Goal: Communication & Community: Answer question/provide support

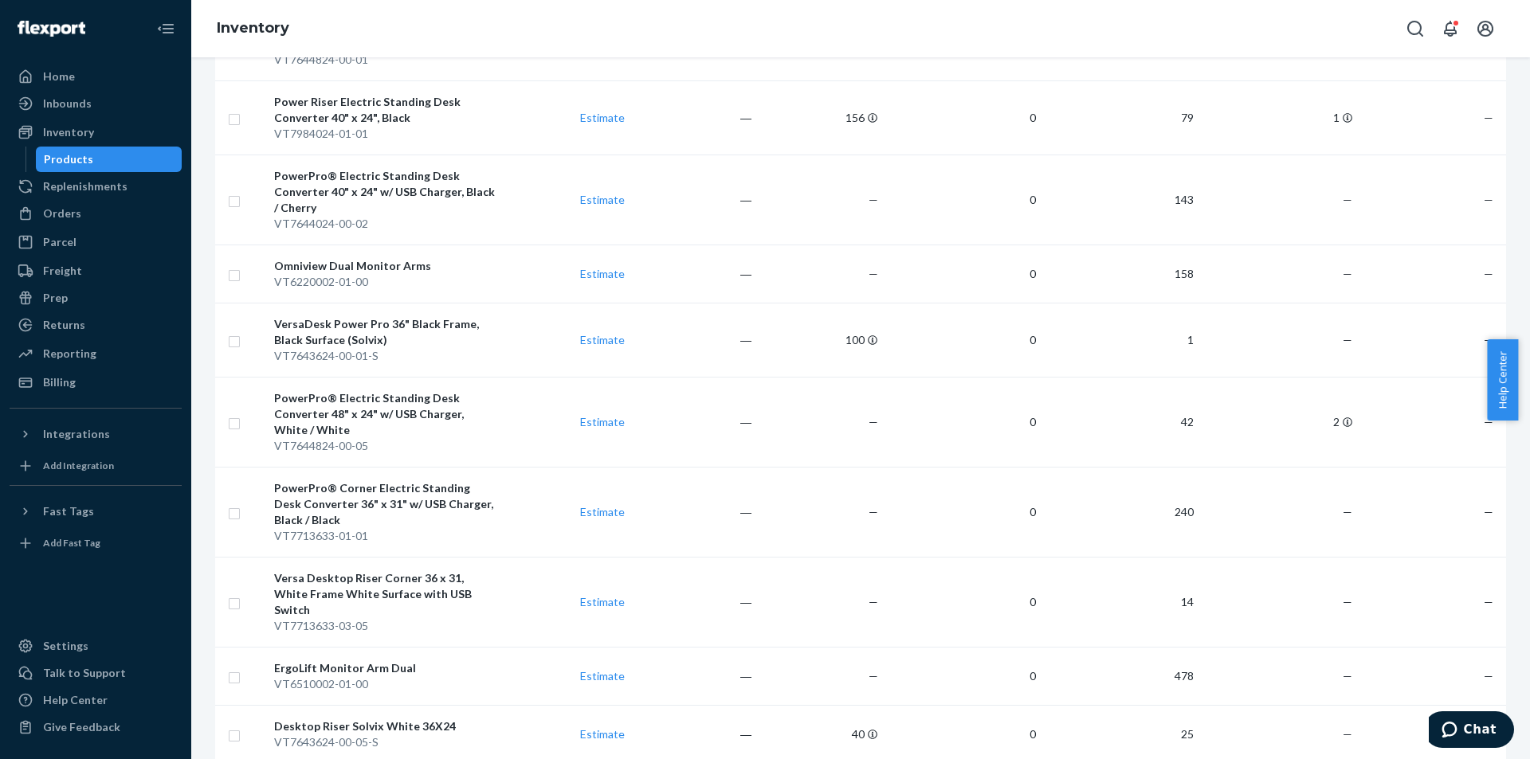
scroll to position [171, 0]
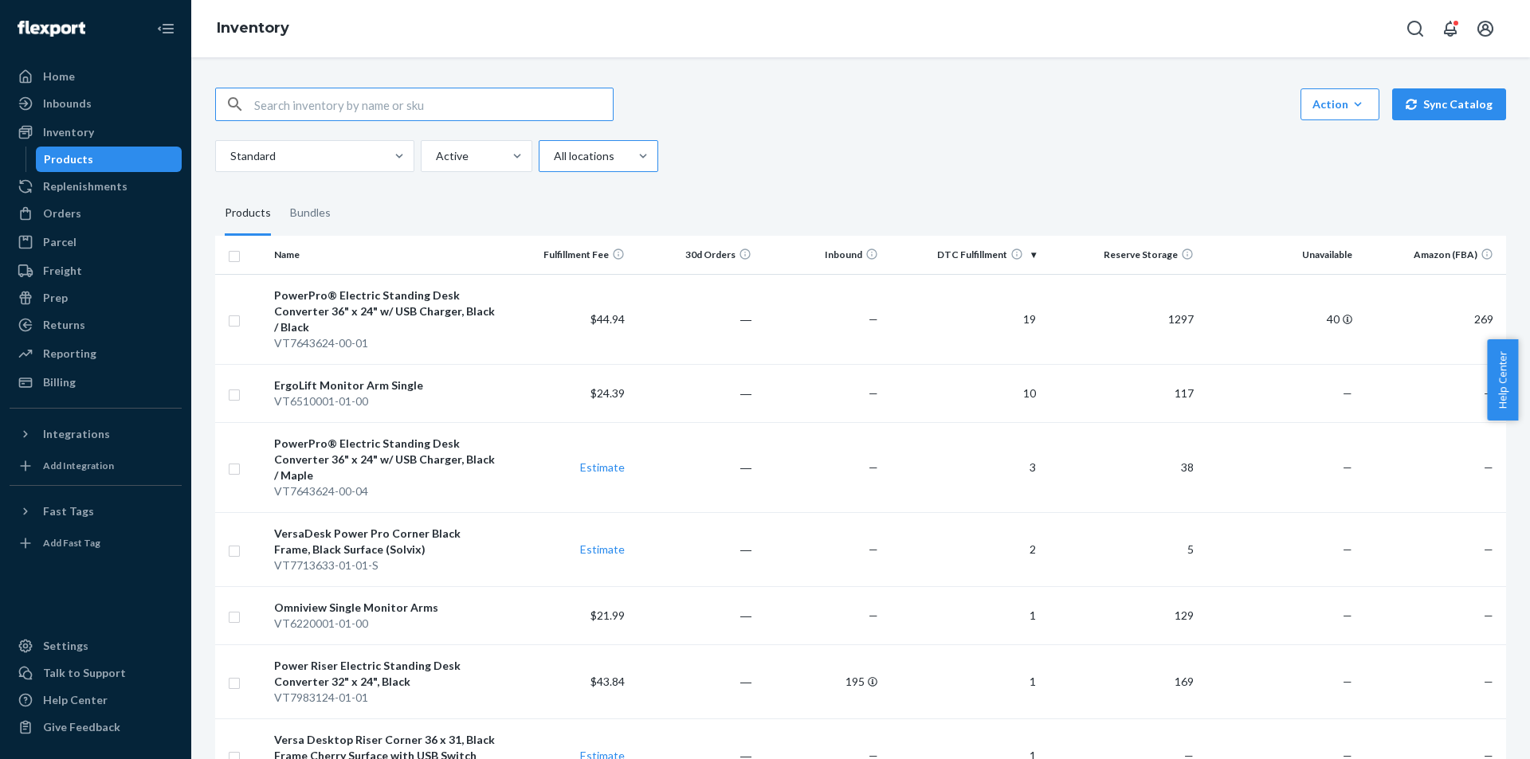
click at [586, 155] on div at bounding box center [596, 156] width 89 height 19
click at [554, 155] on input "All locations" at bounding box center [553, 156] width 2 height 16
click at [612, 251] on div "Reserve Storage" at bounding box center [598, 258] width 113 height 32
click at [554, 164] on input "option Reserve Storage focused, 3 of 4. 4 results available. Use Up and Down to…" at bounding box center [553, 156] width 2 height 16
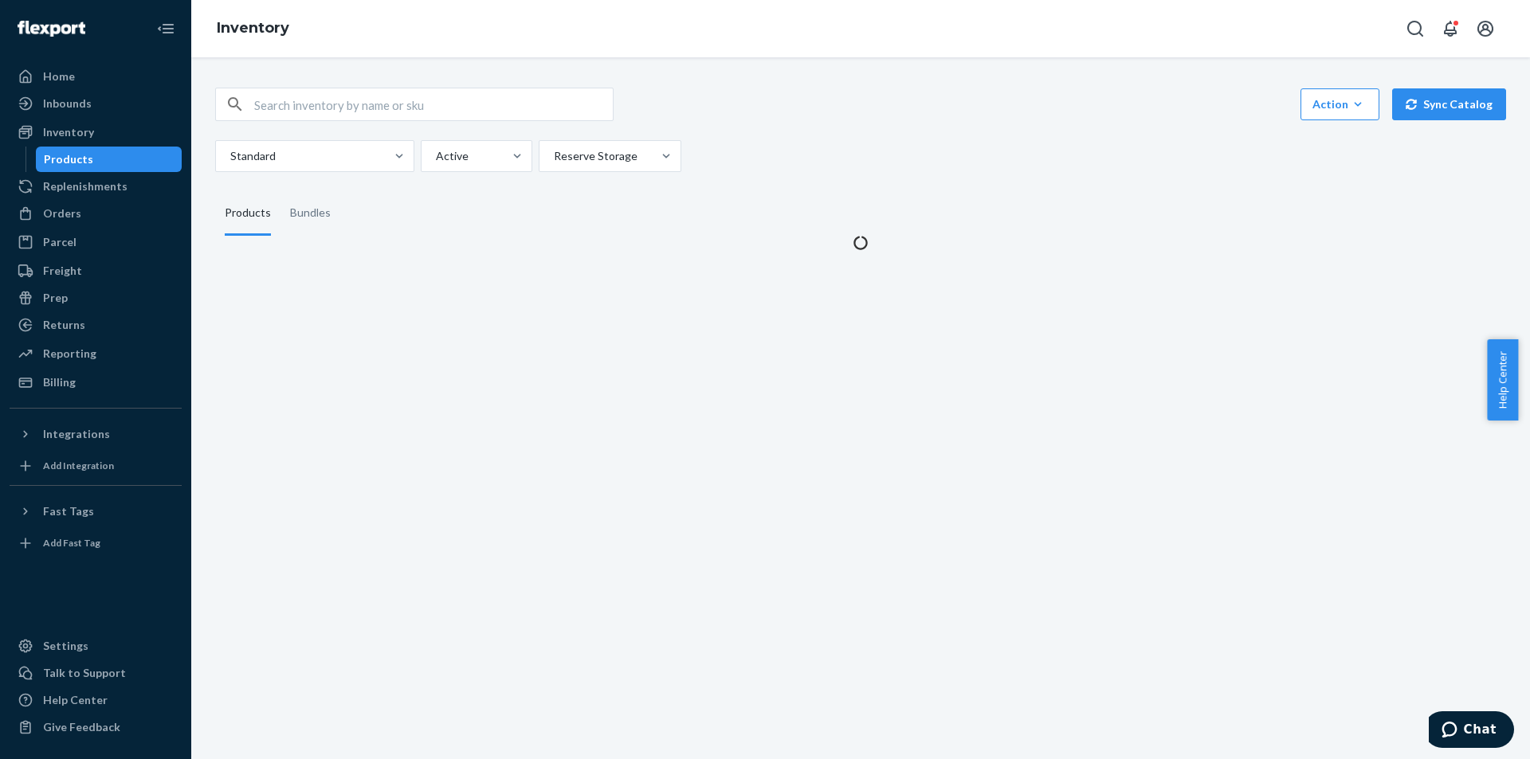
click at [1100, 162] on div "Standard Active Reserve Storage" at bounding box center [854, 156] width 1279 height 32
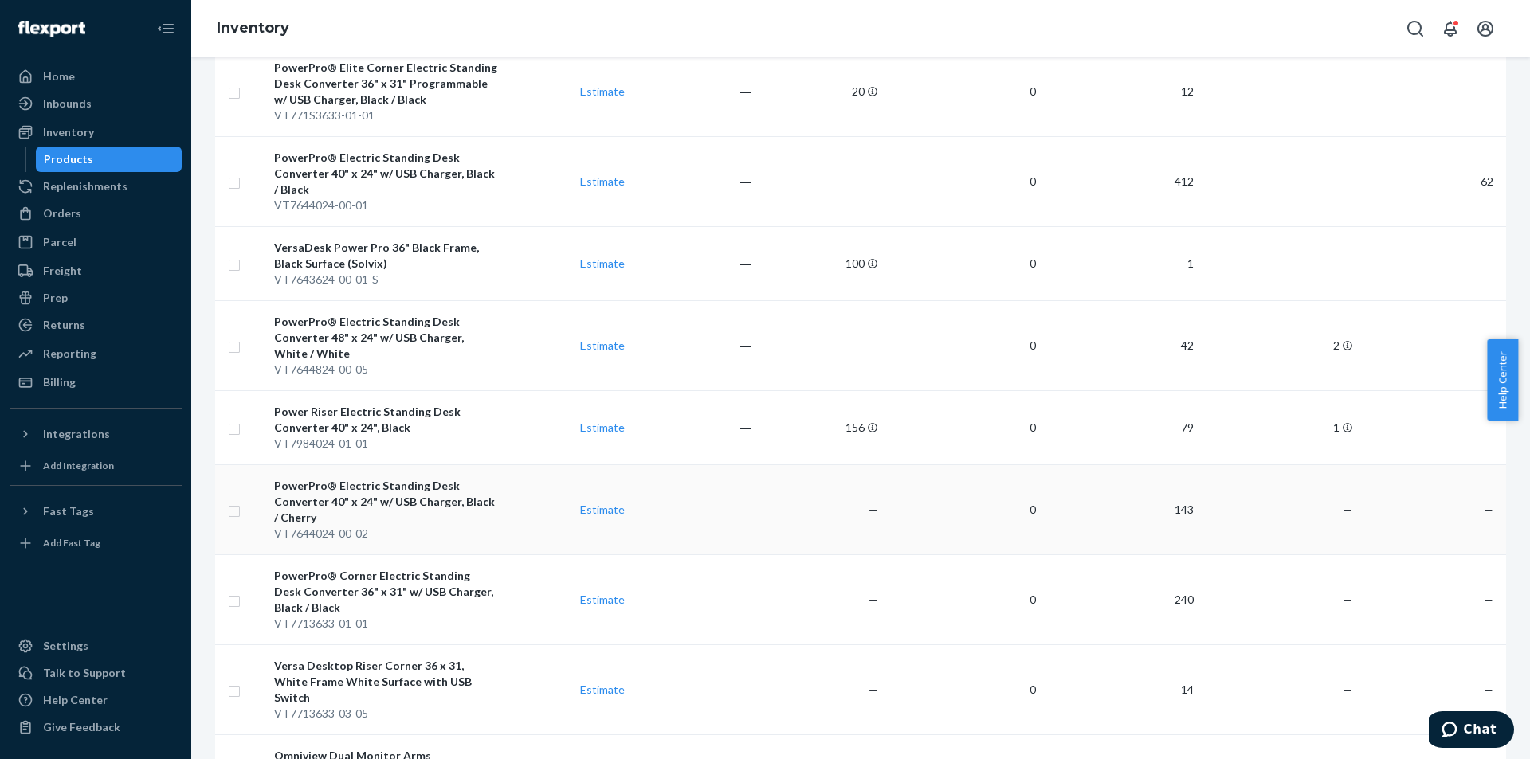
scroll to position [728, 0]
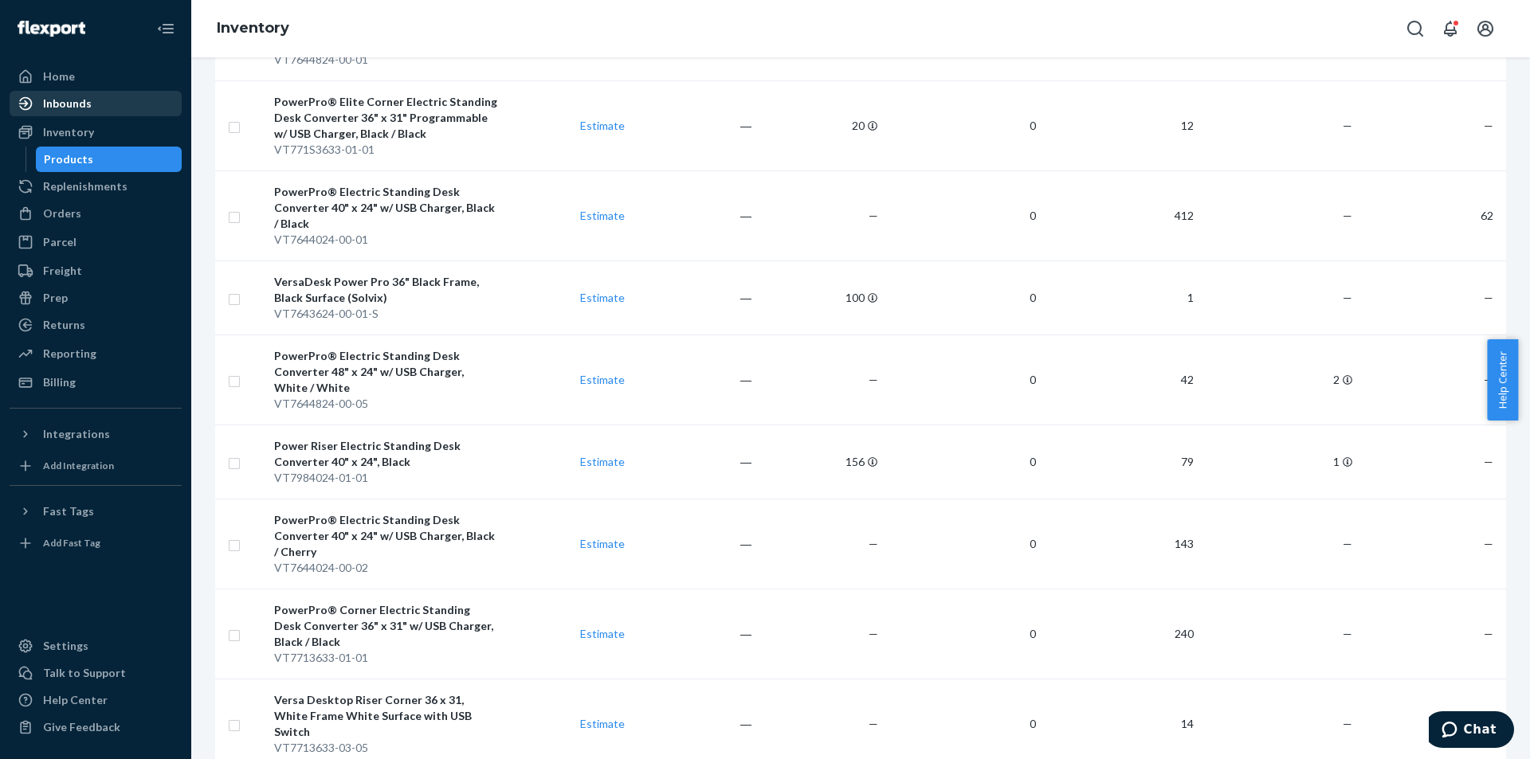
click at [89, 108] on div "Inbounds" at bounding box center [67, 104] width 49 height 16
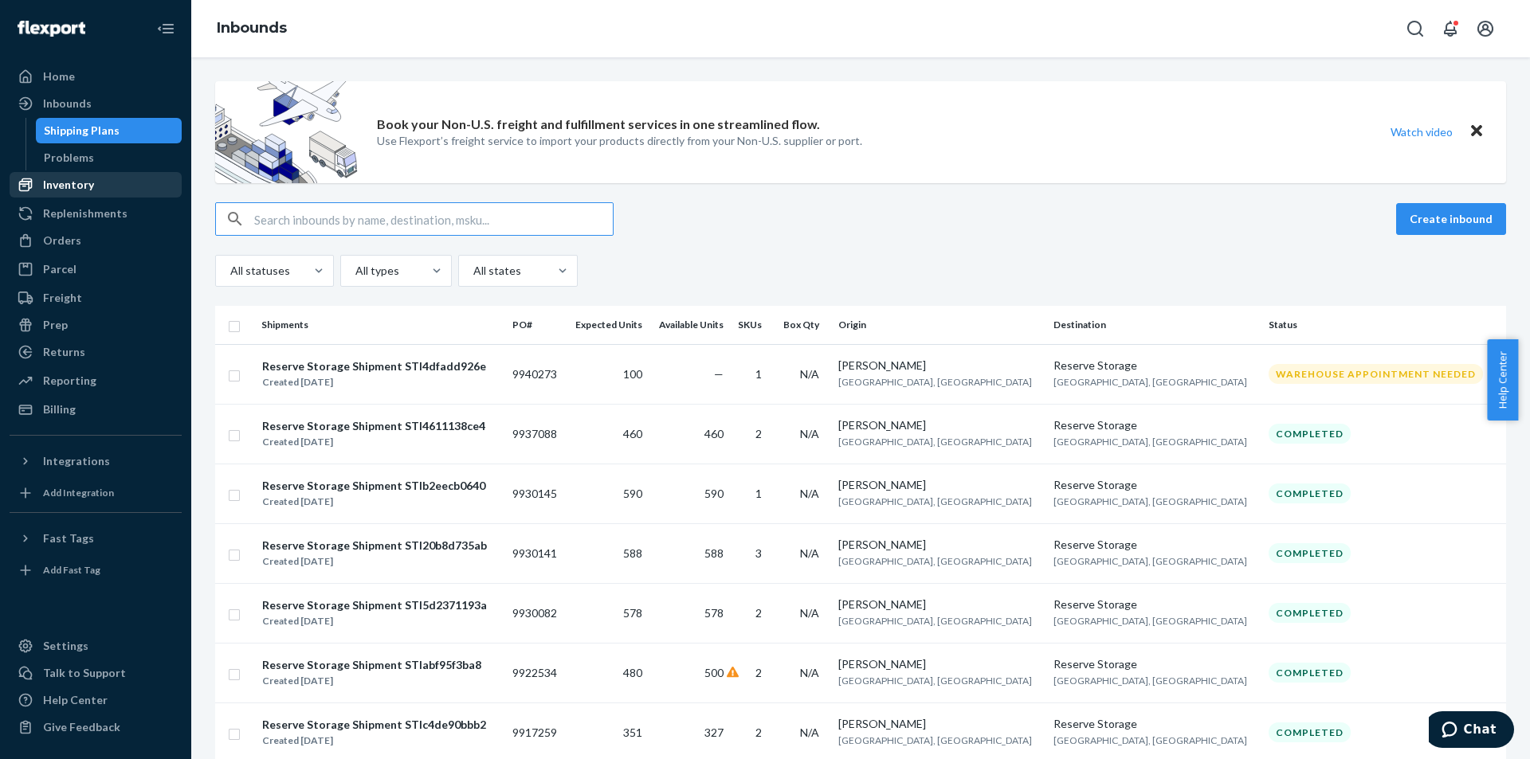
click at [102, 188] on div "Inventory" at bounding box center [95, 185] width 169 height 22
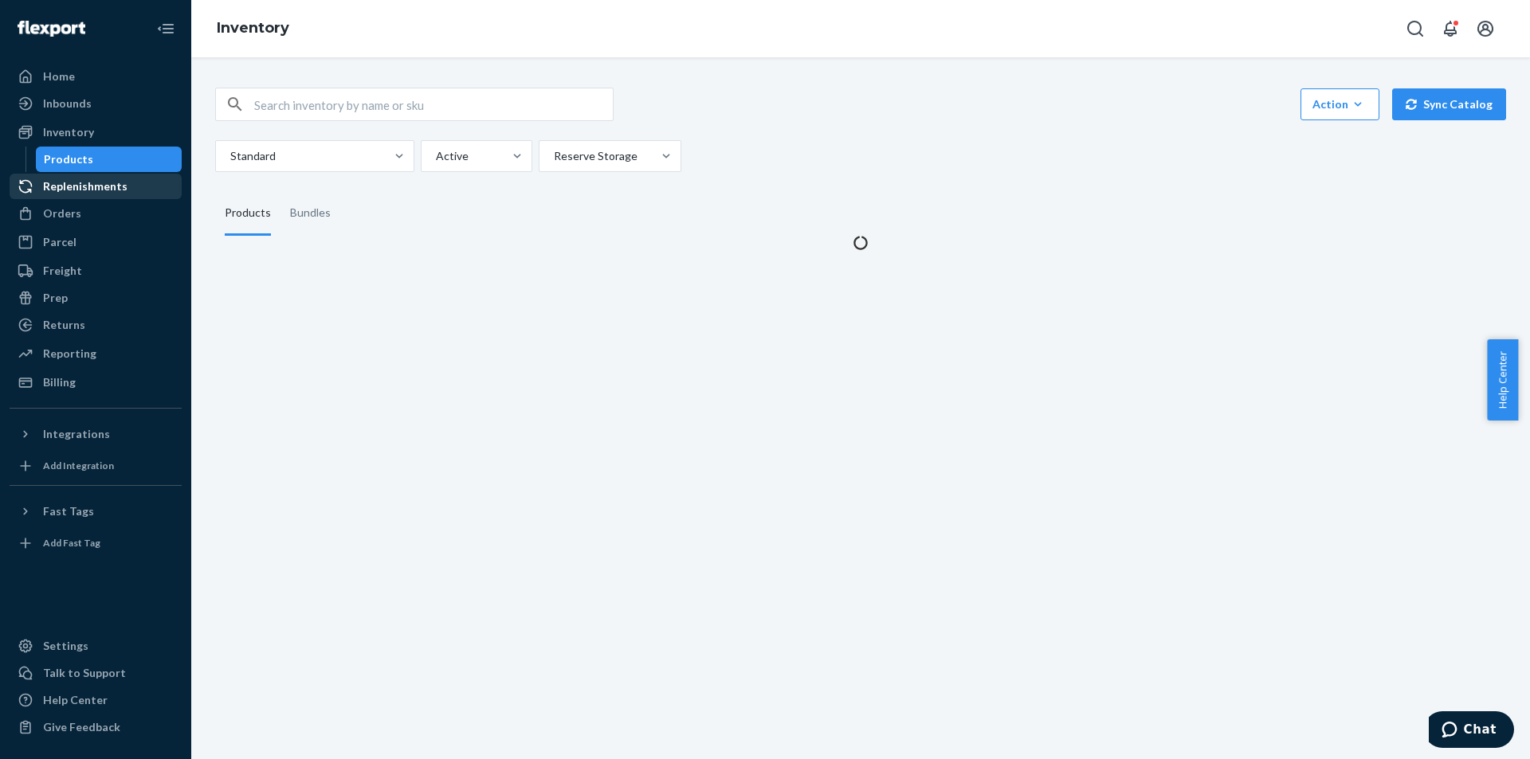
click at [100, 181] on div "Replenishments" at bounding box center [85, 186] width 84 height 16
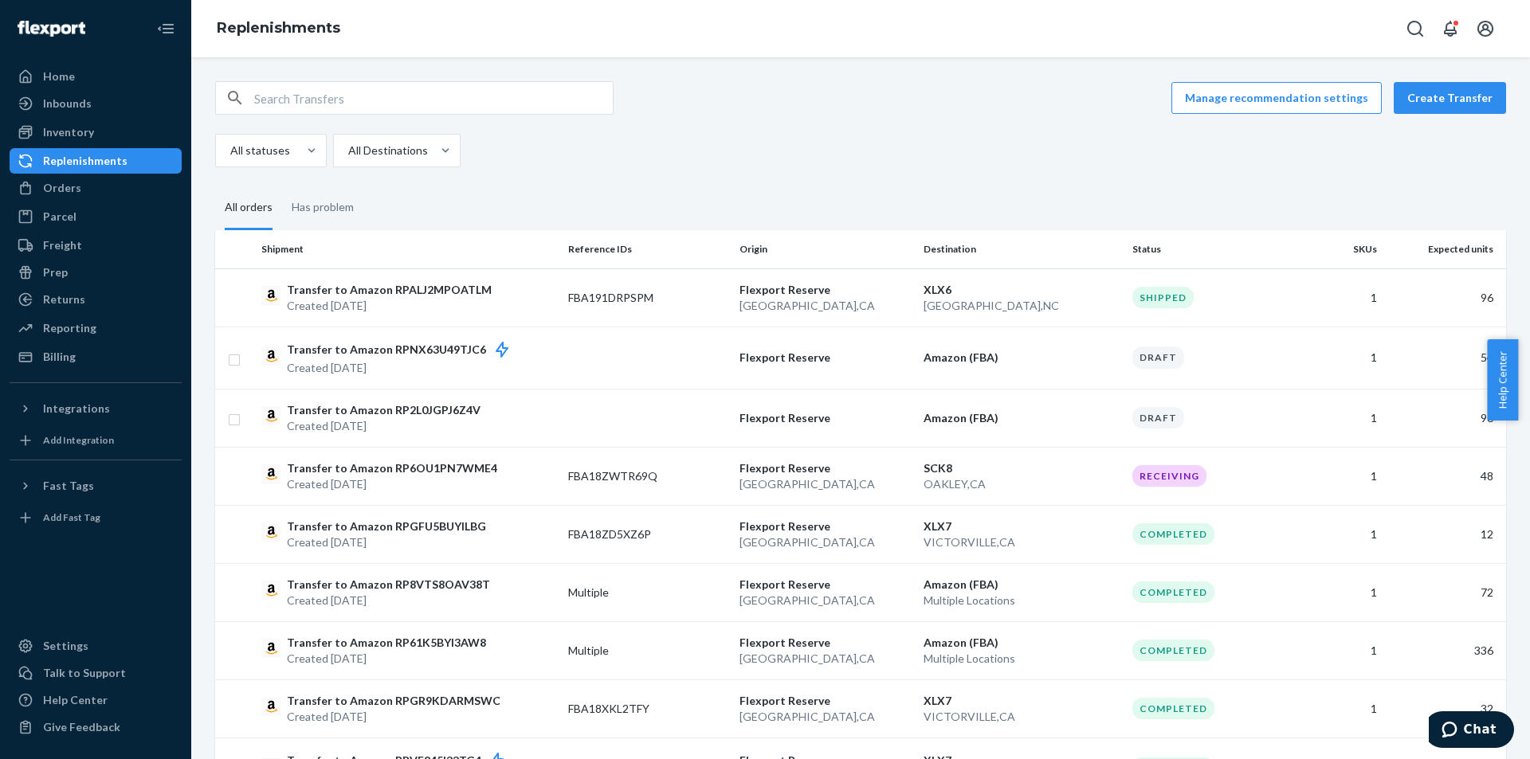
click at [766, 200] on fieldset "All orders Has problem" at bounding box center [860, 208] width 1291 height 44
click at [114, 111] on div "Inbounds" at bounding box center [95, 103] width 169 height 22
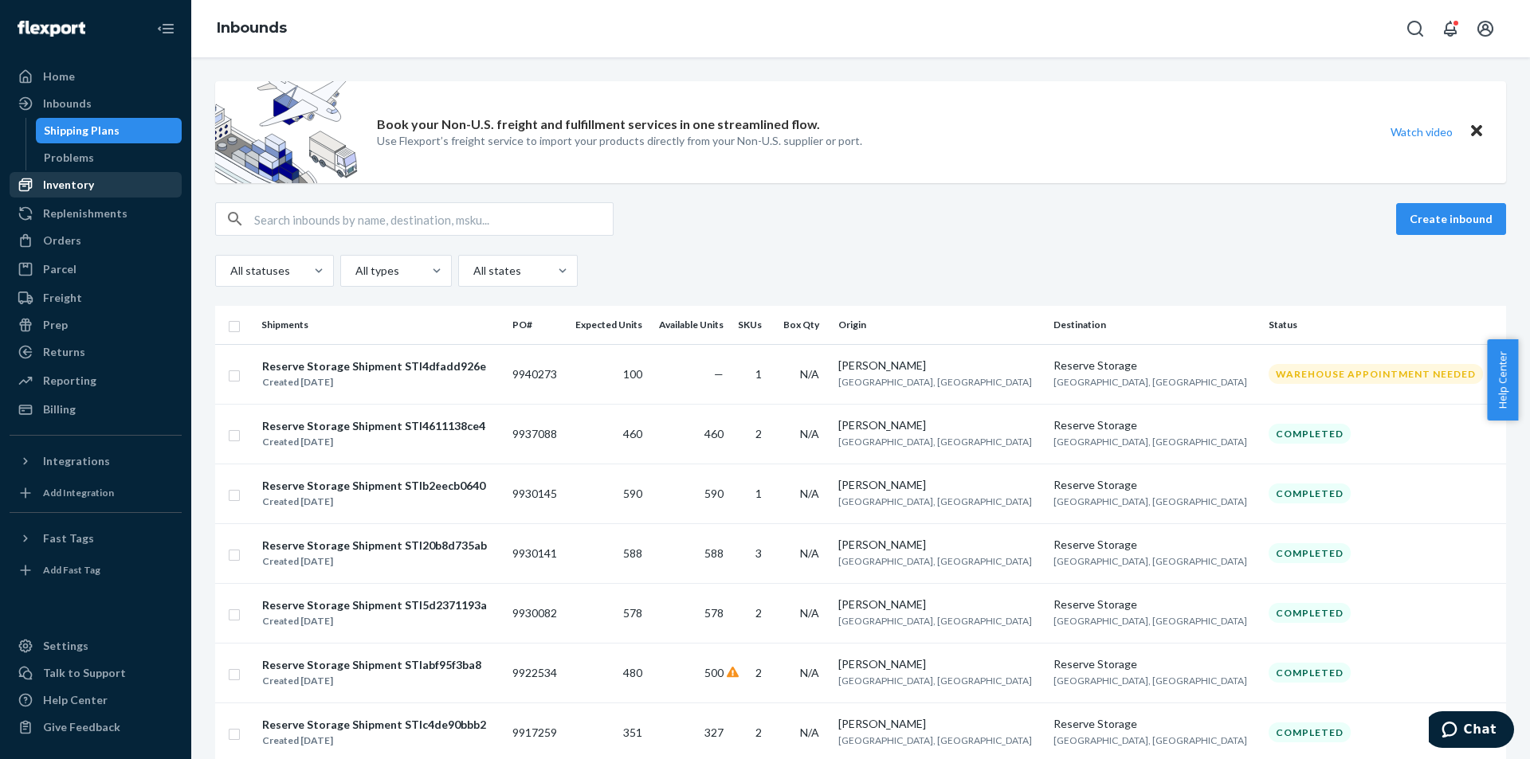
click at [103, 192] on div "Inventory" at bounding box center [95, 185] width 169 height 22
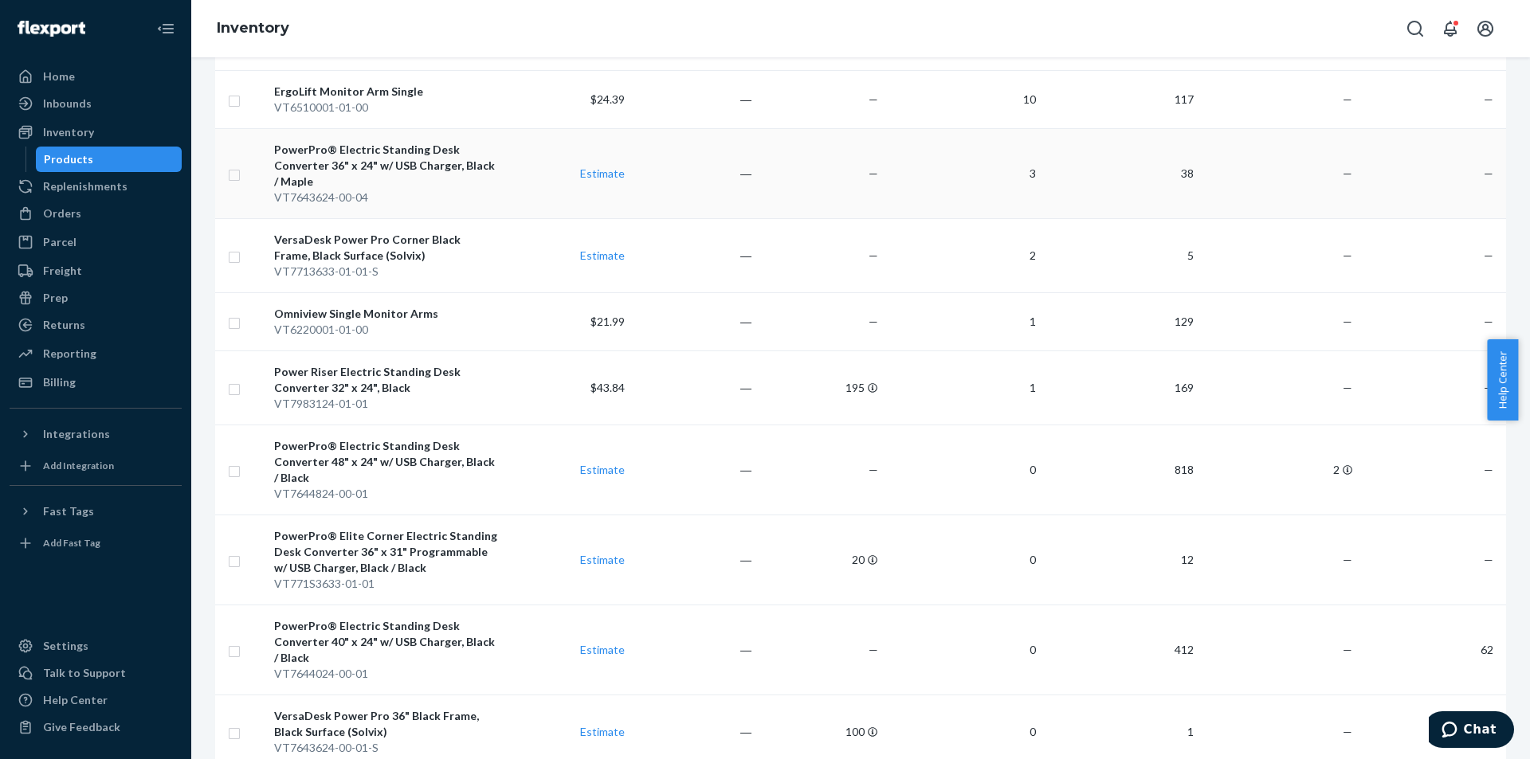
scroll to position [319, 0]
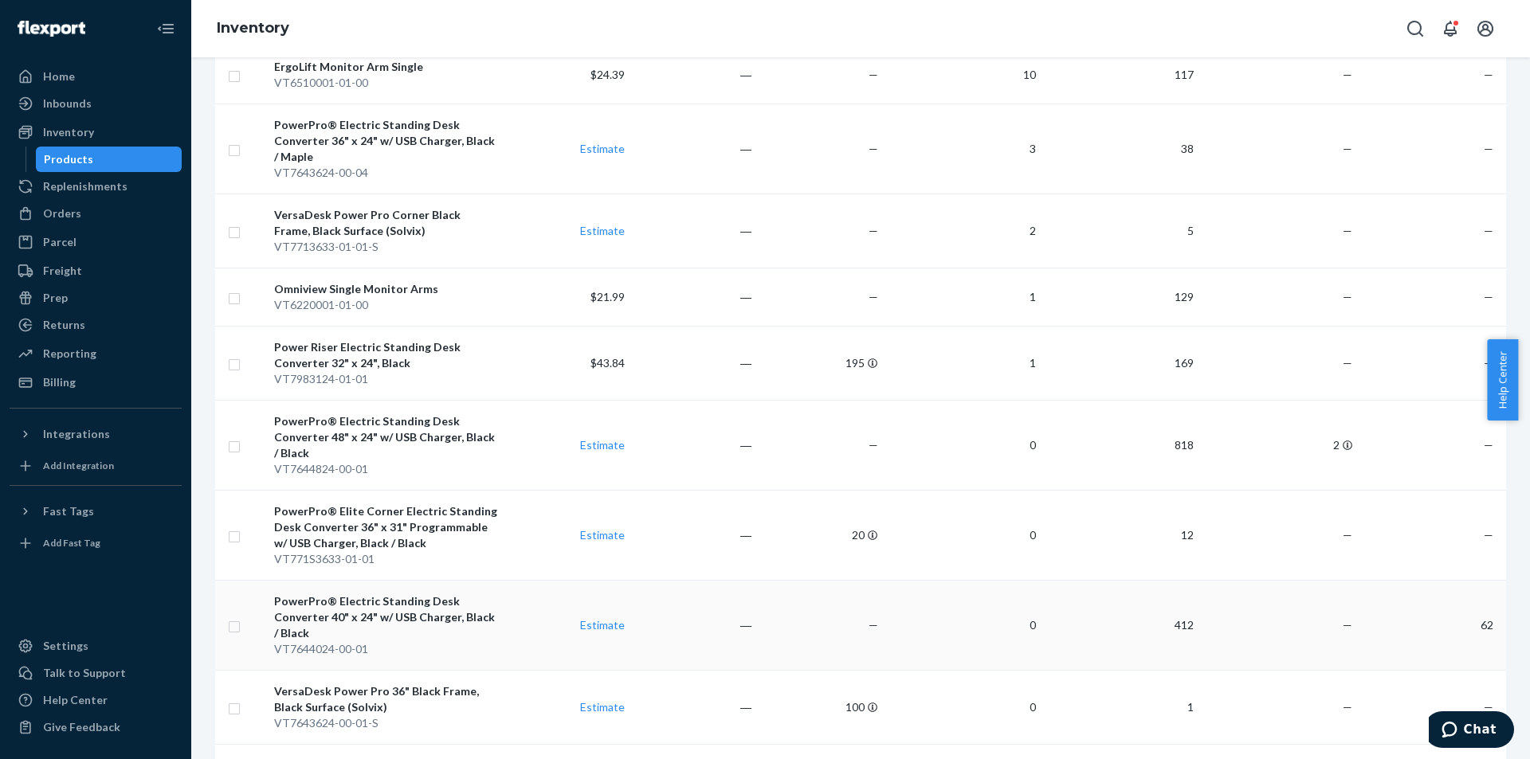
click at [884, 630] on td "0" at bounding box center [963, 625] width 158 height 90
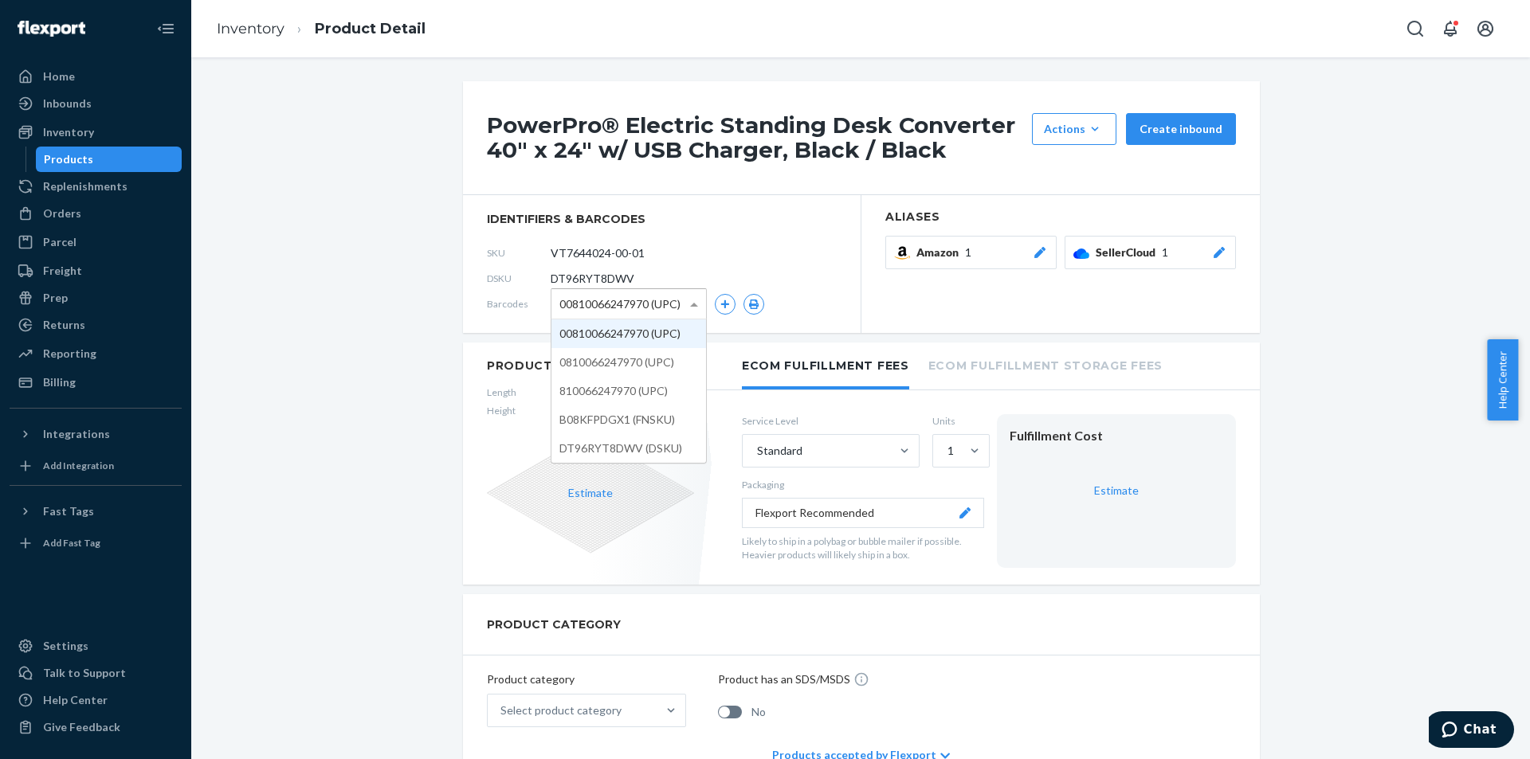
click at [686, 298] on span at bounding box center [696, 303] width 20 height 29
click at [720, 308] on icon "button" at bounding box center [725, 305] width 10 height 10
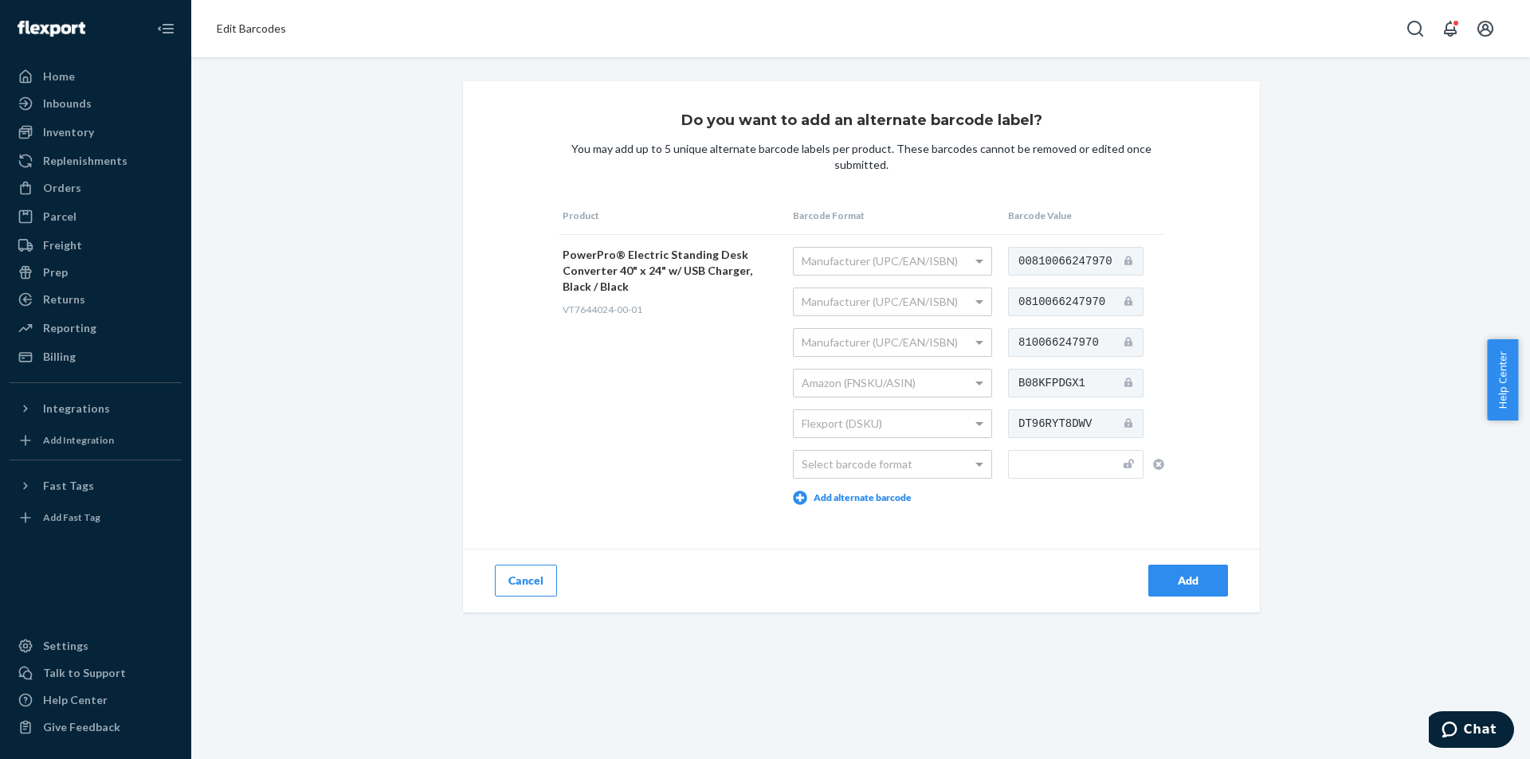
click at [970, 567] on div "Add" at bounding box center [1060, 581] width 398 height 64
click at [909, 469] on div "Select barcode format" at bounding box center [893, 464] width 198 height 27
click at [1056, 464] on input "text" at bounding box center [1075, 464] width 135 height 29
paste input "B01H0S58Y2"
type input "B01H0S58Y2"
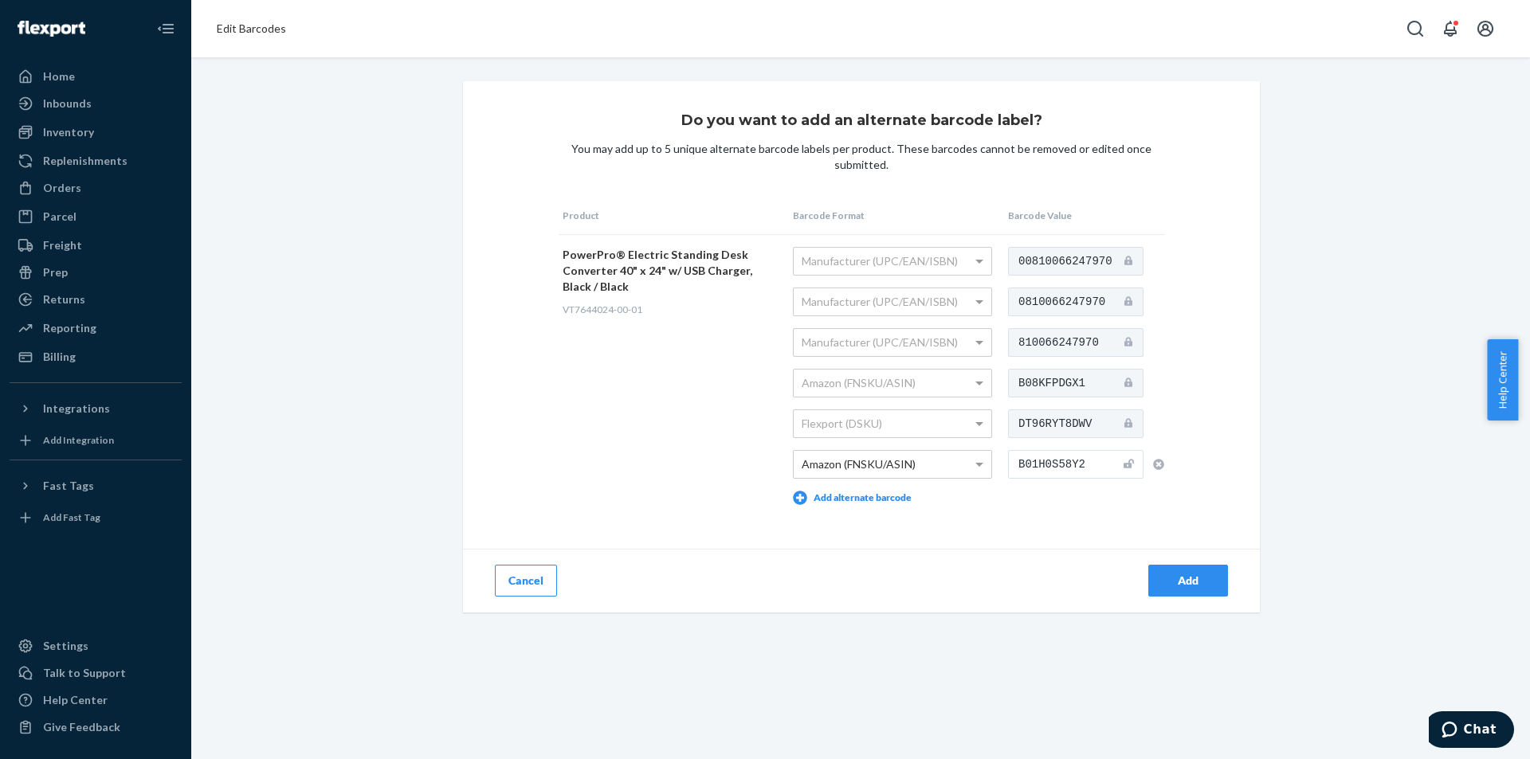
click at [1048, 505] on td "00810066247970 0810066247970 810066247970 B08KFPDGX1 DT96RYT8DWV B01H0S58Y2" at bounding box center [1084, 375] width 160 height 283
click at [1320, 538] on div "Do you want to add an alternate barcode label? You may add up to 5 unique alter…" at bounding box center [860, 346] width 1315 height 531
click at [1177, 584] on div "Add" at bounding box center [1188, 581] width 53 height 16
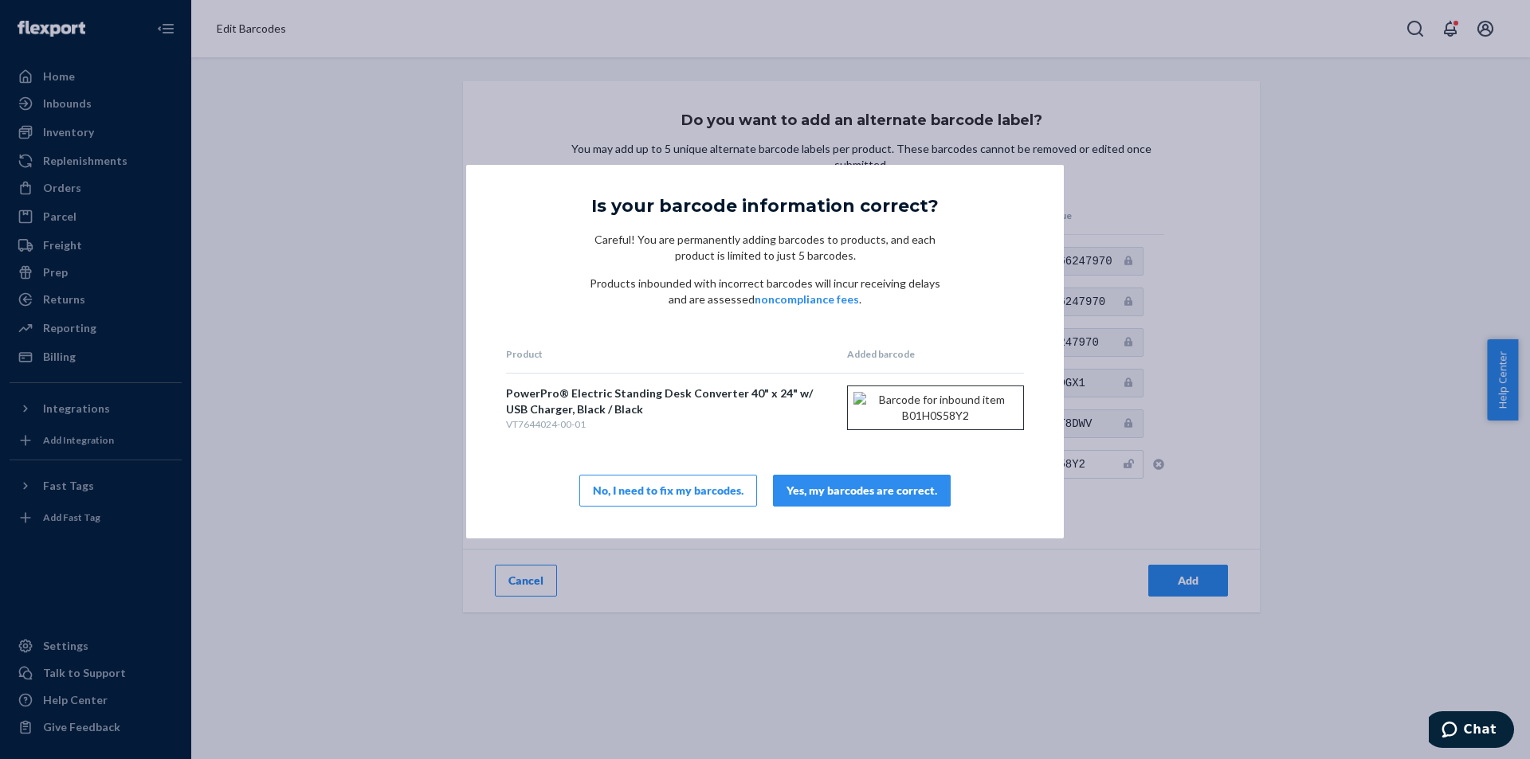
click at [921, 495] on div "Yes, my barcodes are correct." at bounding box center [861, 491] width 151 height 16
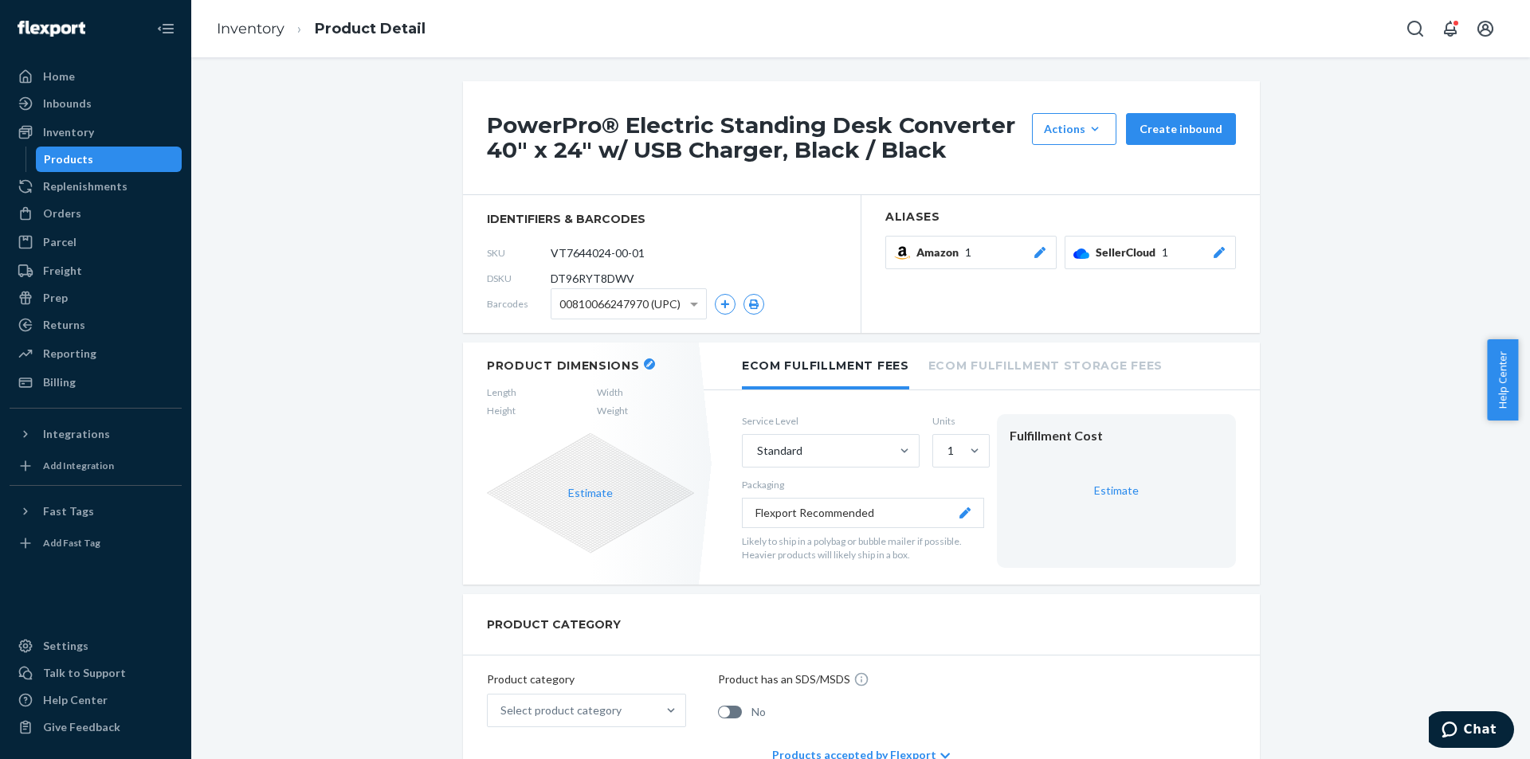
click at [960, 266] on button "Amazon 1" at bounding box center [970, 252] width 171 height 33
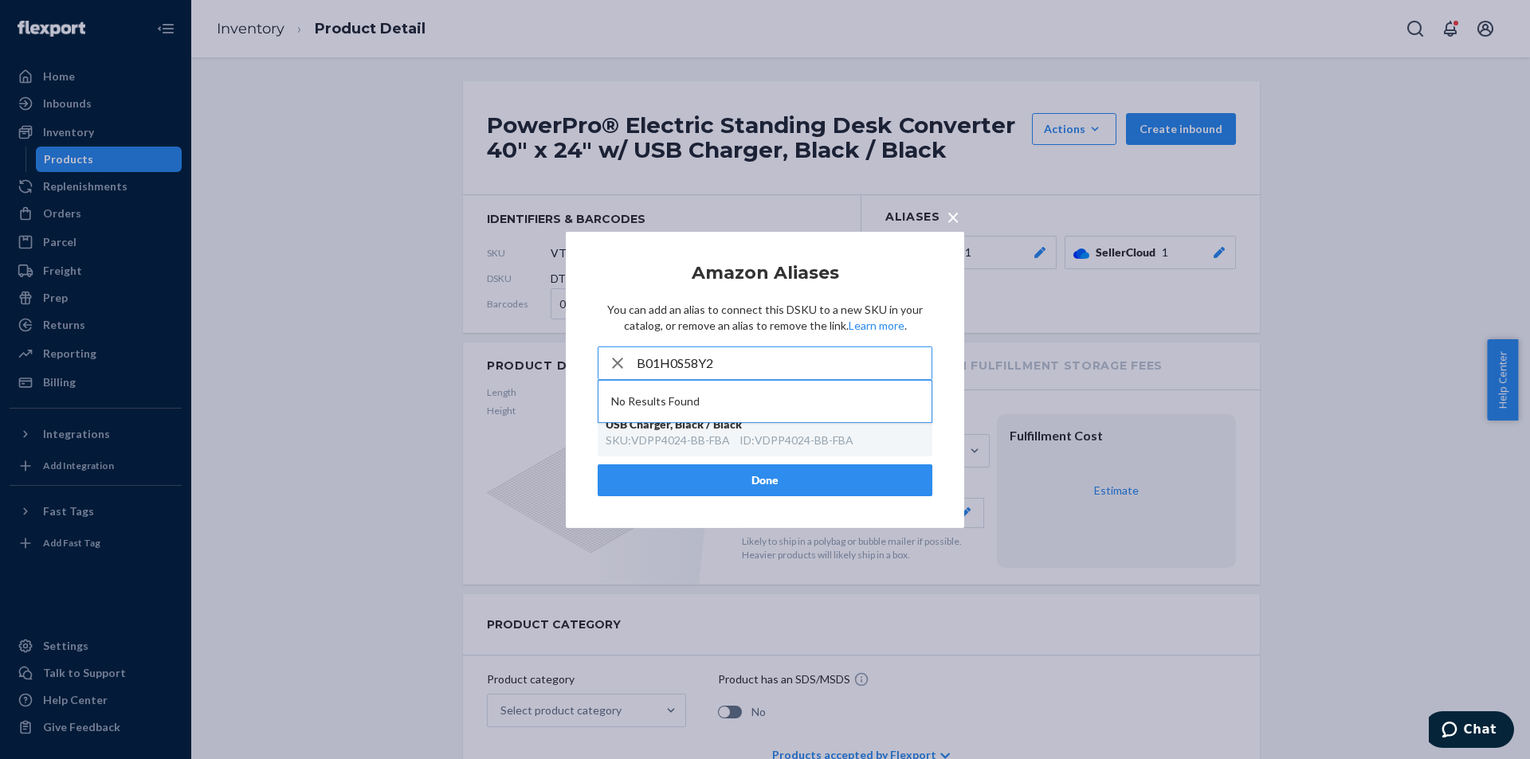
type input "B01H0S58Y2"
click at [949, 218] on span "×" at bounding box center [953, 215] width 13 height 27
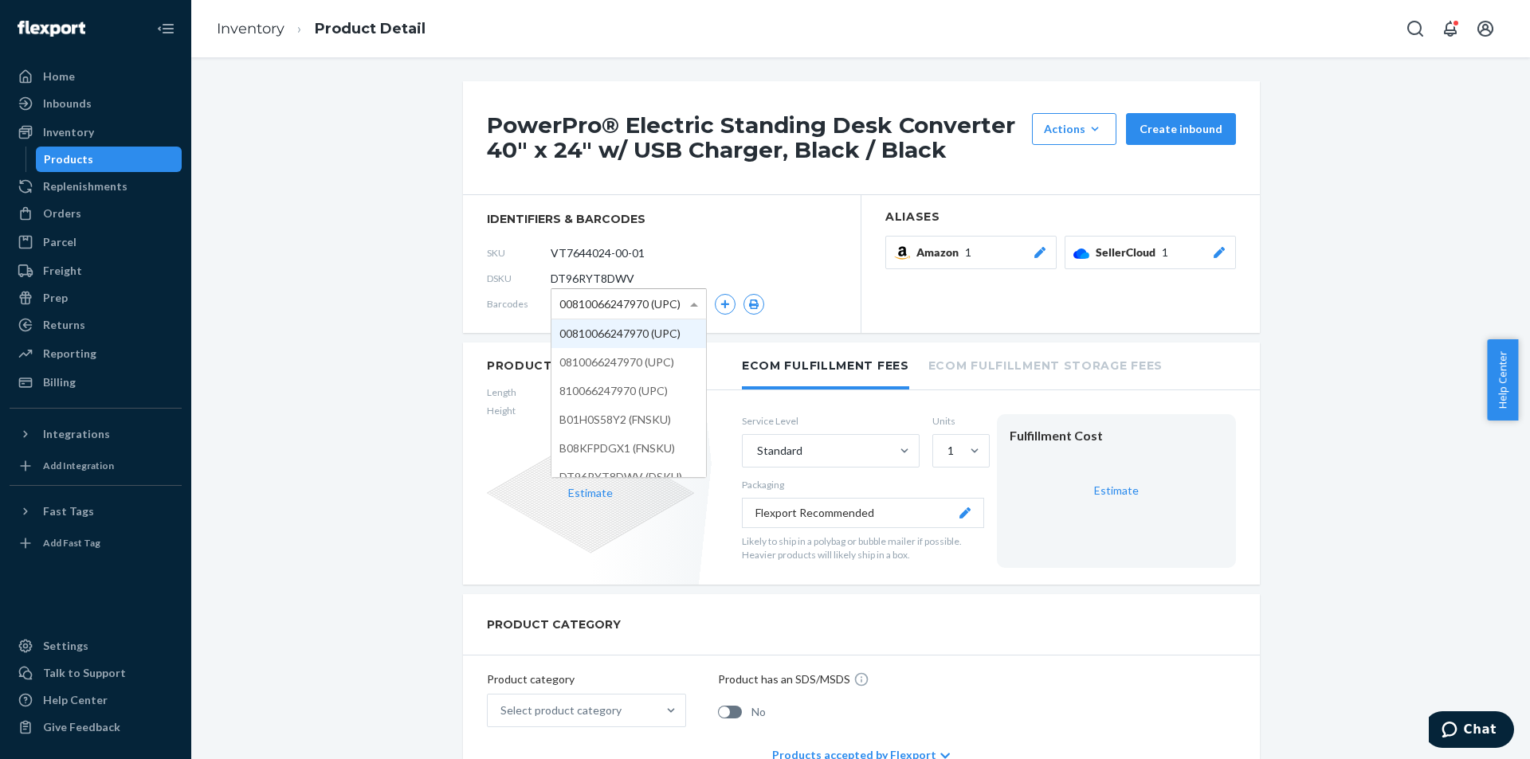
click at [586, 318] on div "00810066247970 (UPC)" at bounding box center [628, 303] width 155 height 29
click at [82, 194] on div "Replenishments" at bounding box center [85, 186] width 84 height 16
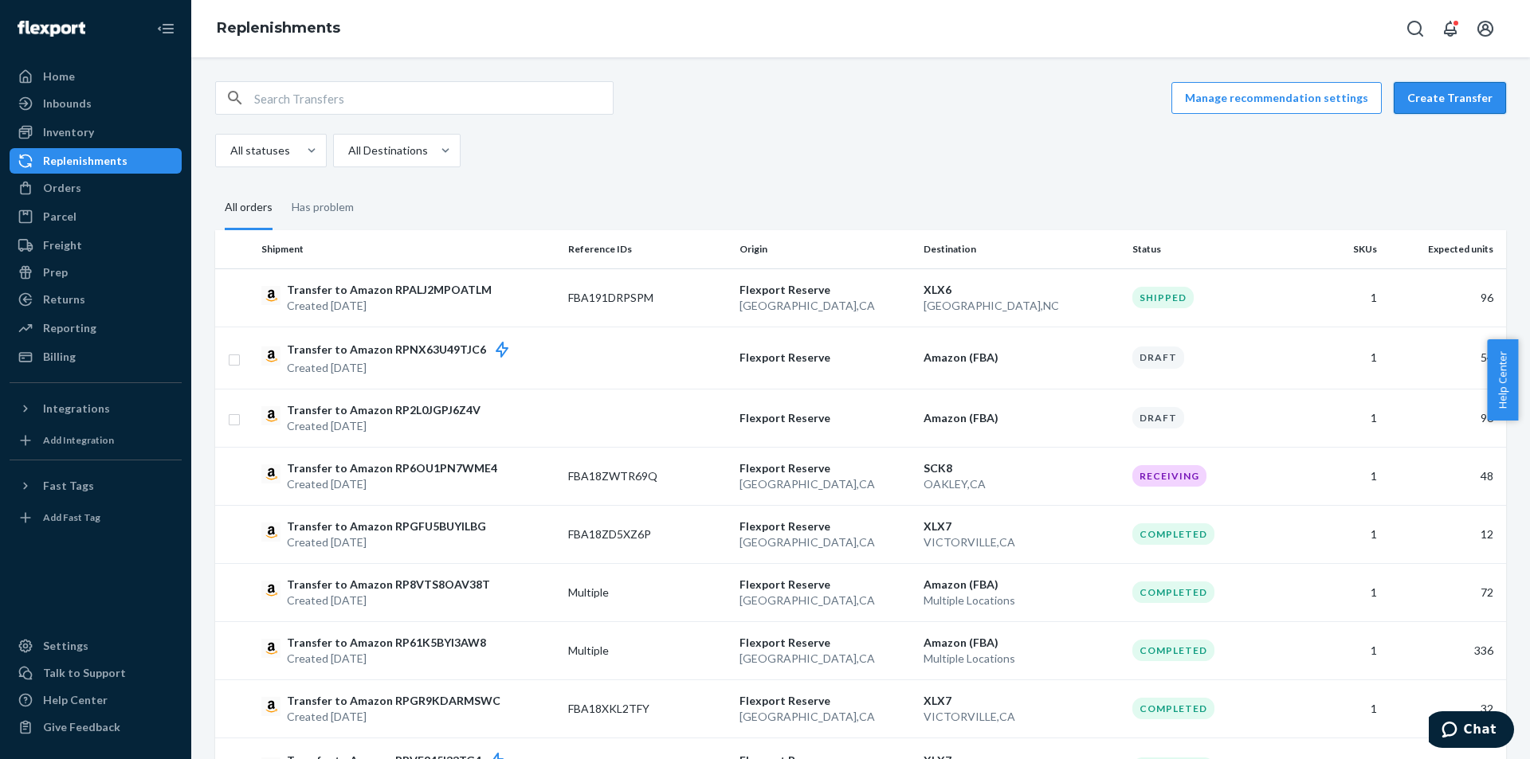
click at [1460, 90] on button "Create Transfer" at bounding box center [1450, 98] width 112 height 32
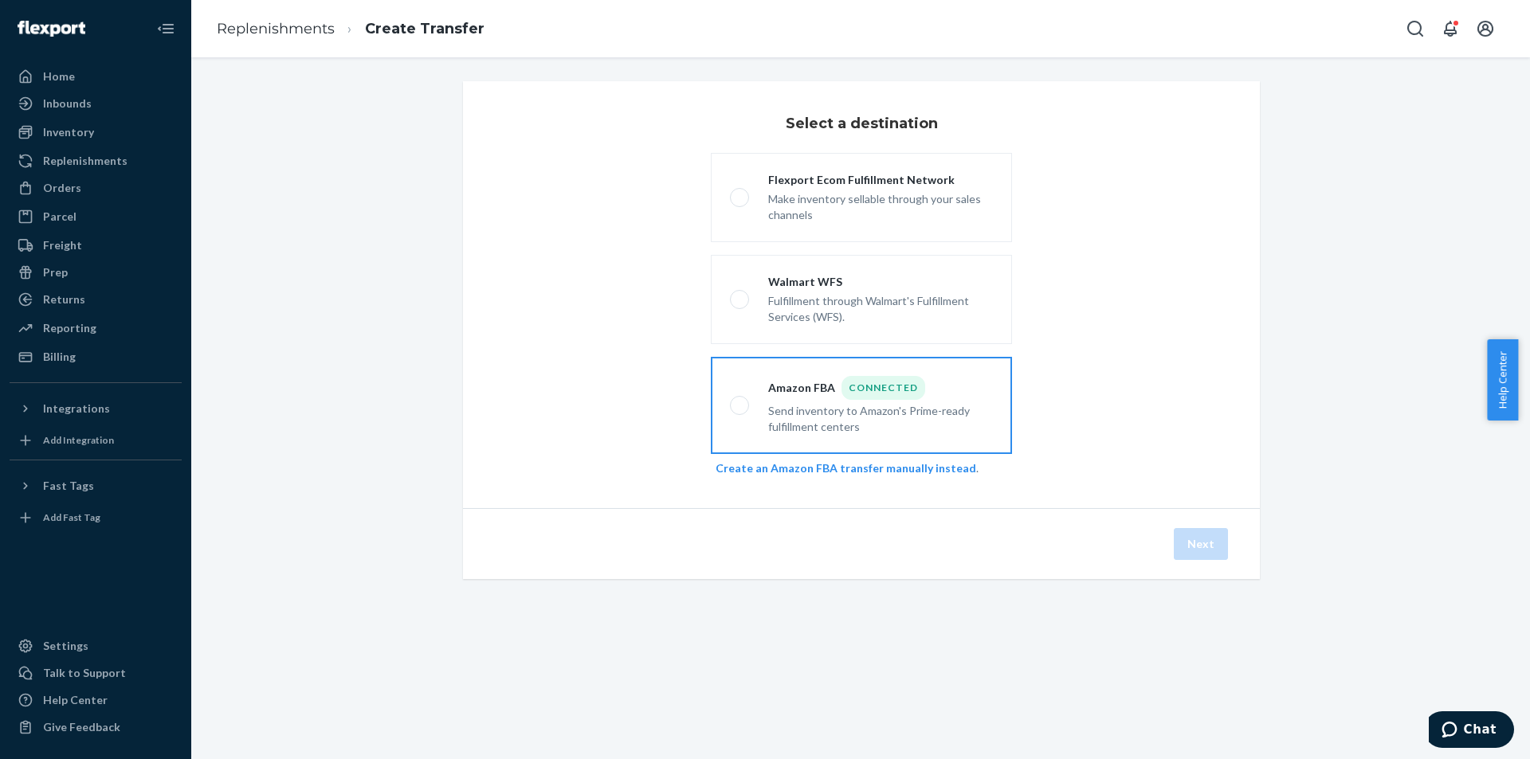
click at [991, 386] on label "Amazon FBA Connected Send inventory to Amazon's Prime-ready fulfillment centers" at bounding box center [861, 405] width 301 height 97
click at [740, 401] on input "Amazon FBA Connected Send inventory to Amazon's Prime-ready fulfillment centers" at bounding box center [735, 406] width 10 height 10
radio input "true"
click at [1187, 544] on button "Next" at bounding box center [1201, 544] width 54 height 32
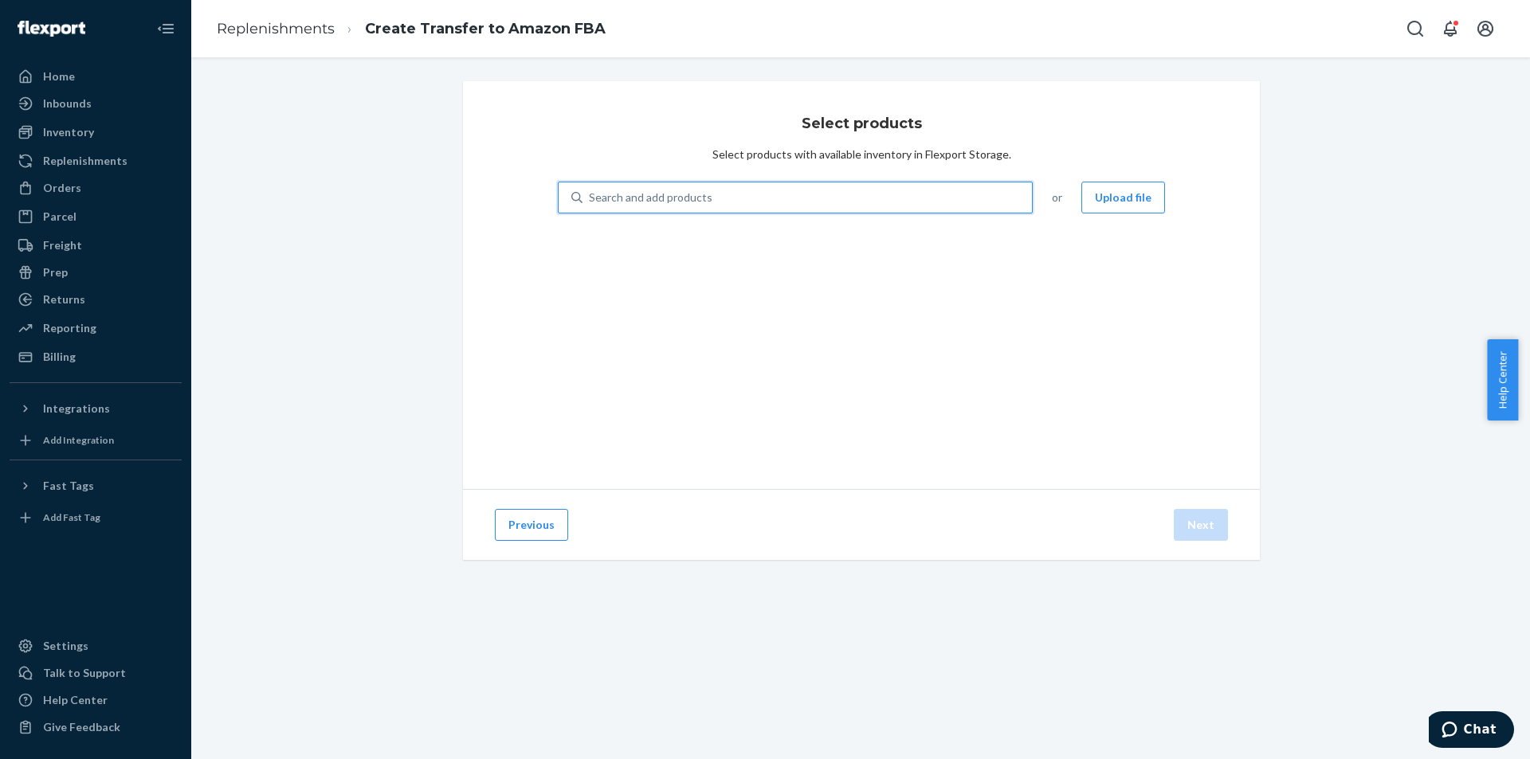
click at [906, 197] on div "Search and add products" at bounding box center [806, 197] width 449 height 29
click at [590, 197] on input "0 results available. Use Up and Down to choose options, press Enter to select t…" at bounding box center [590, 198] width 2 height 16
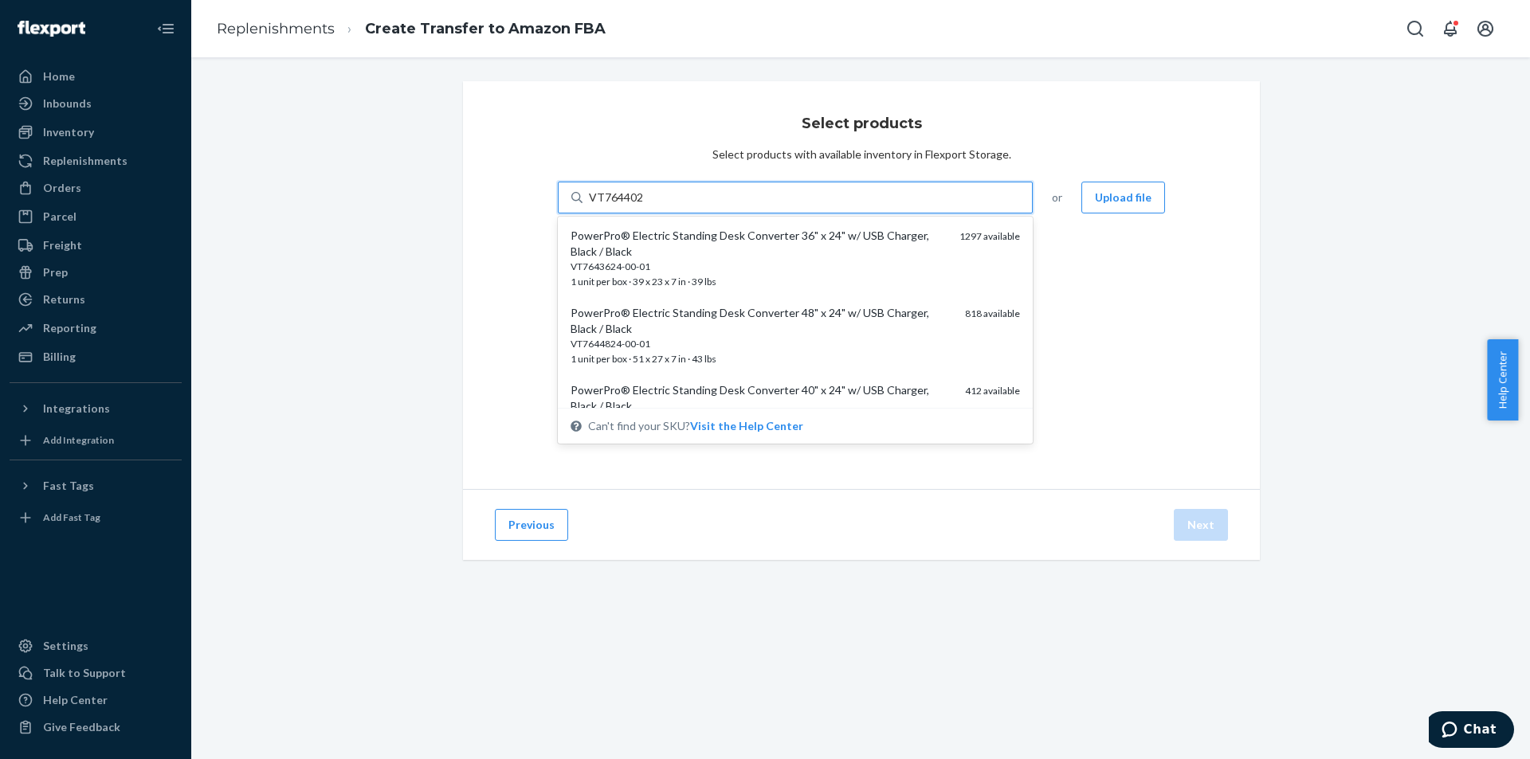
type input "VT7644024"
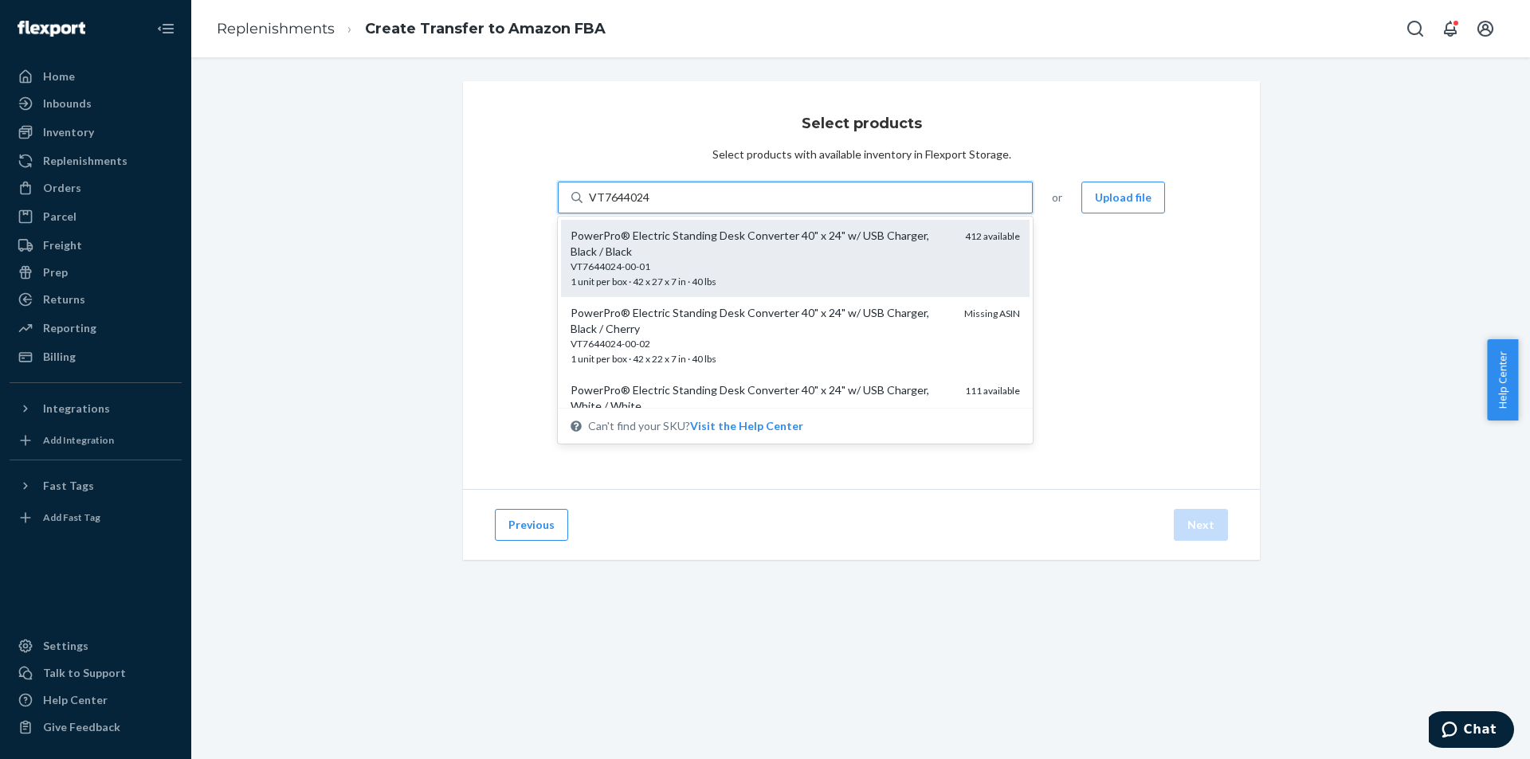
click at [965, 259] on div "412 available" at bounding box center [992, 258] width 55 height 61
click at [650, 206] on input "VT7644024" at bounding box center [619, 198] width 61 height 16
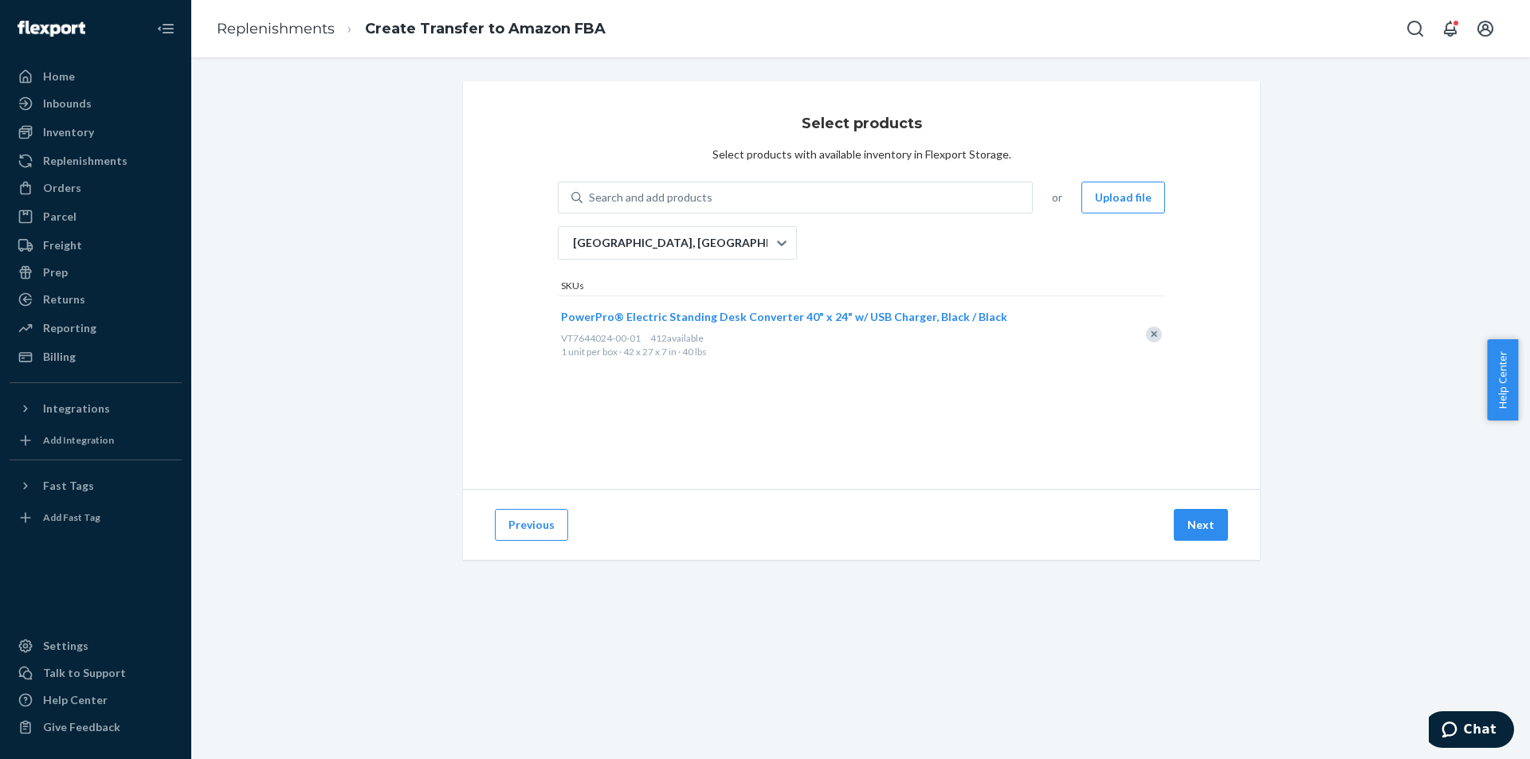
click at [1268, 397] on div "Select products Select products with available inventory in Flexport Storage. S…" at bounding box center [860, 339] width 1315 height 517
click at [1196, 514] on button "Next" at bounding box center [1201, 525] width 54 height 32
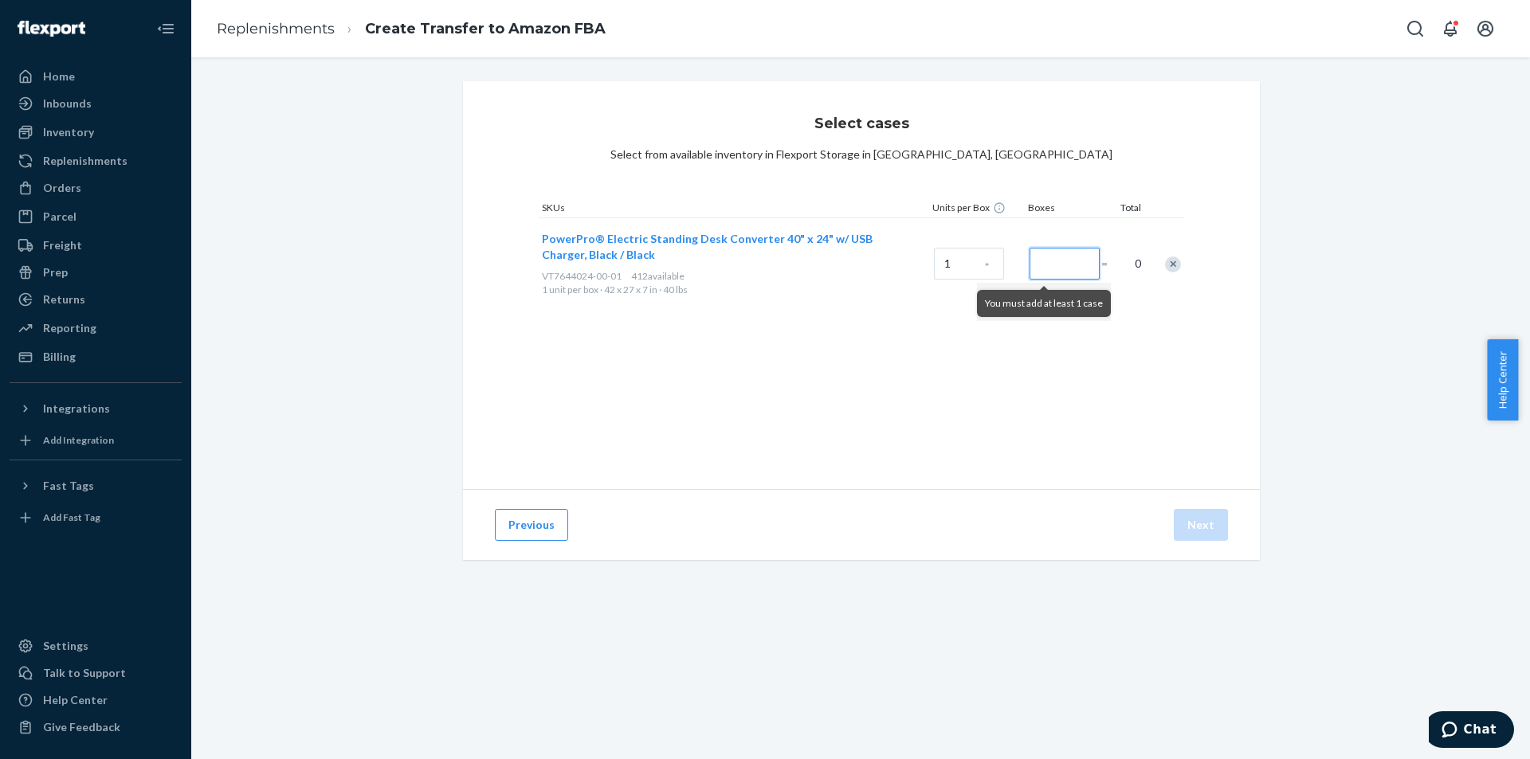
click at [1059, 257] on input "Number of boxes" at bounding box center [1064, 264] width 70 height 32
type input "12"
click at [1083, 382] on div "Select cases Select from available inventory in Flexport Storage in San Bernard…" at bounding box center [861, 285] width 797 height 408
click at [1191, 518] on button "Next" at bounding box center [1201, 525] width 54 height 32
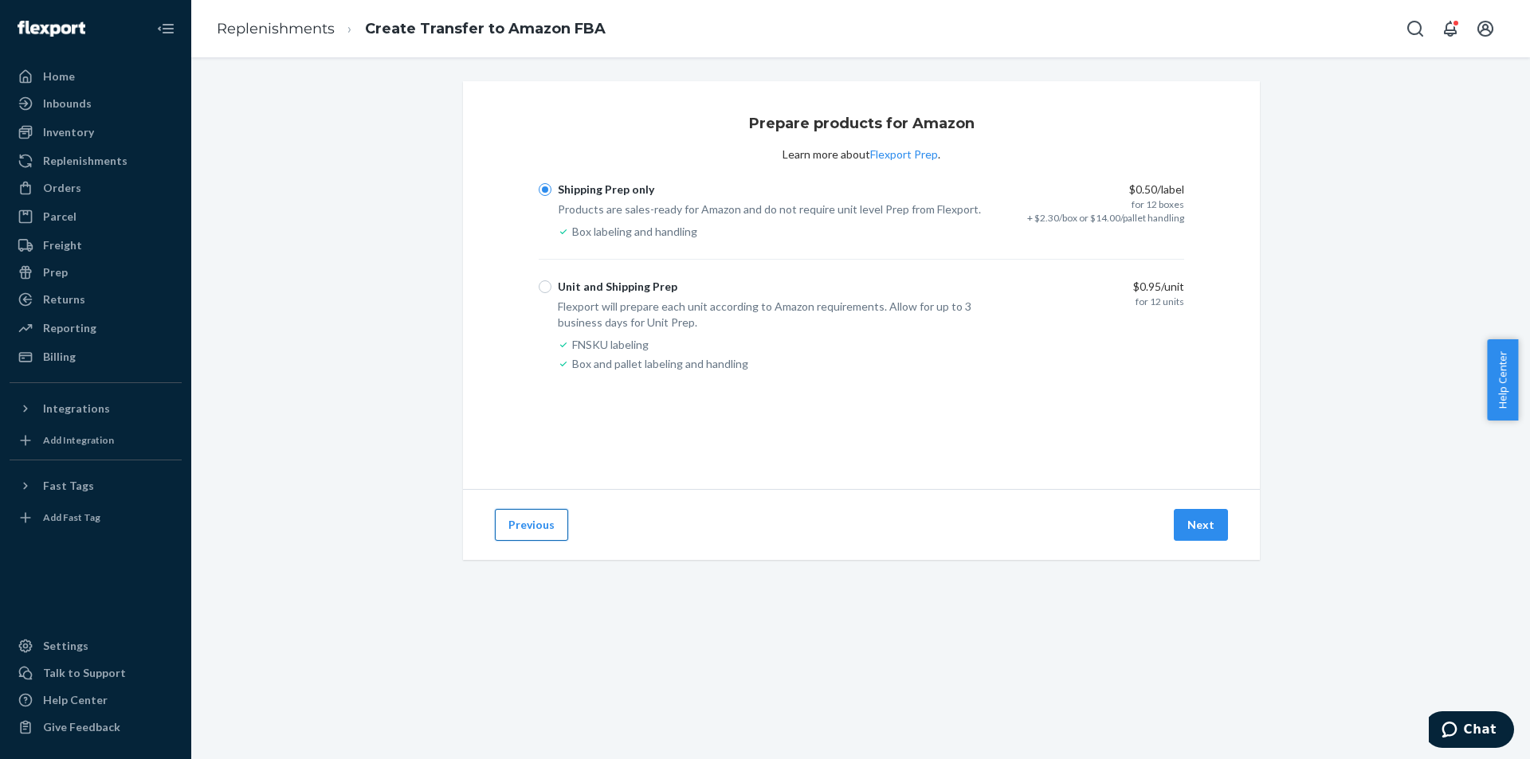
click at [521, 530] on button "Previous" at bounding box center [531, 525] width 73 height 32
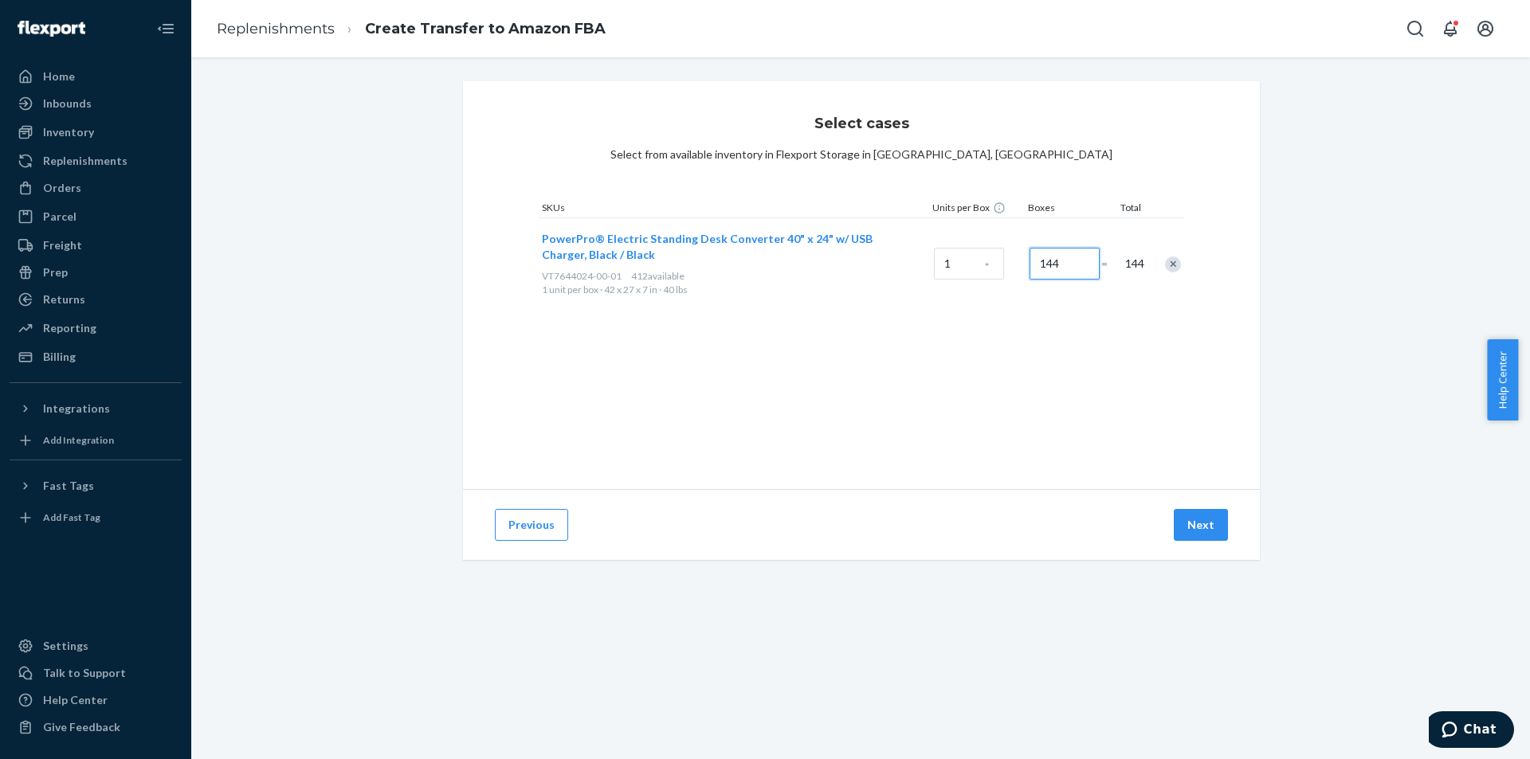
type input "144"
click at [1276, 320] on div "Select cases Select from available inventory in Flexport Storage in San Bernard…" at bounding box center [860, 339] width 1315 height 517
click at [1199, 535] on button "Next" at bounding box center [1201, 525] width 54 height 32
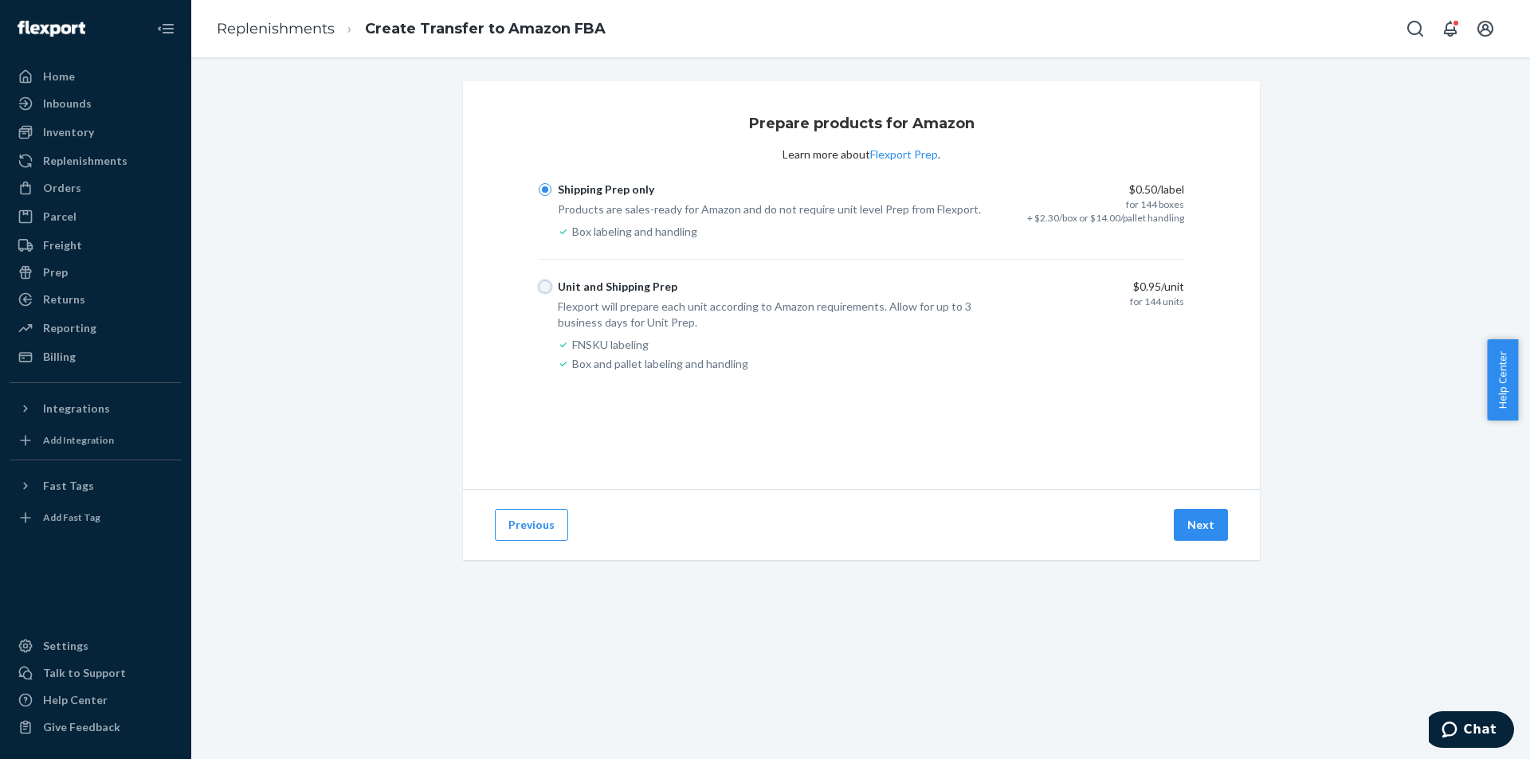
click at [540, 285] on input "Unit and Shipping Prep" at bounding box center [545, 286] width 13 height 13
radio input "true"
click at [1210, 531] on button "Next" at bounding box center [1201, 525] width 54 height 32
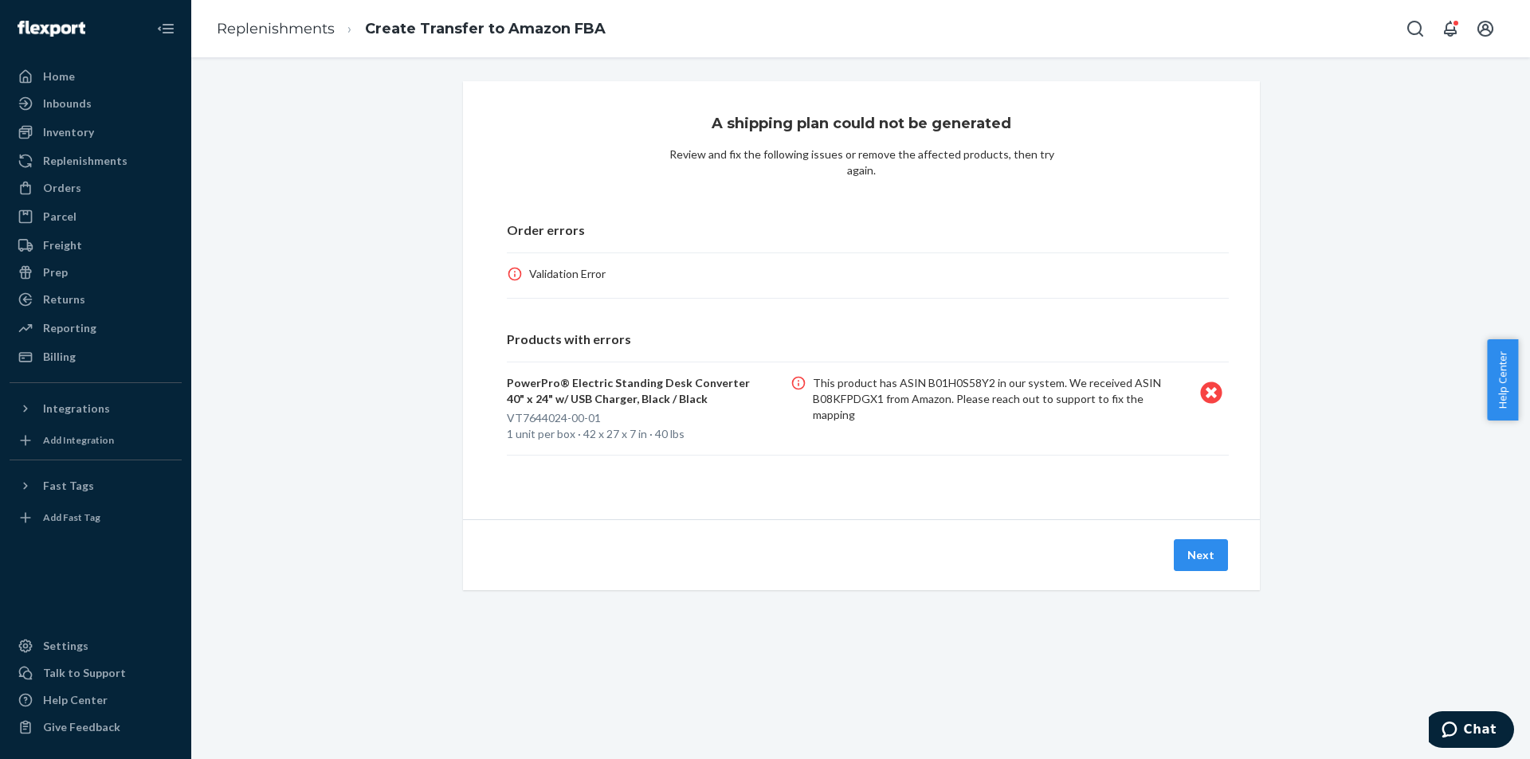
click at [1052, 437] on div "PowerPro® Electric Standing Desk Converter 40" x 24" w/ USB Charger, Black / Bl…" at bounding box center [868, 415] width 722 height 80
click at [1452, 728] on icon "Chat" at bounding box center [1449, 730] width 16 height 16
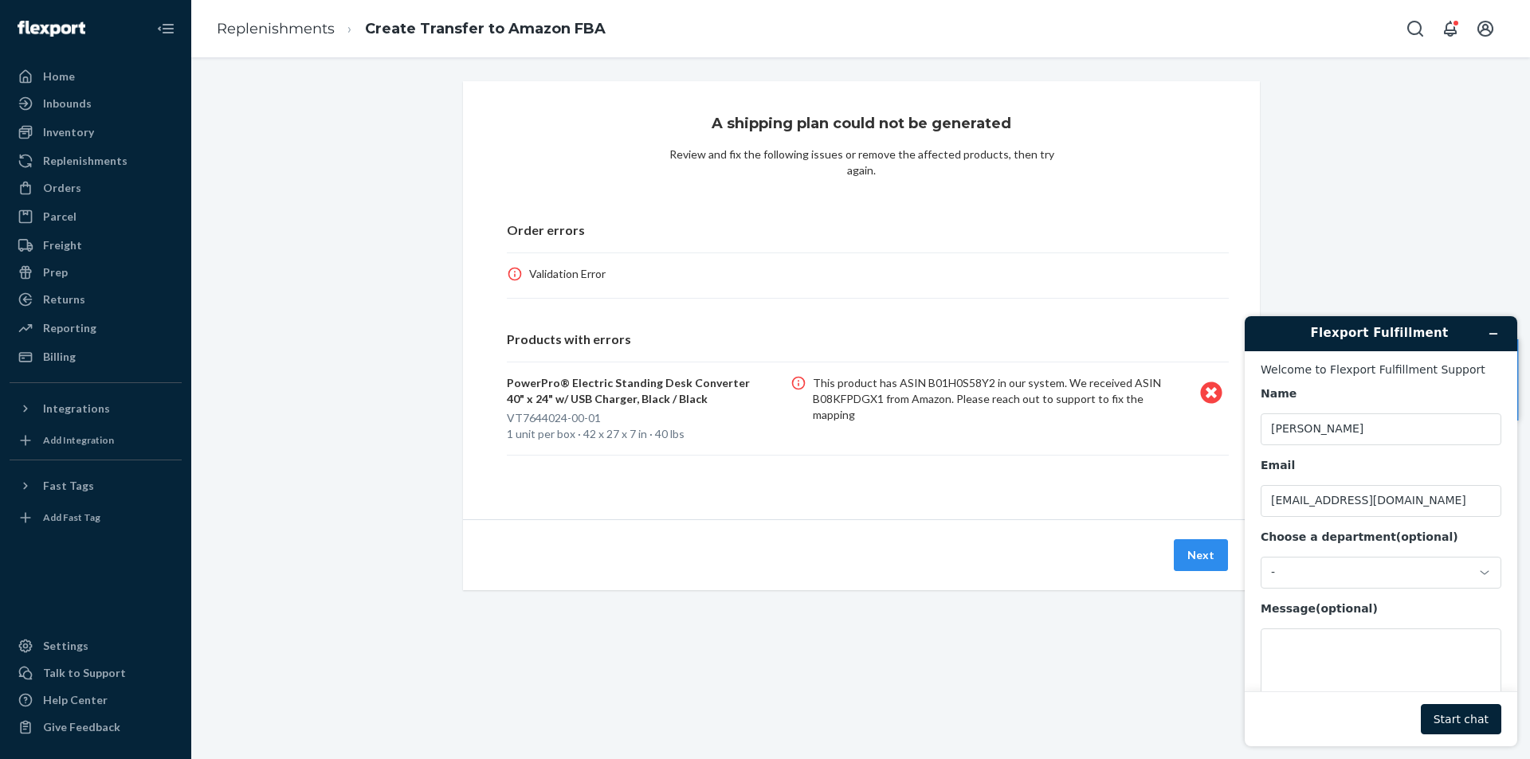
click at [1395, 362] on main "Welcome to Flexport Fulfillment Support Name Chi-Chuan Lin Email chichuan.lin@v…" at bounding box center [1383, 521] width 261 height 340
click at [1380, 647] on textarea "Message (optional)" at bounding box center [1381, 673] width 241 height 89
click at [1372, 578] on div "-" at bounding box center [1371, 573] width 201 height 14
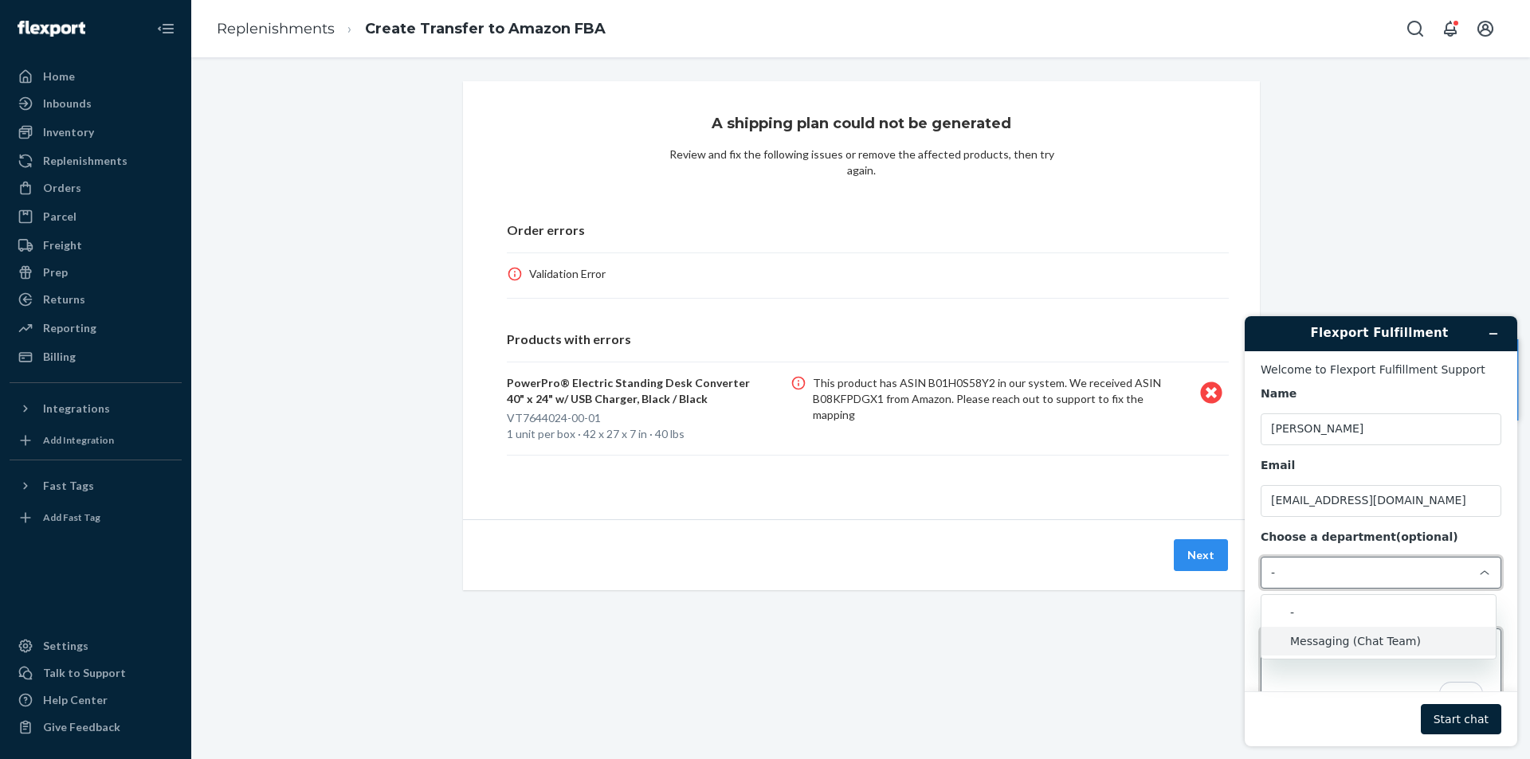
click at [1399, 676] on textarea "Message (optional)" at bounding box center [1381, 673] width 241 height 89
click at [1379, 639] on li "Messaging (Chat Team)" at bounding box center [1378, 641] width 234 height 29
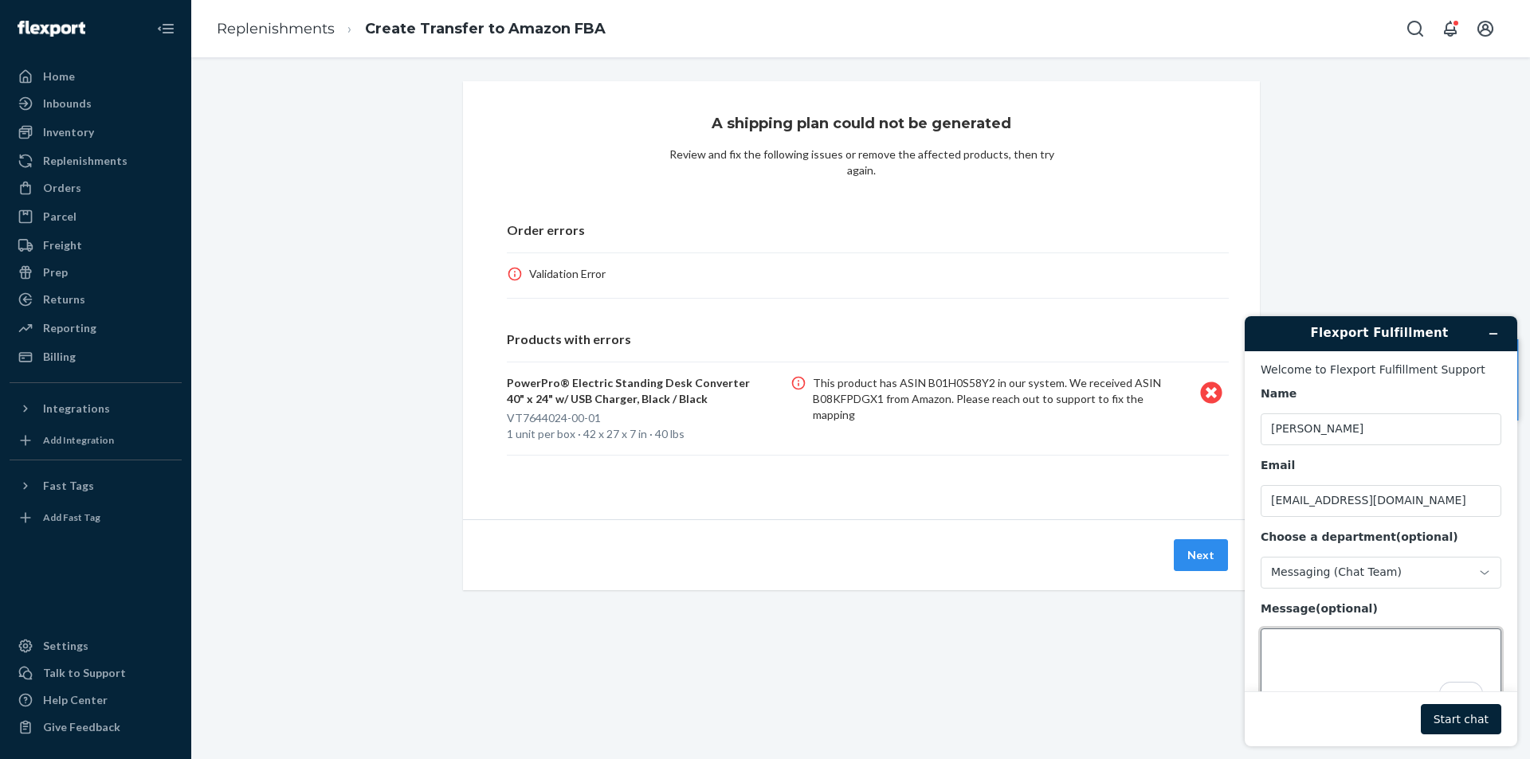
click at [1379, 639] on textarea "Message (optional)" at bounding box center [1381, 673] width 241 height 89
click at [1432, 645] on textarea "I have a mapping issue for inbounding FBA shipment" at bounding box center [1381, 673] width 241 height 89
type textarea "I have a mapping issue for inbound FBA shipment"
click at [1469, 726] on button "Start chat" at bounding box center [1461, 719] width 80 height 30
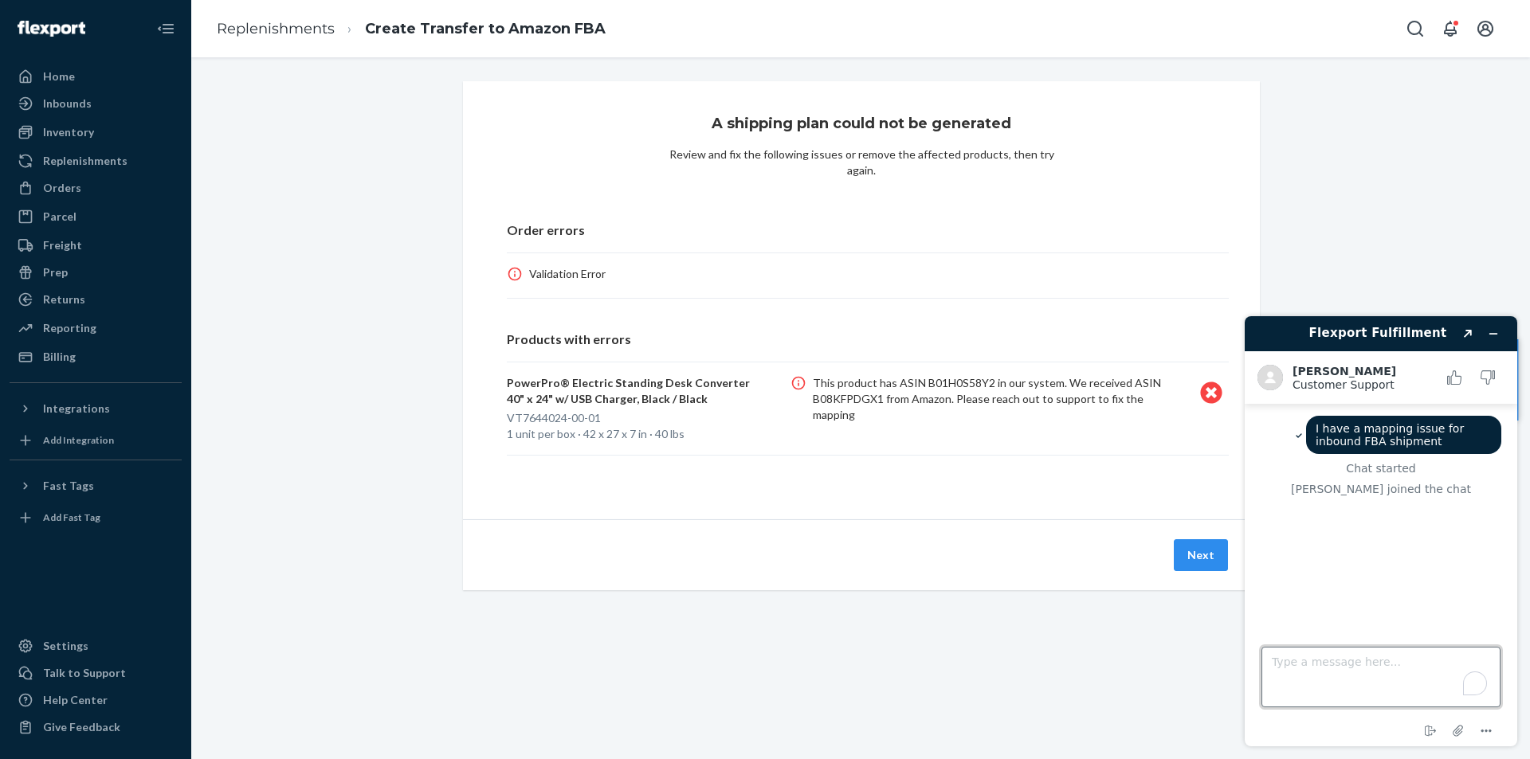
click at [1325, 667] on textarea "Type a message here..." at bounding box center [1380, 677] width 239 height 61
click at [1386, 658] on textarea "Type a message here..." at bounding box center [1380, 677] width 239 height 61
click at [1452, 734] on icon "Attach file" at bounding box center [1458, 730] width 29 height 29
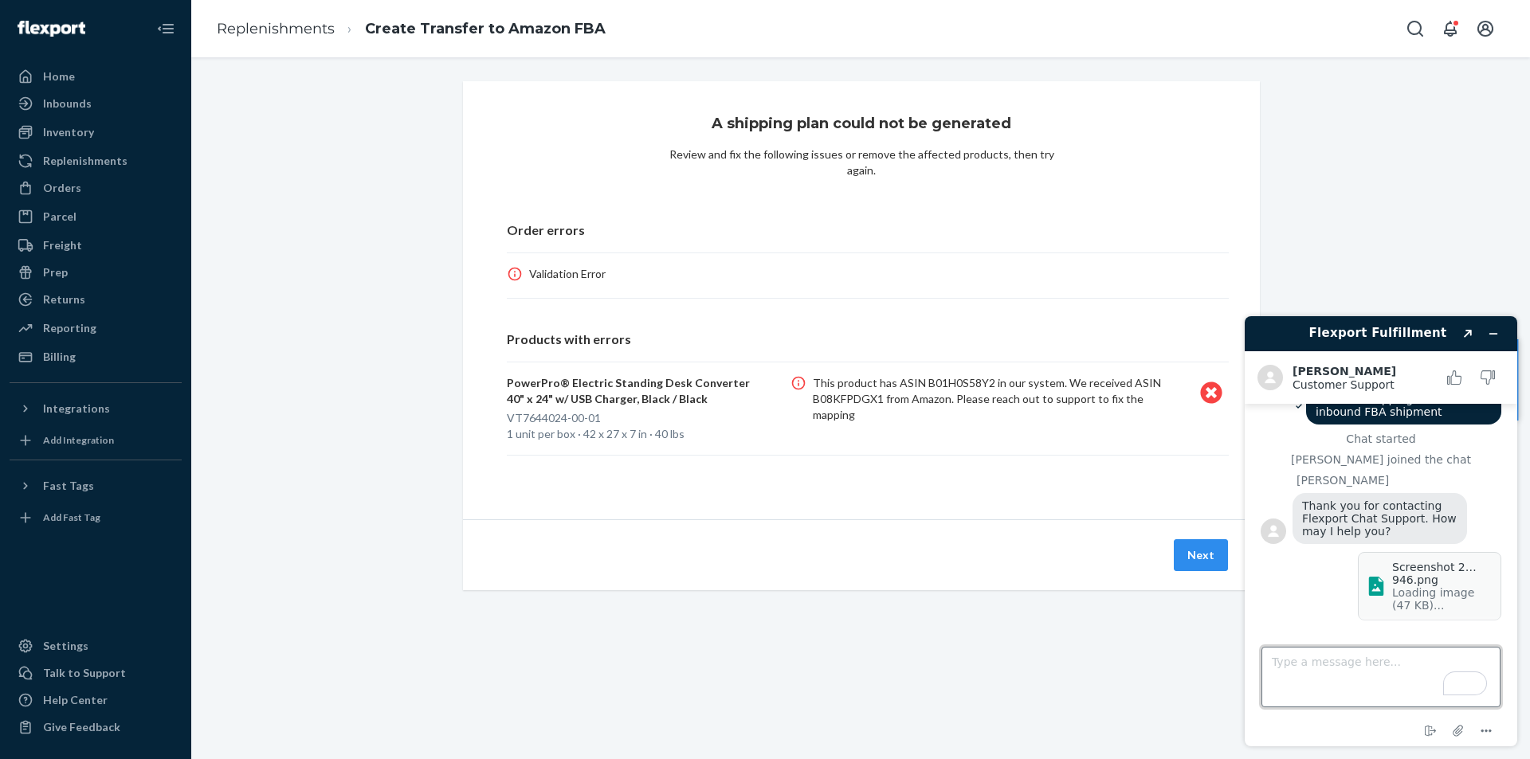
click at [1386, 669] on textarea "Type a message here..." at bounding box center [1380, 677] width 239 height 61
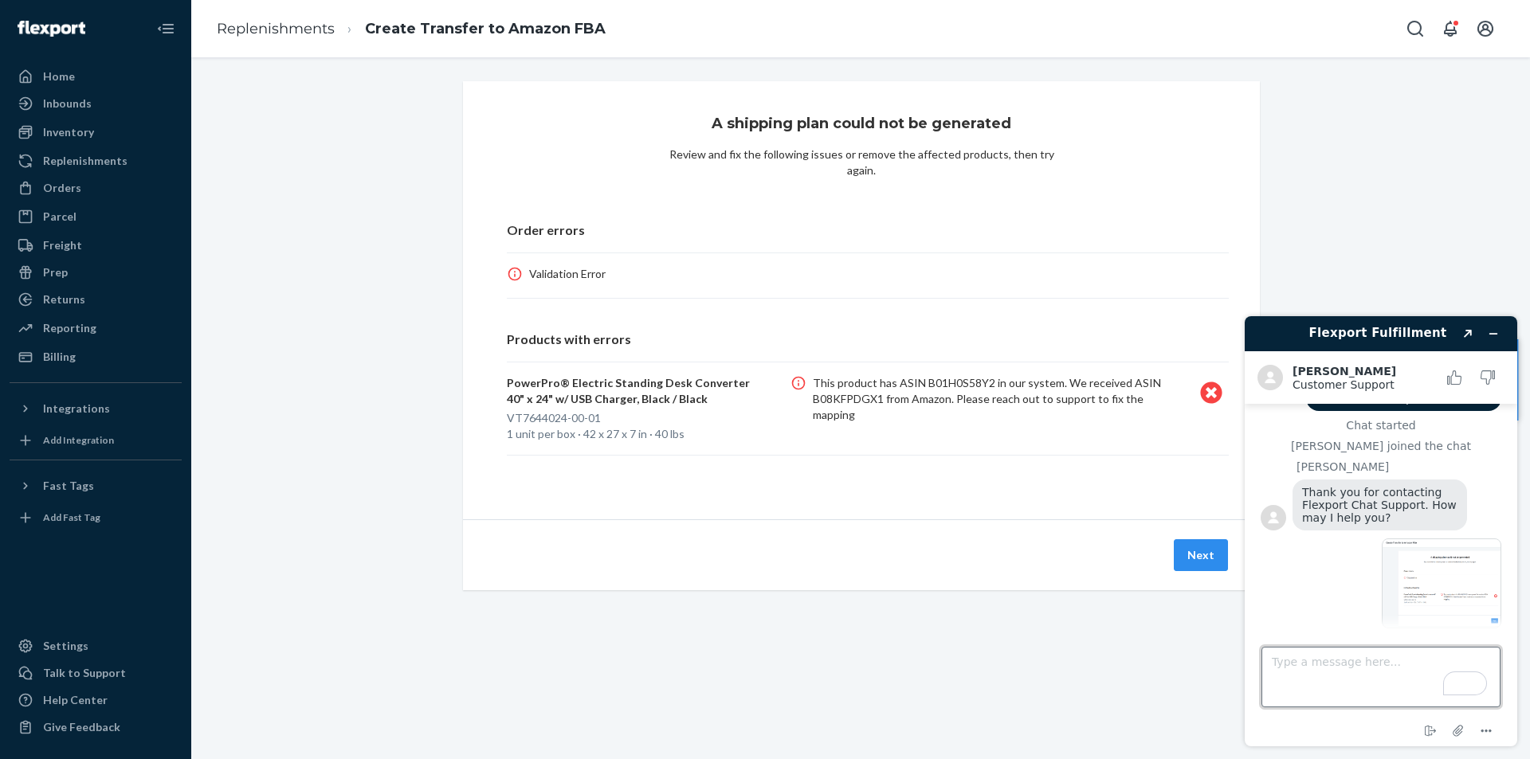
scroll to position [58, 0]
type textarea "I receive this error"
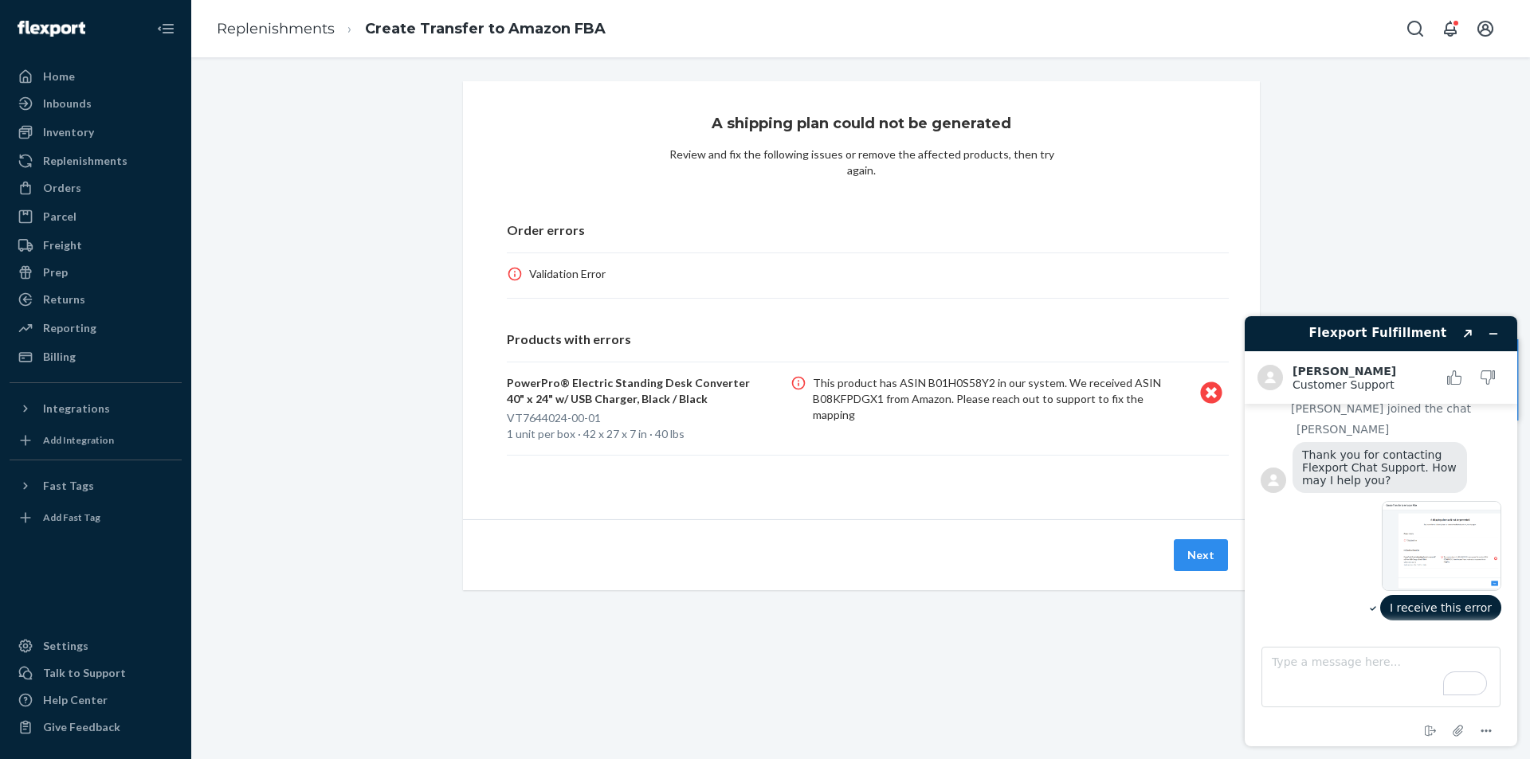
click at [1007, 396] on p "This product has ASIN B01H0S58Y2 in our system. We received ASIN B08KFPDGX1 fro…" at bounding box center [990, 399] width 355 height 48
click at [862, 382] on p "This product has ASIN B01H0S58Y2 in our system. We received ASIN B08KFPDGX1 fro…" at bounding box center [990, 399] width 355 height 48
click at [846, 388] on p "This product has ASIN B01H0S58Y2 in our system. We received ASIN B08KFPDGX1 fro…" at bounding box center [990, 399] width 355 height 48
copy p "B08KFPDGX1"
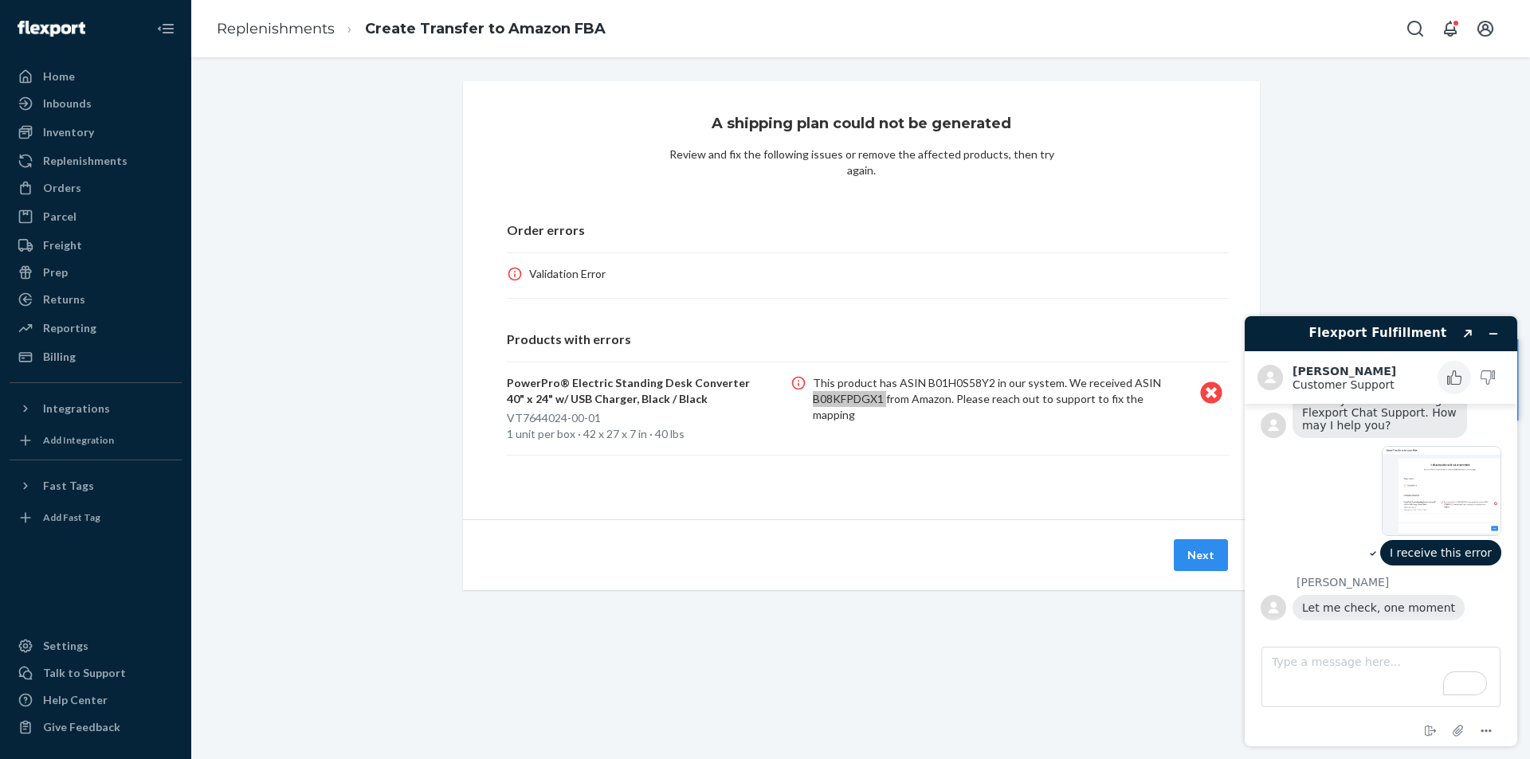
scroll to position [145, 0]
click at [1381, 682] on textarea "Type a message here..." at bounding box center [1380, 677] width 239 height 61
click at [1449, 727] on icon "Attach file" at bounding box center [1458, 730] width 29 height 29
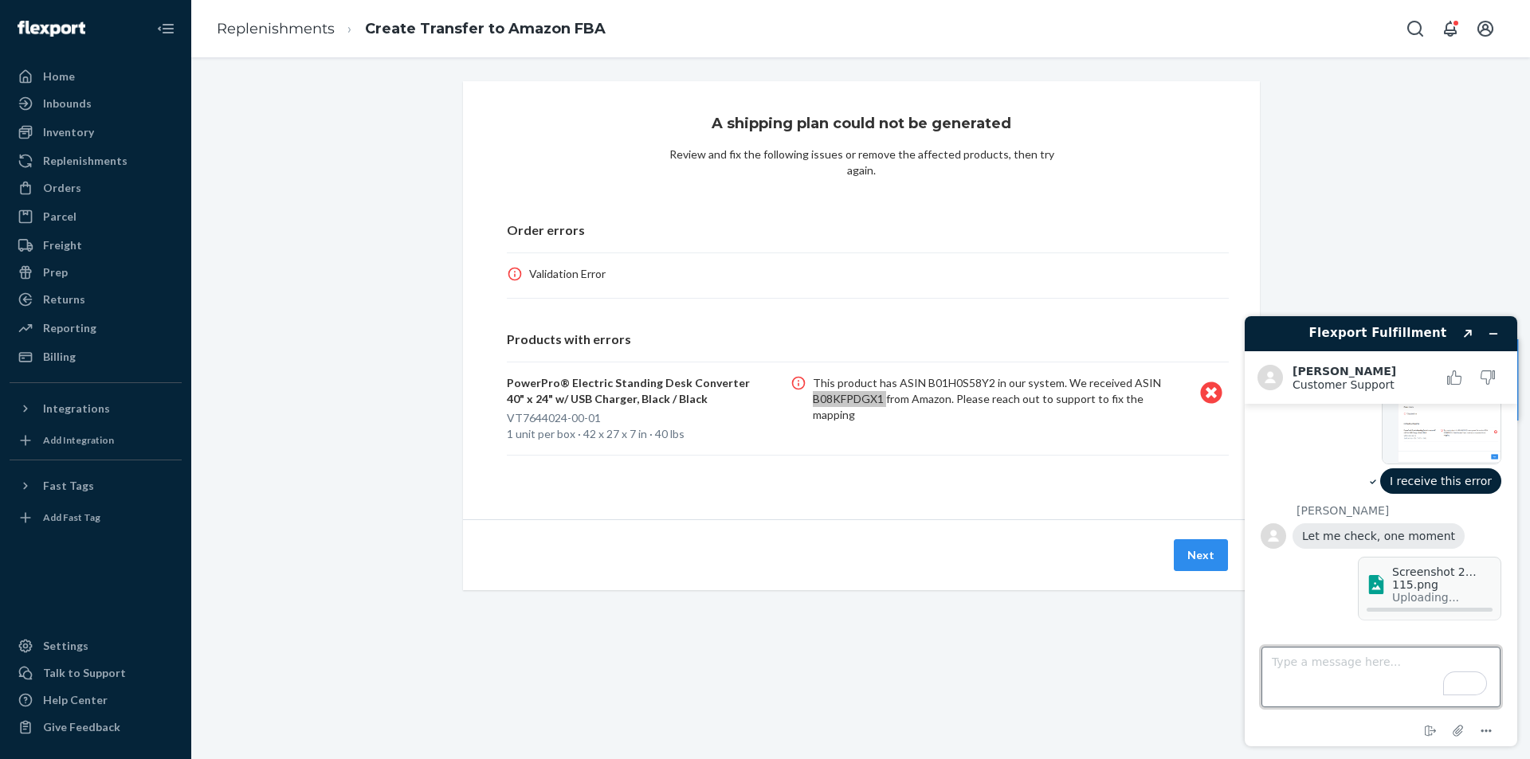
click at [1355, 676] on textarea "Type a message here..." at bounding box center [1380, 677] width 239 height 61
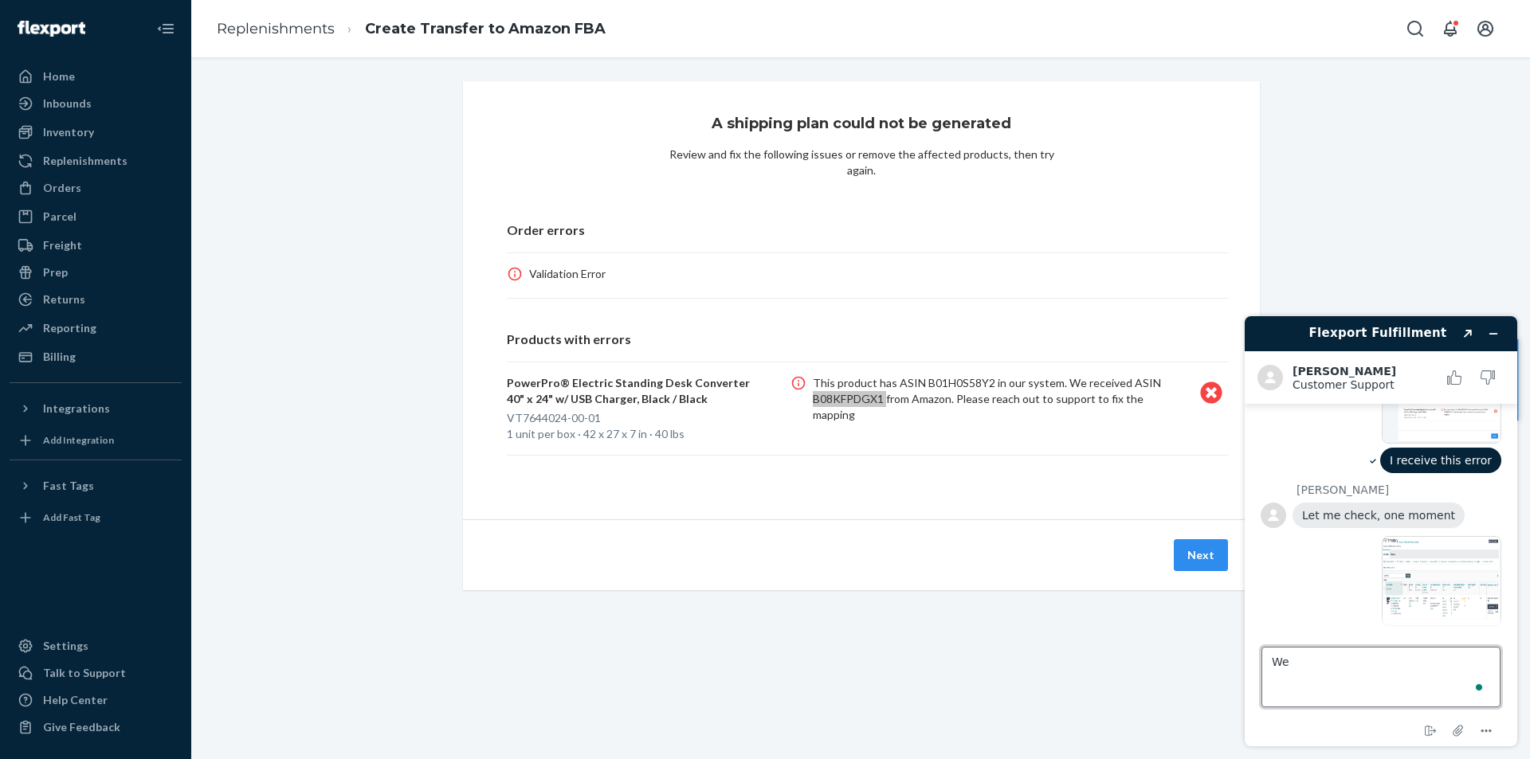
scroll to position [243, 0]
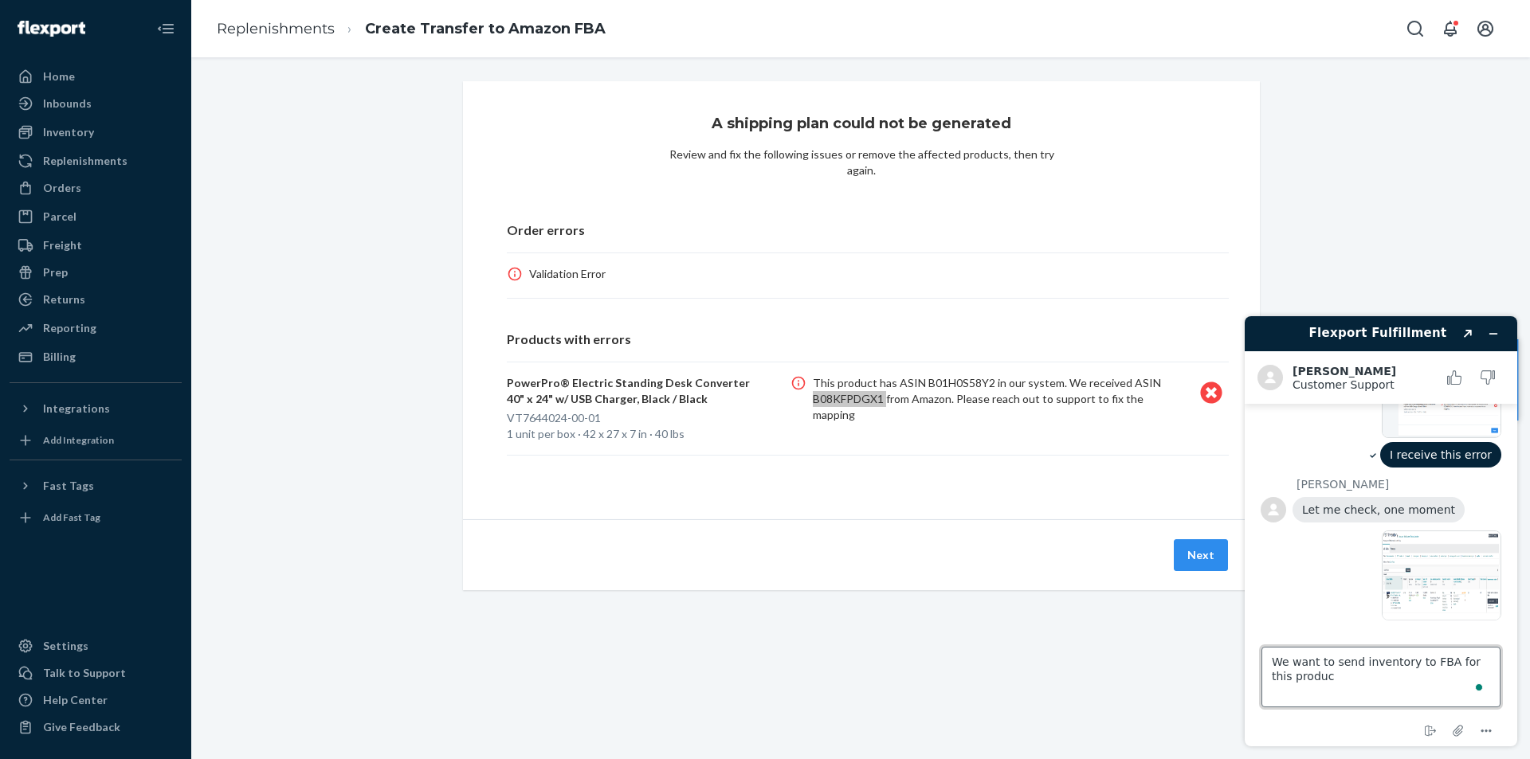
type textarea "We want to send inventory to FBA for this product"
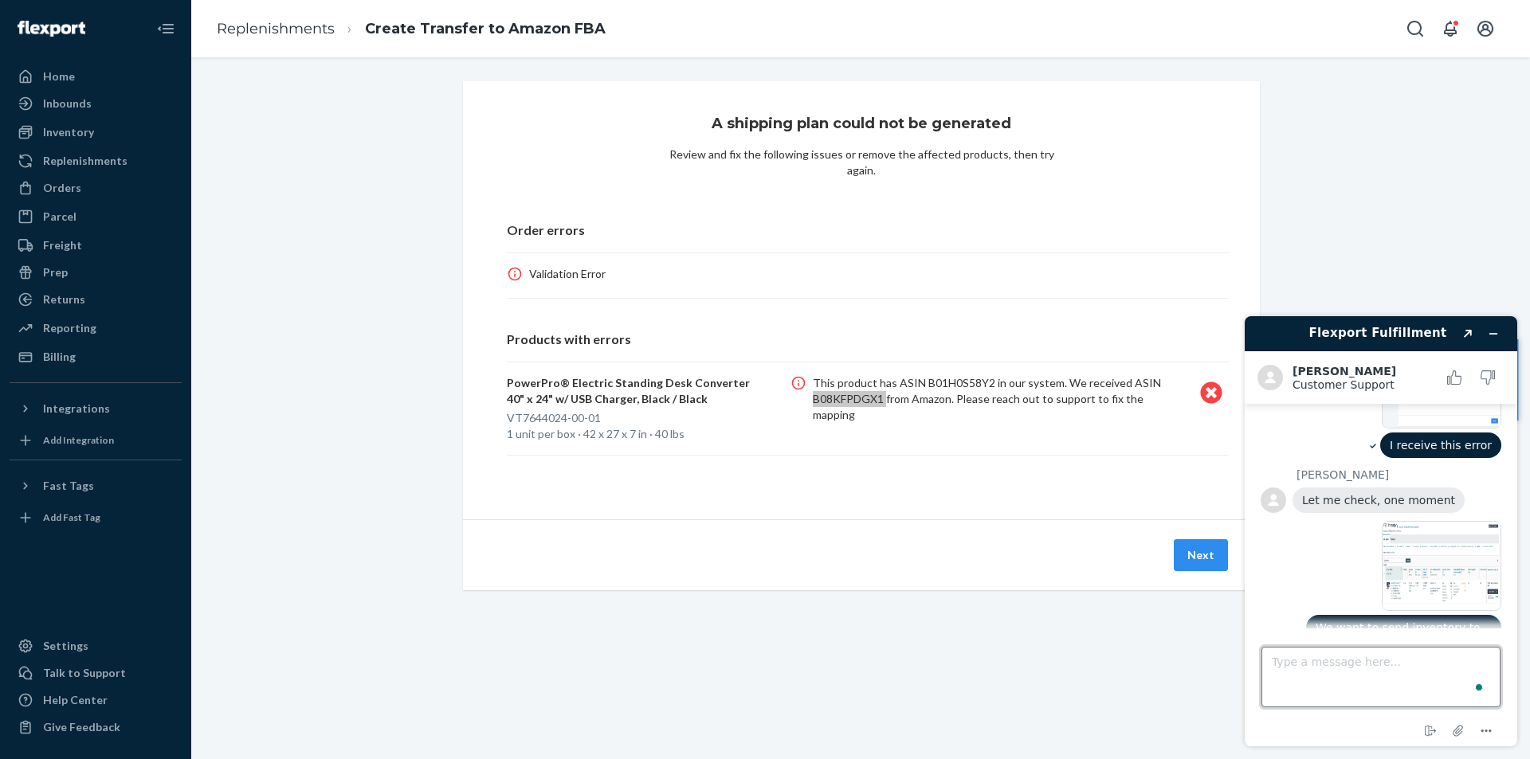
scroll to position [285, 0]
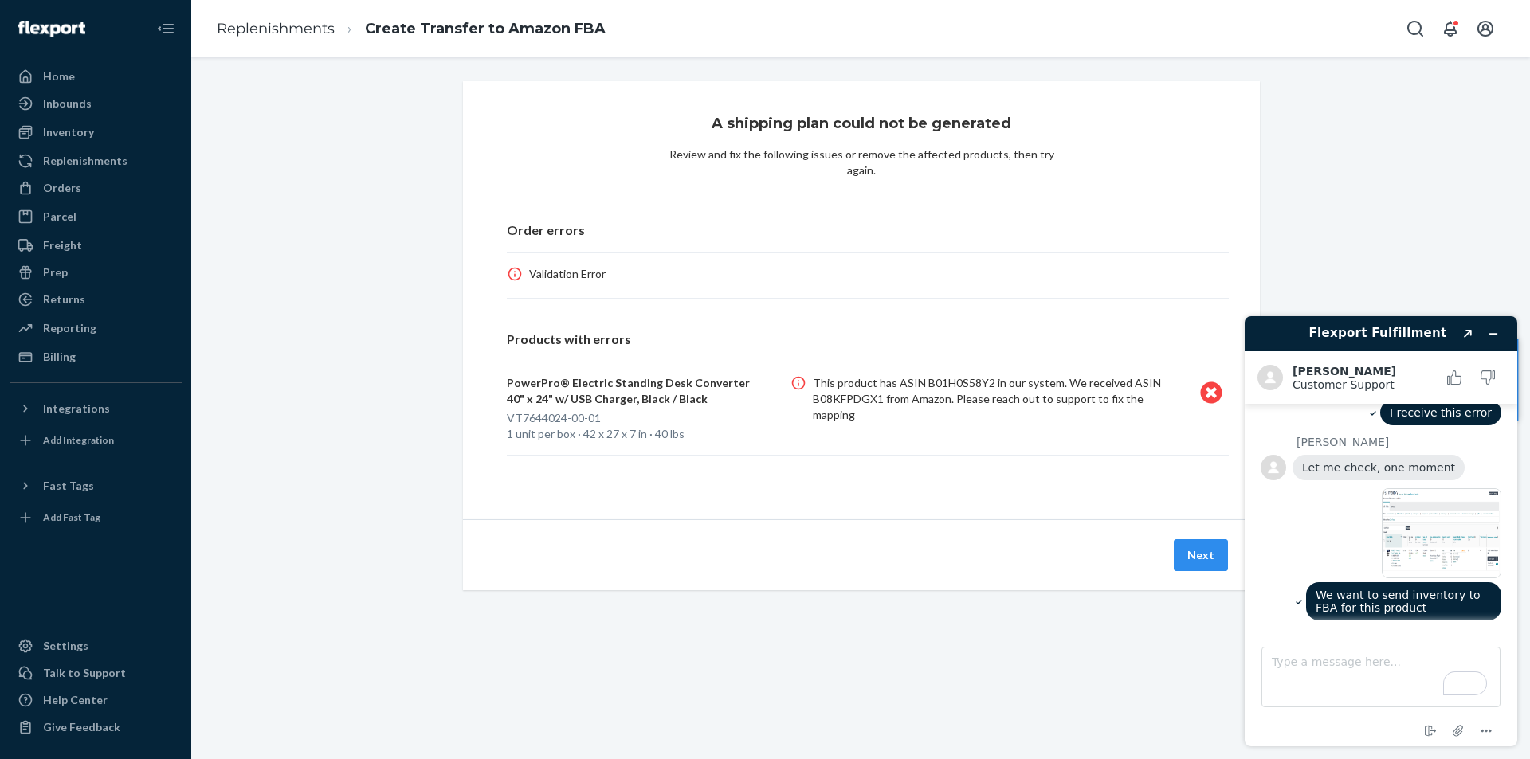
click at [791, 643] on div "A shipping plan could not be generated Review and fix the following issues or r…" at bounding box center [860, 408] width 1339 height 702
click at [868, 465] on div "Products with errors PowerPro® Electric Standing Desk Converter 40" x 24" w/ US…" at bounding box center [861, 409] width 735 height 157
click at [1206, 551] on button "Next" at bounding box center [1201, 555] width 54 height 32
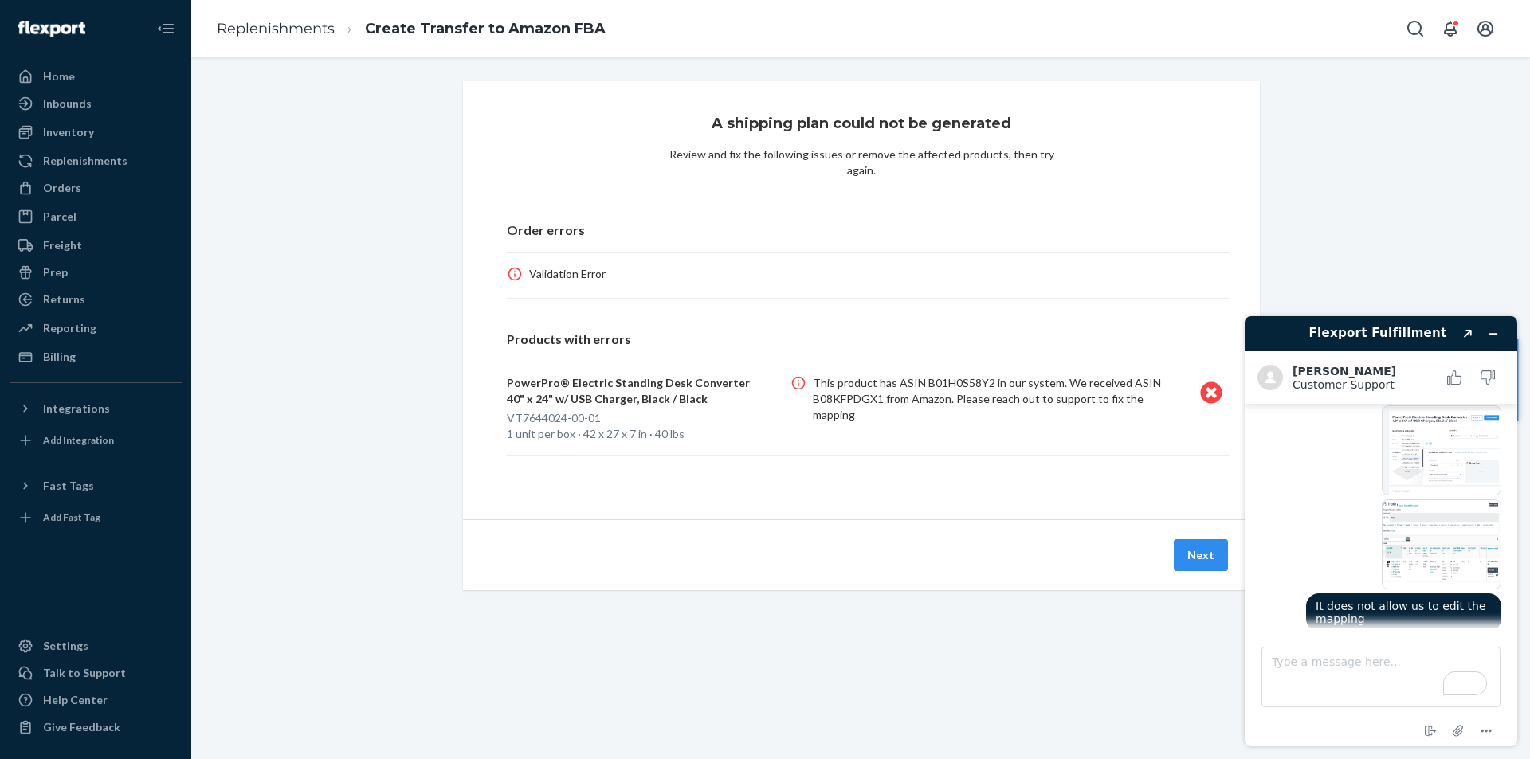
scroll to position [925, 0]
click at [1491, 178] on div "A shipping plan could not be generated Review and fix the following issues or r…" at bounding box center [860, 354] width 1315 height 547
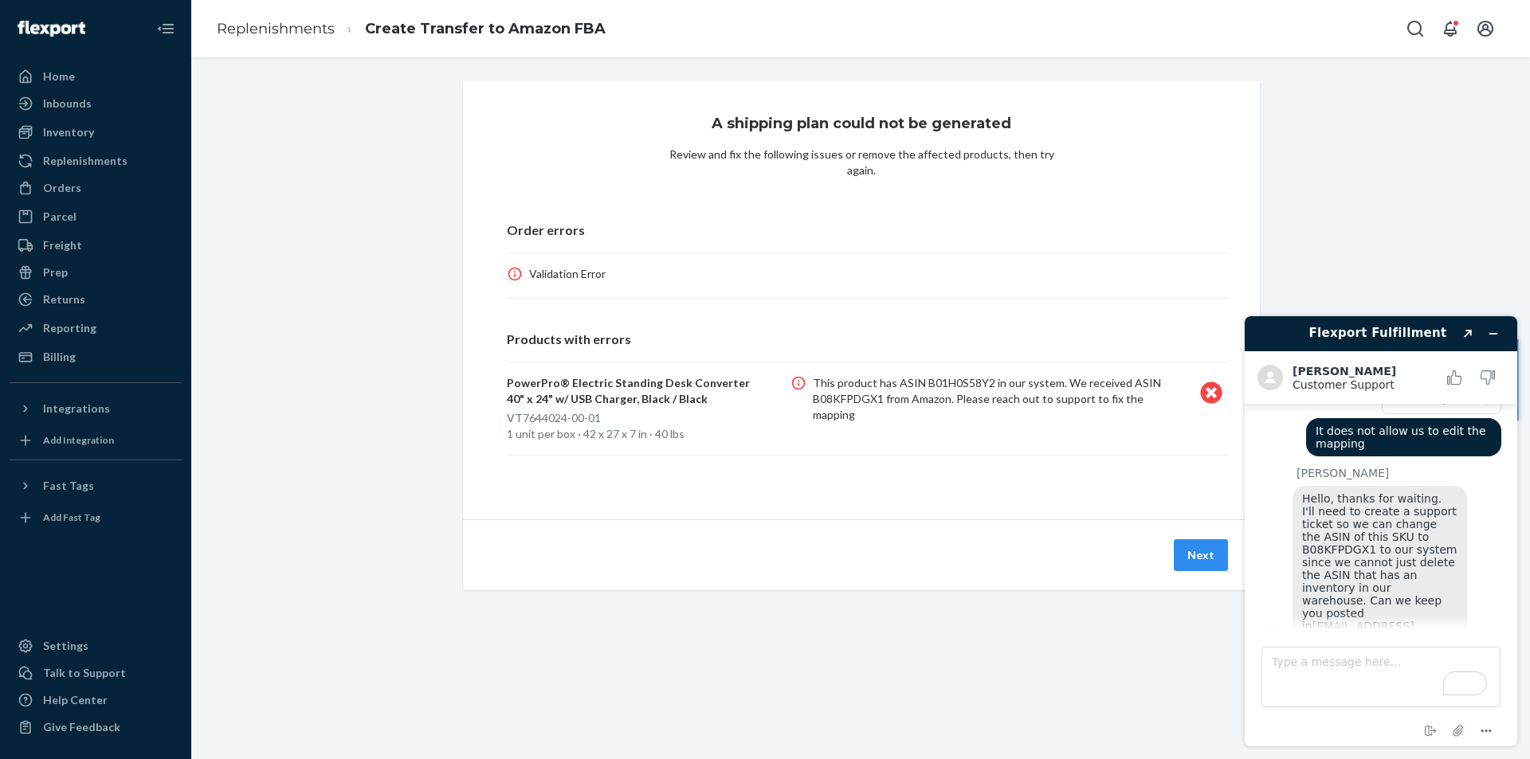
scroll to position [1093, 0]
click at [1401, 664] on textarea "Type a message here..." at bounding box center [1380, 677] width 239 height 61
type textarea "W"
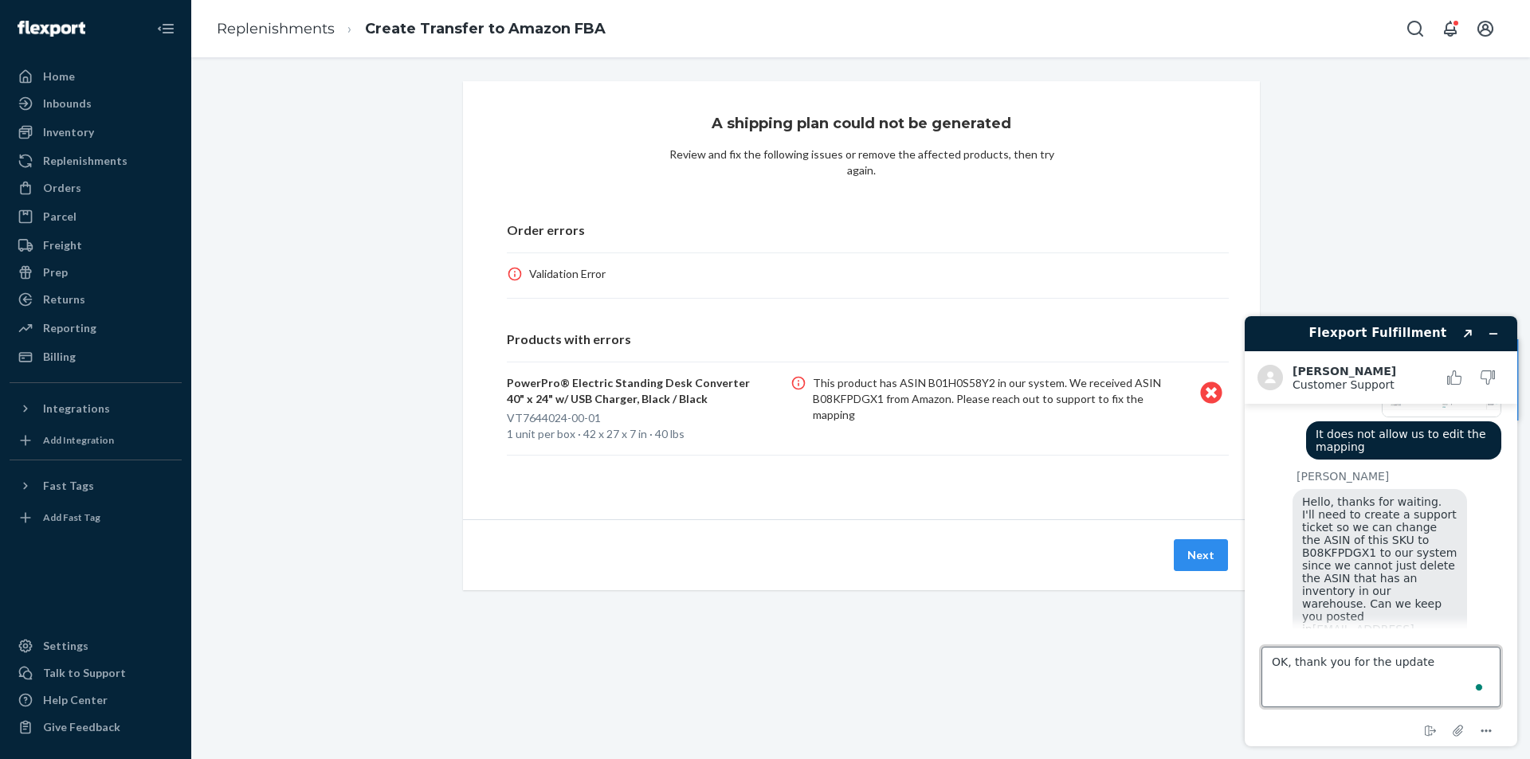
type textarea "OK, thank you for the update."
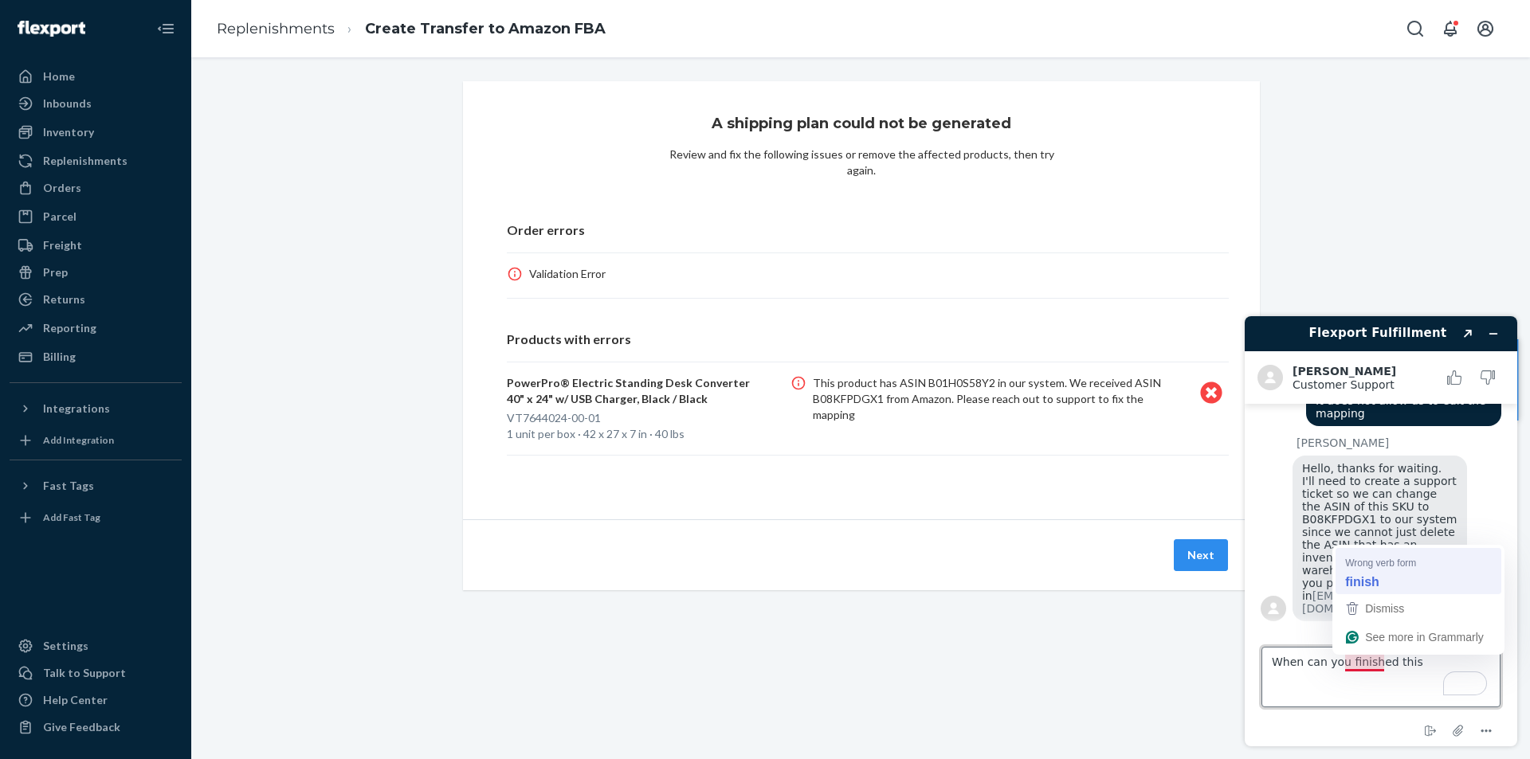
click at [1379, 563] on span "Wrong verb form" at bounding box center [1380, 562] width 71 height 15
click at [1416, 657] on textarea "When can you finish this" at bounding box center [1380, 677] width 239 height 61
type textarea "When can you finish this change?"
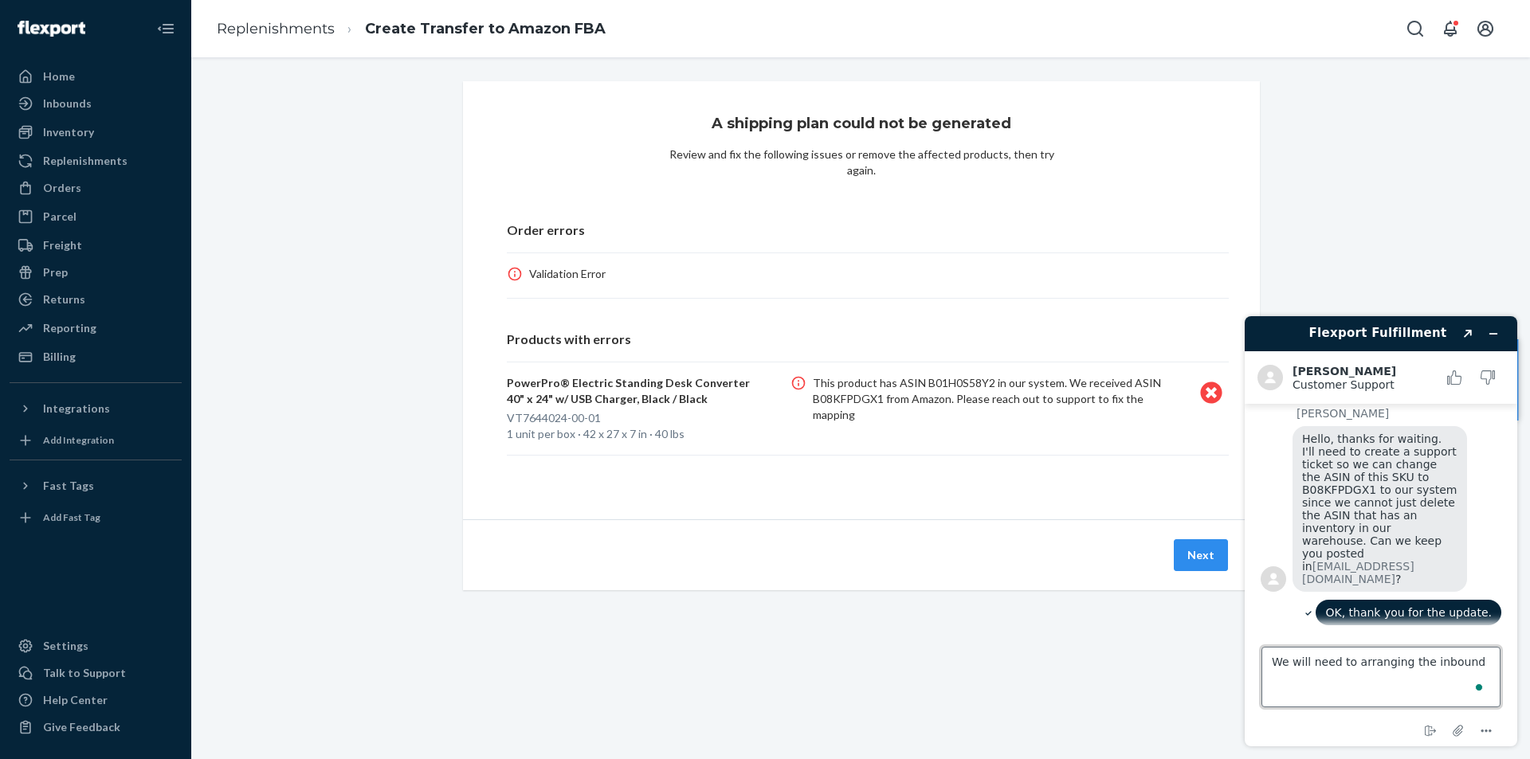
scroll to position [1159, 0]
type textarea "We will need to arranging the inbound as soon as possible. Thank you"
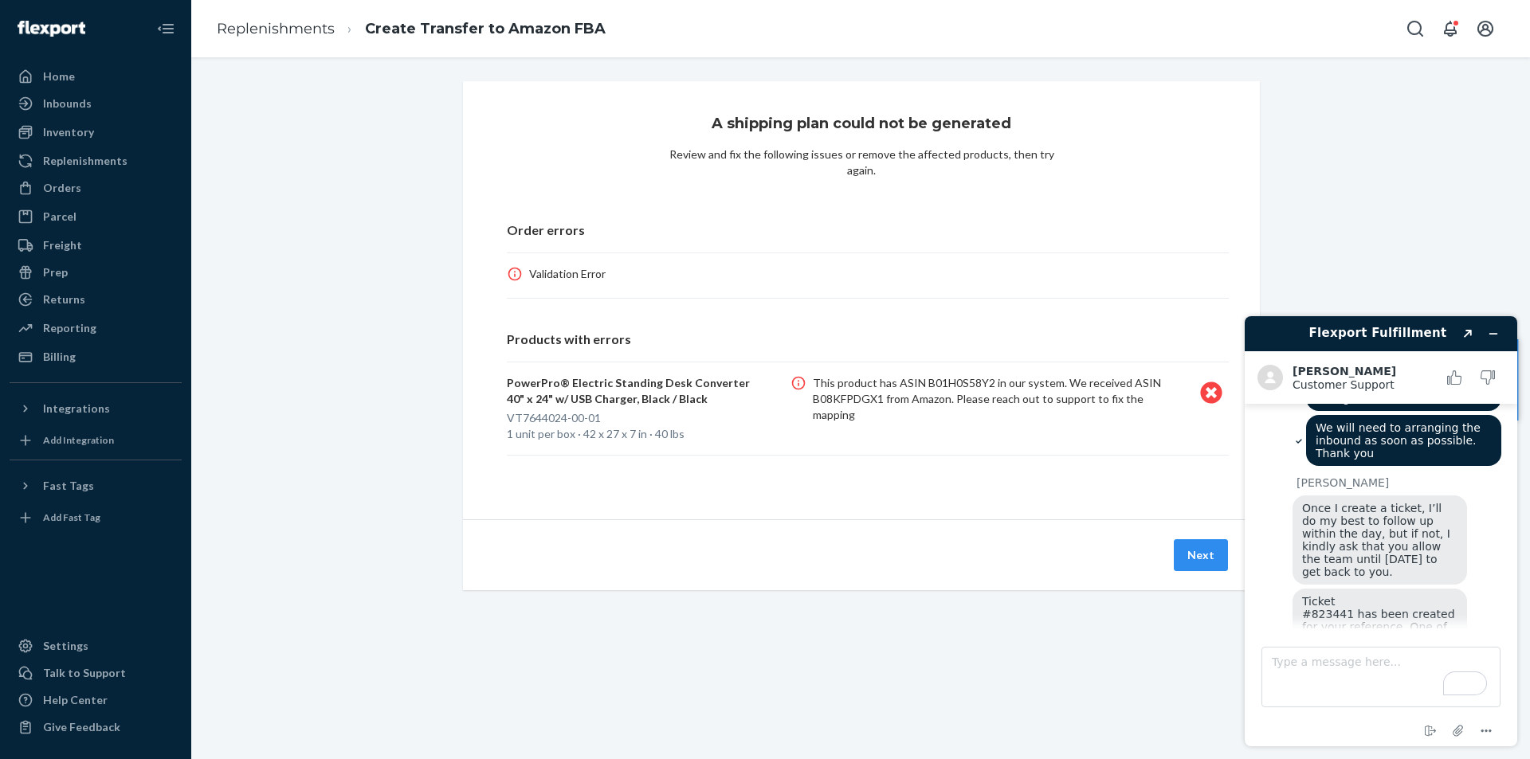
scroll to position [1417, 0]
click at [1306, 658] on textarea "Type a message here..." at bounding box center [1380, 677] width 239 height 61
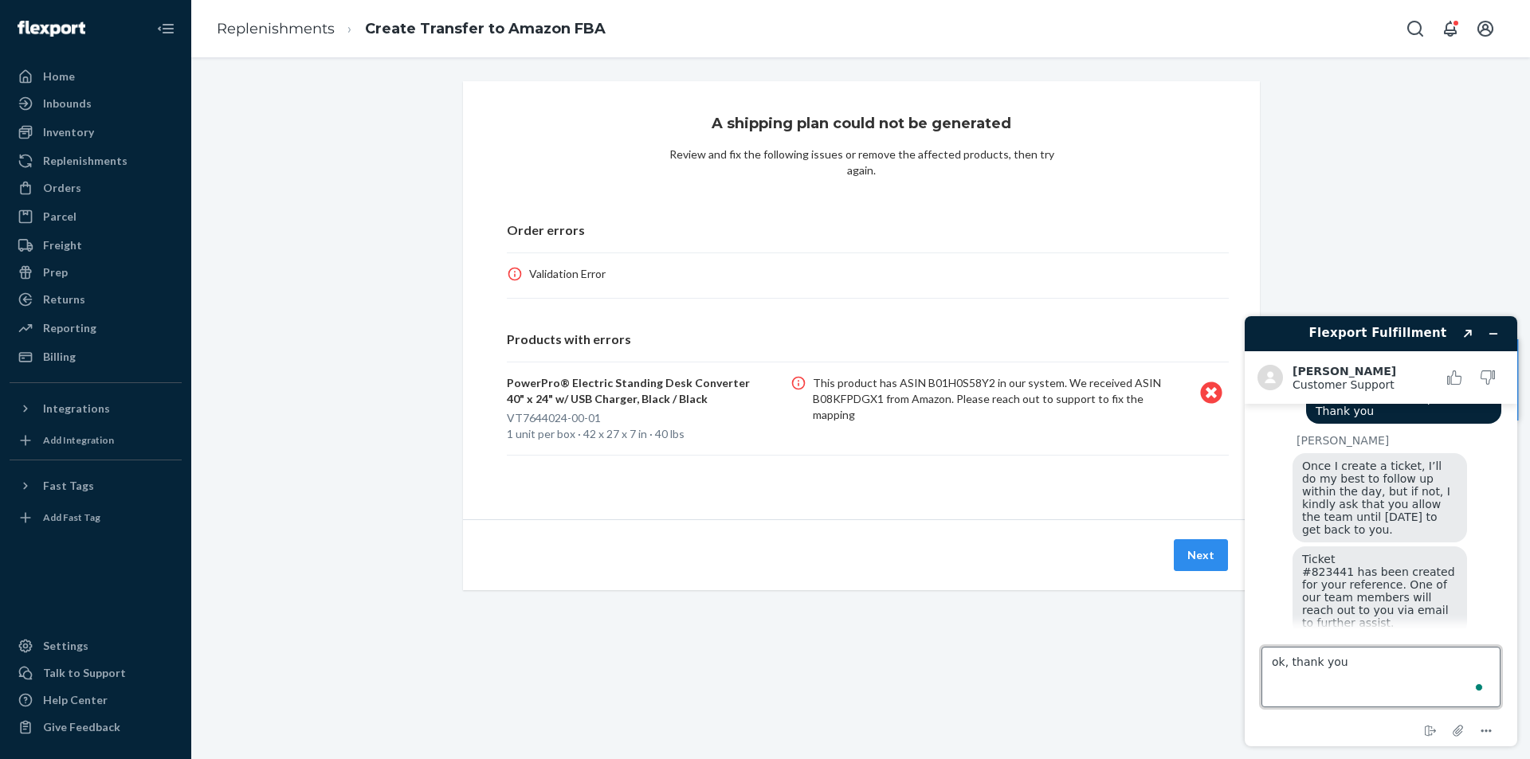
type textarea "ok, thank you."
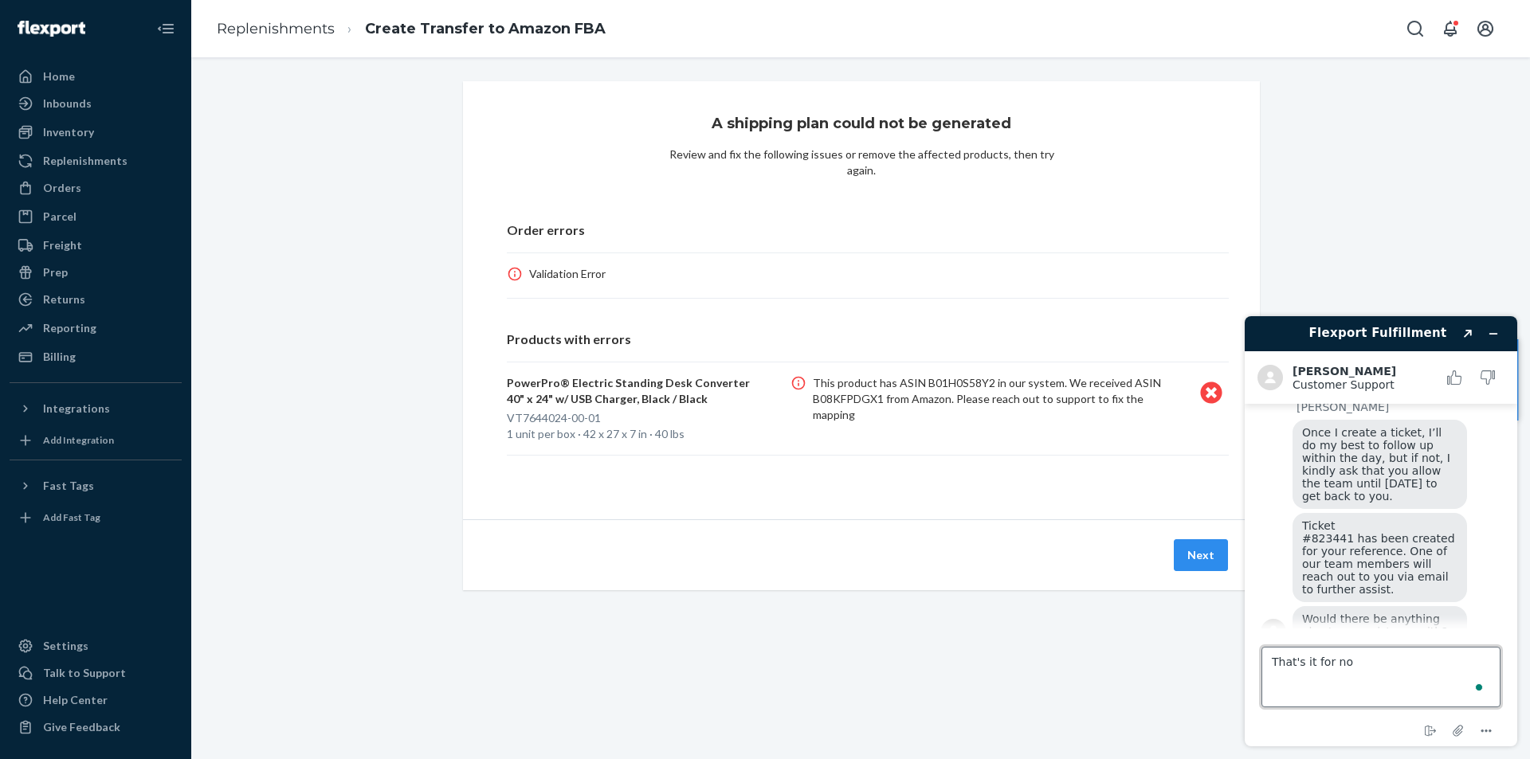
type textarea "That's it for now"
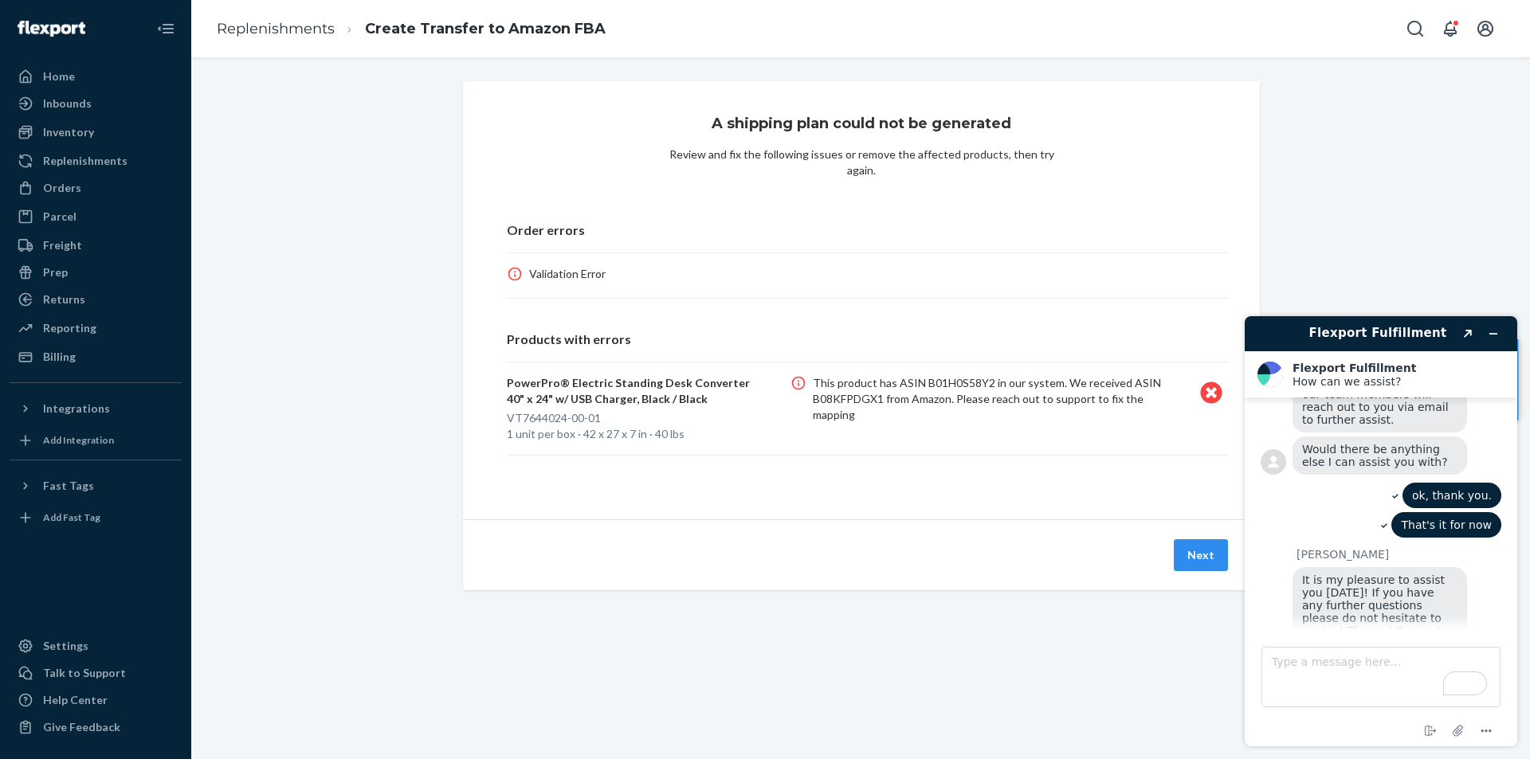
scroll to position [1730, 0]
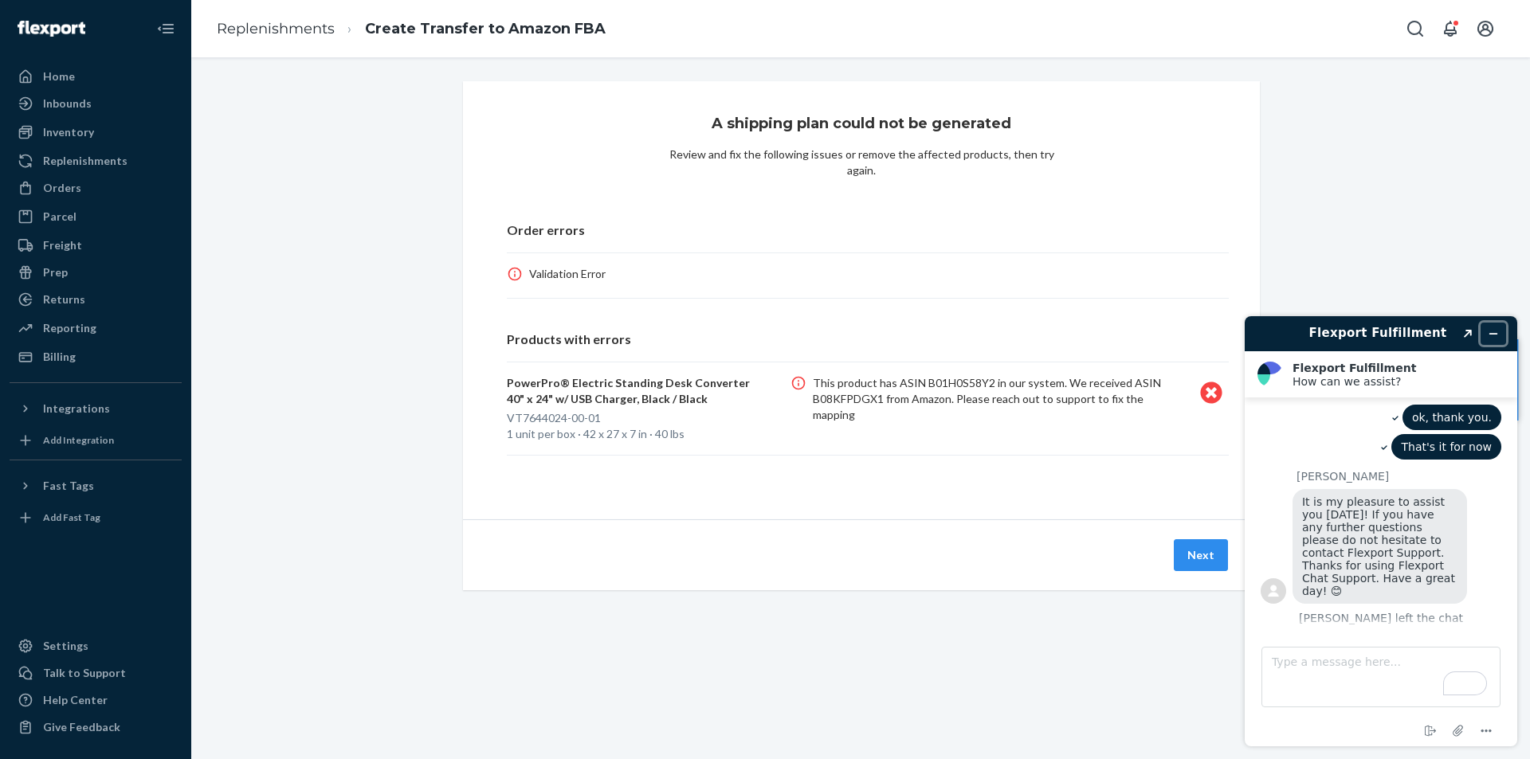
click at [1499, 334] on button "Minimize widget" at bounding box center [1492, 334] width 25 height 22
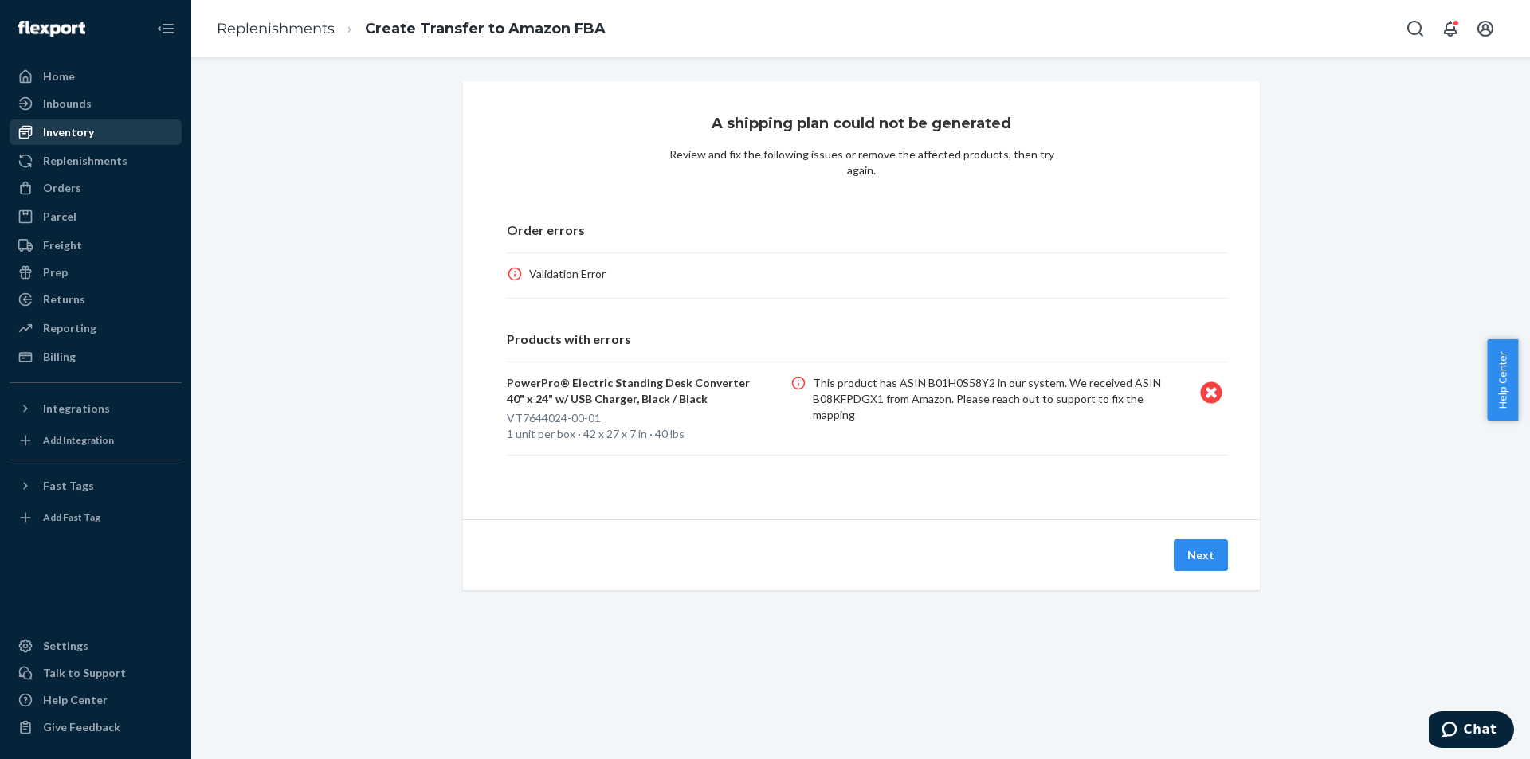
click at [91, 127] on div "Inventory" at bounding box center [68, 132] width 51 height 16
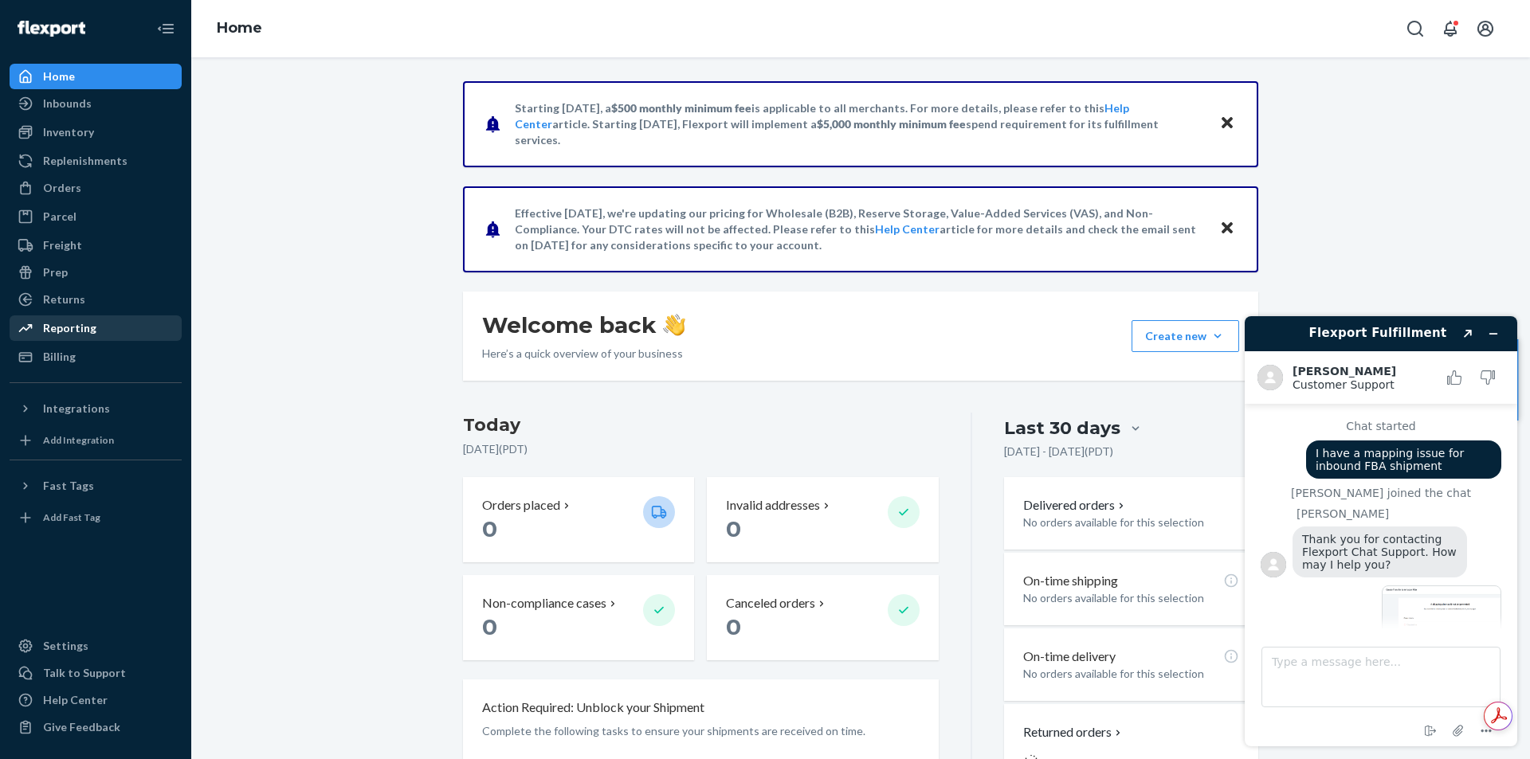
scroll to position [320, 0]
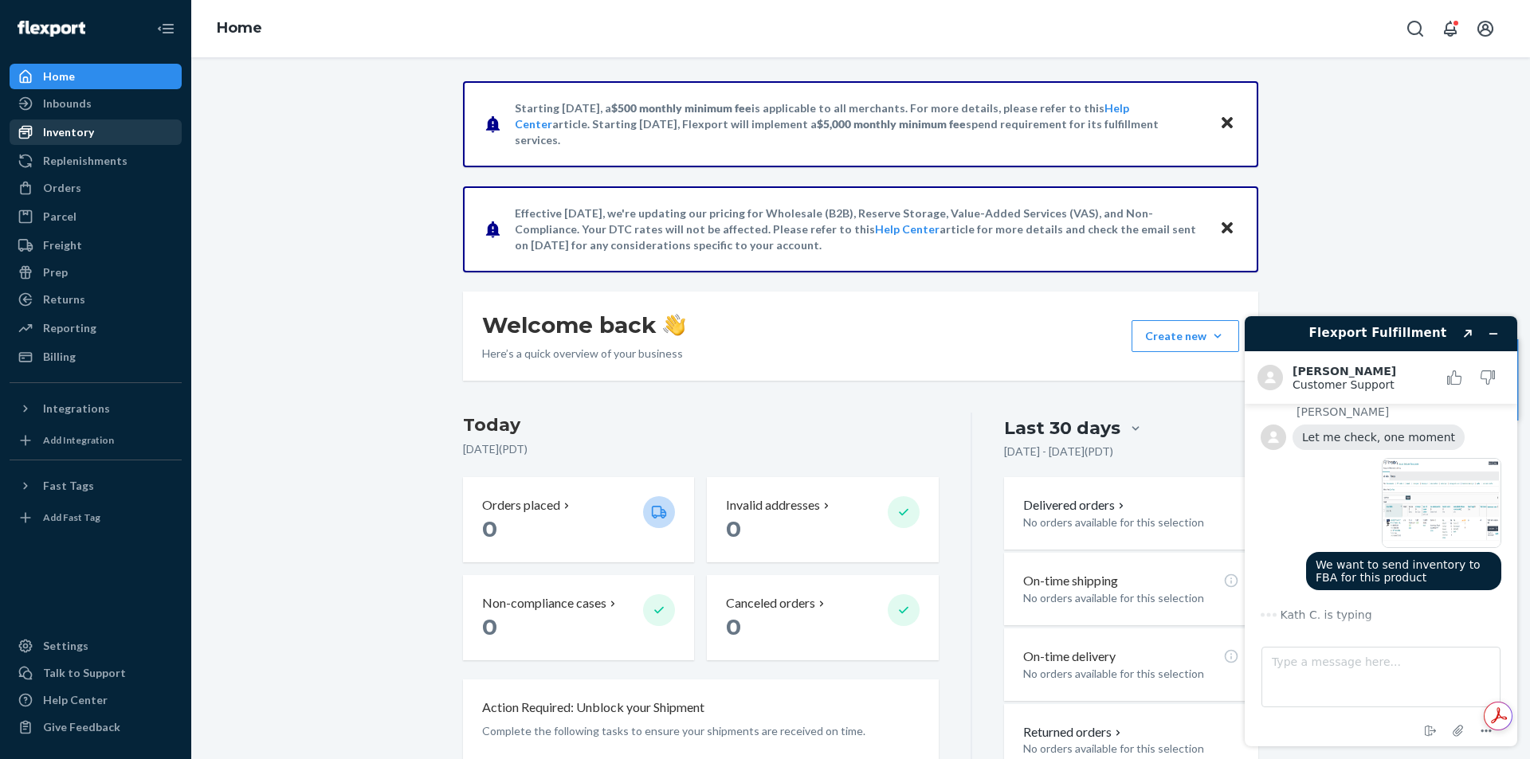
click at [81, 132] on div "Inventory" at bounding box center [68, 132] width 51 height 16
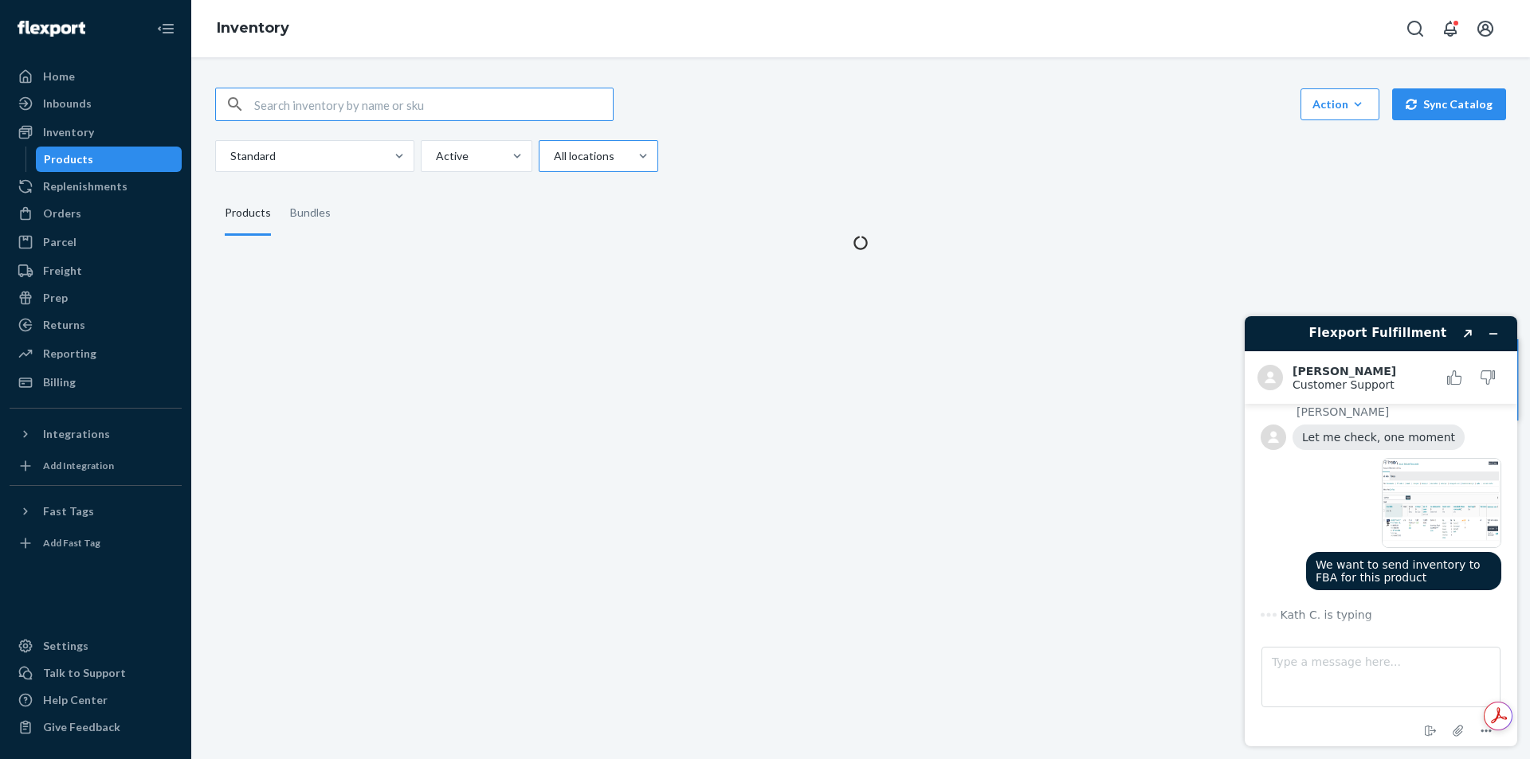
click at [605, 149] on div at bounding box center [596, 156] width 89 height 19
click at [554, 149] on input "All locations" at bounding box center [553, 156] width 2 height 16
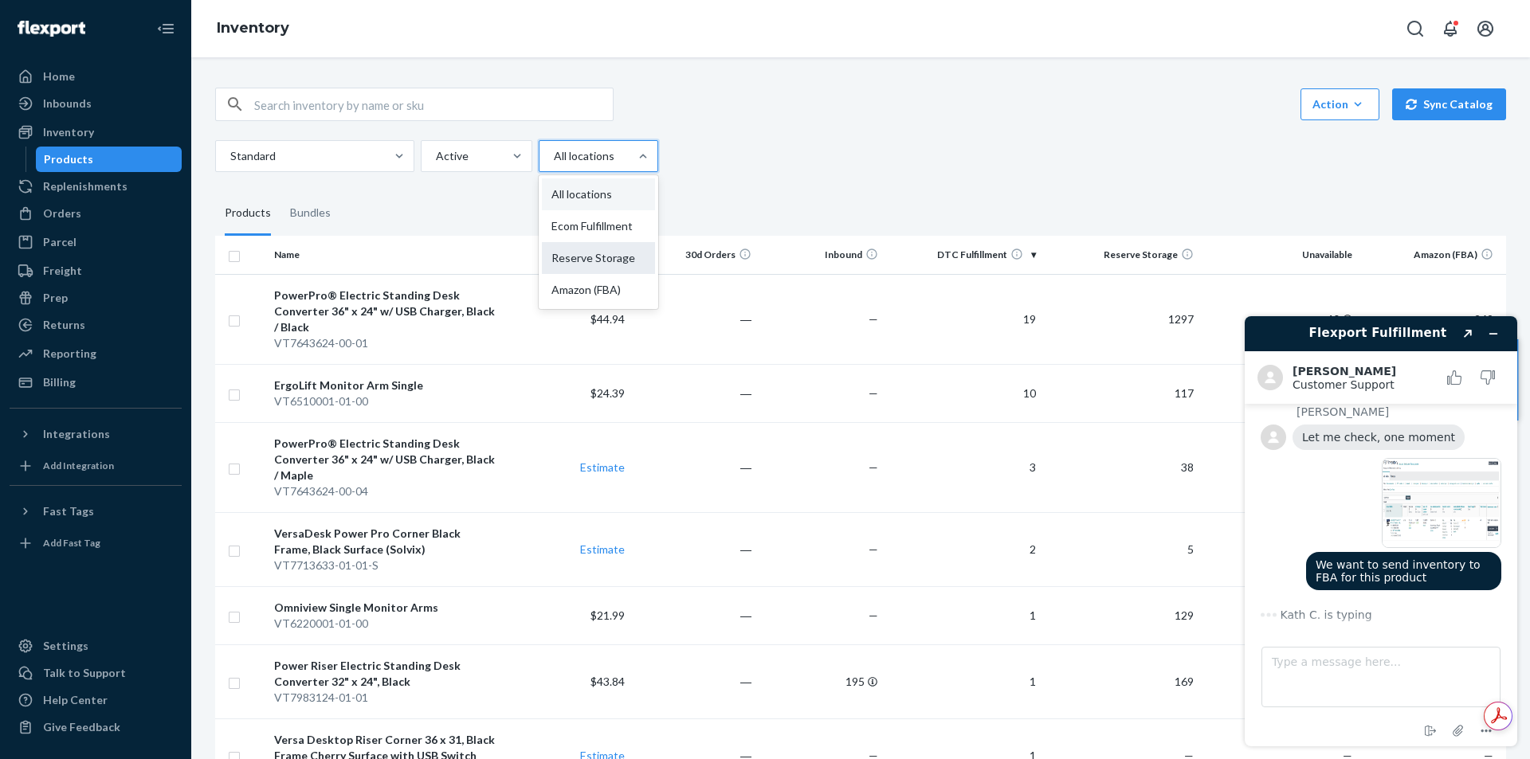
click at [613, 266] on div "Reserve Storage" at bounding box center [598, 258] width 113 height 32
click at [554, 164] on input "option Reserve Storage focused, 0 of 4. 4 results available. Use Up and Down to…" at bounding box center [553, 156] width 2 height 16
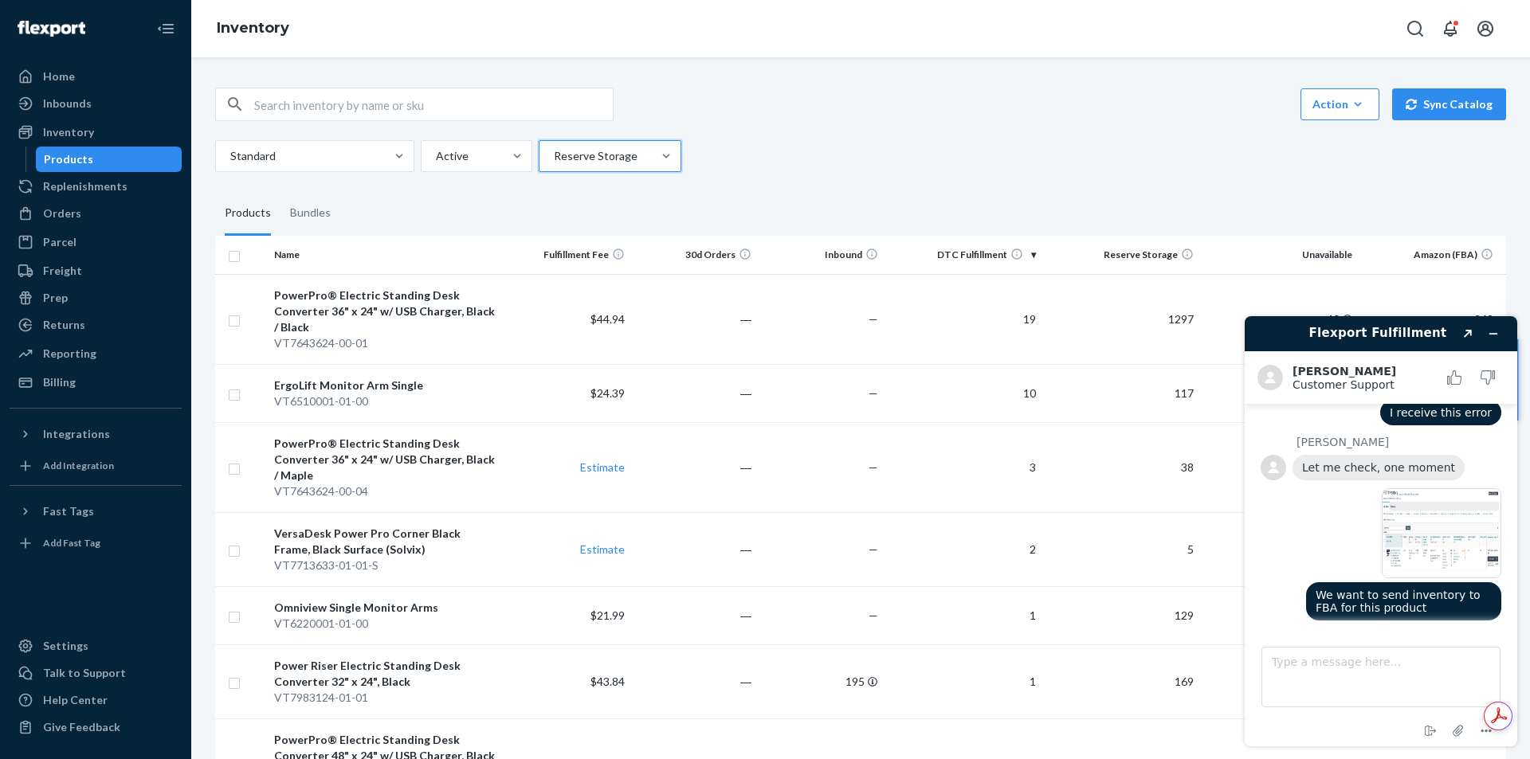
click at [906, 195] on fieldset "Products Bundles" at bounding box center [860, 213] width 1291 height 45
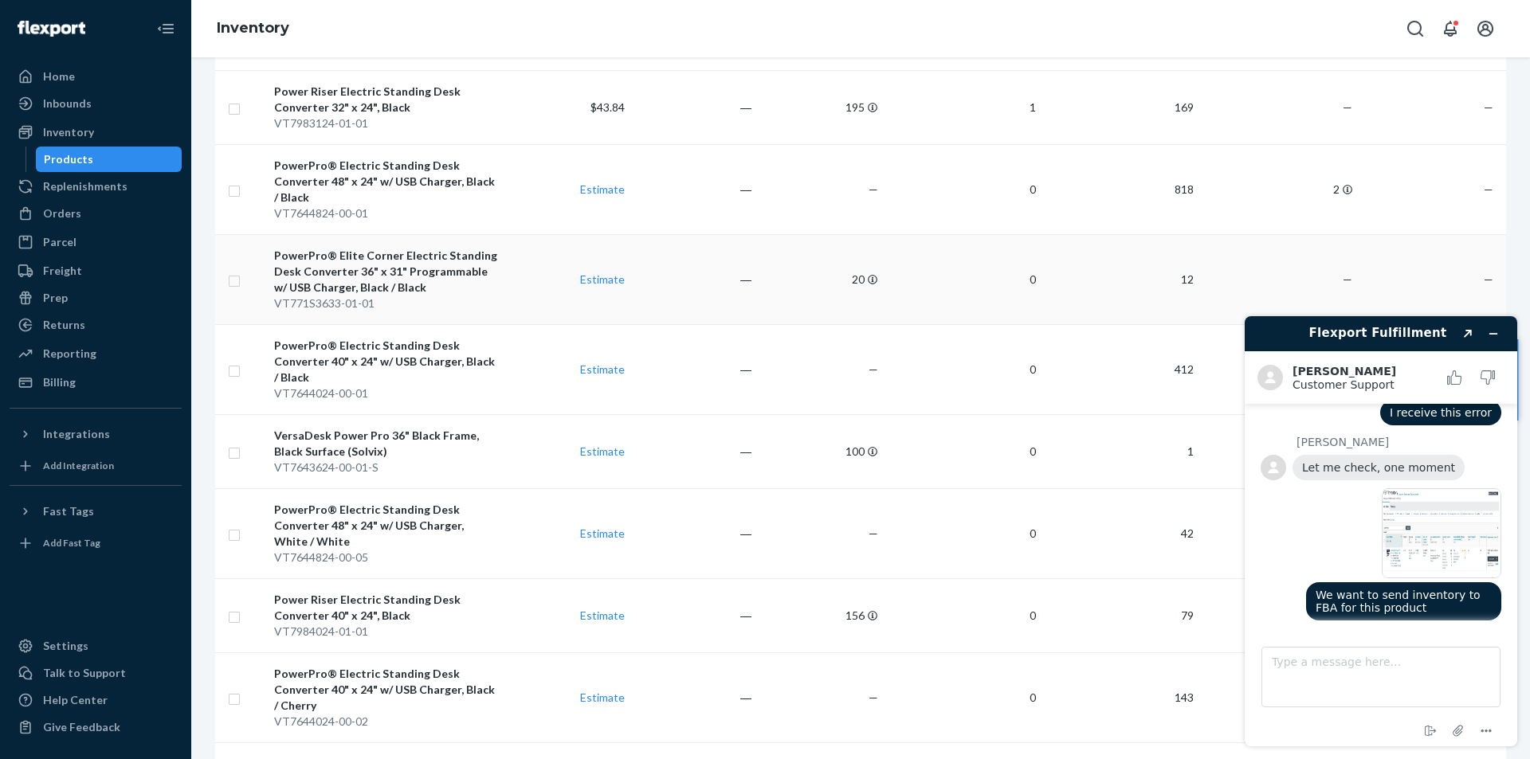
scroll to position [637, 0]
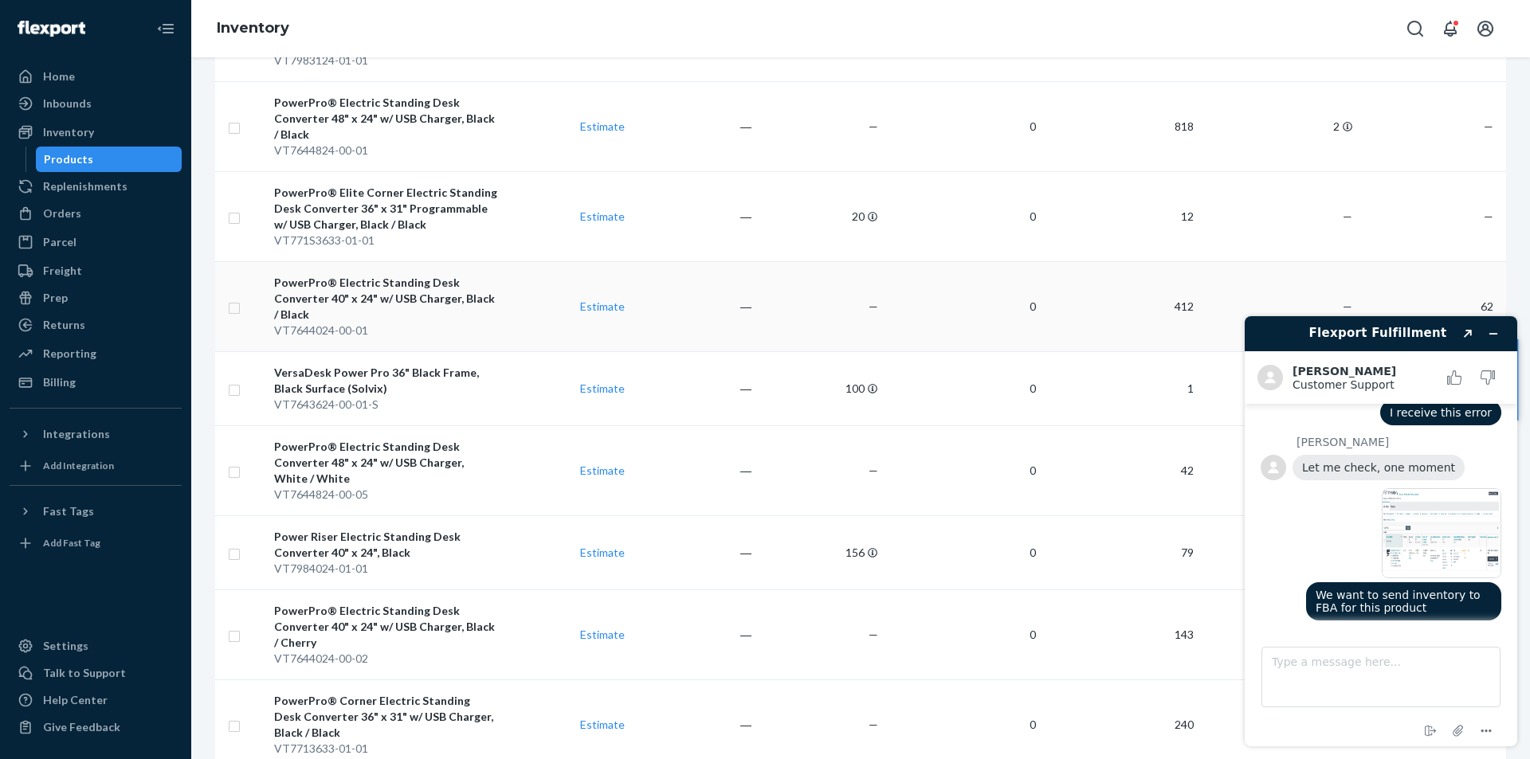
click at [367, 288] on div "PowerPro® Electric Standing Desk Converter 40" x 24" w/ USB Charger, Black / Bl…" at bounding box center [386, 299] width 225 height 48
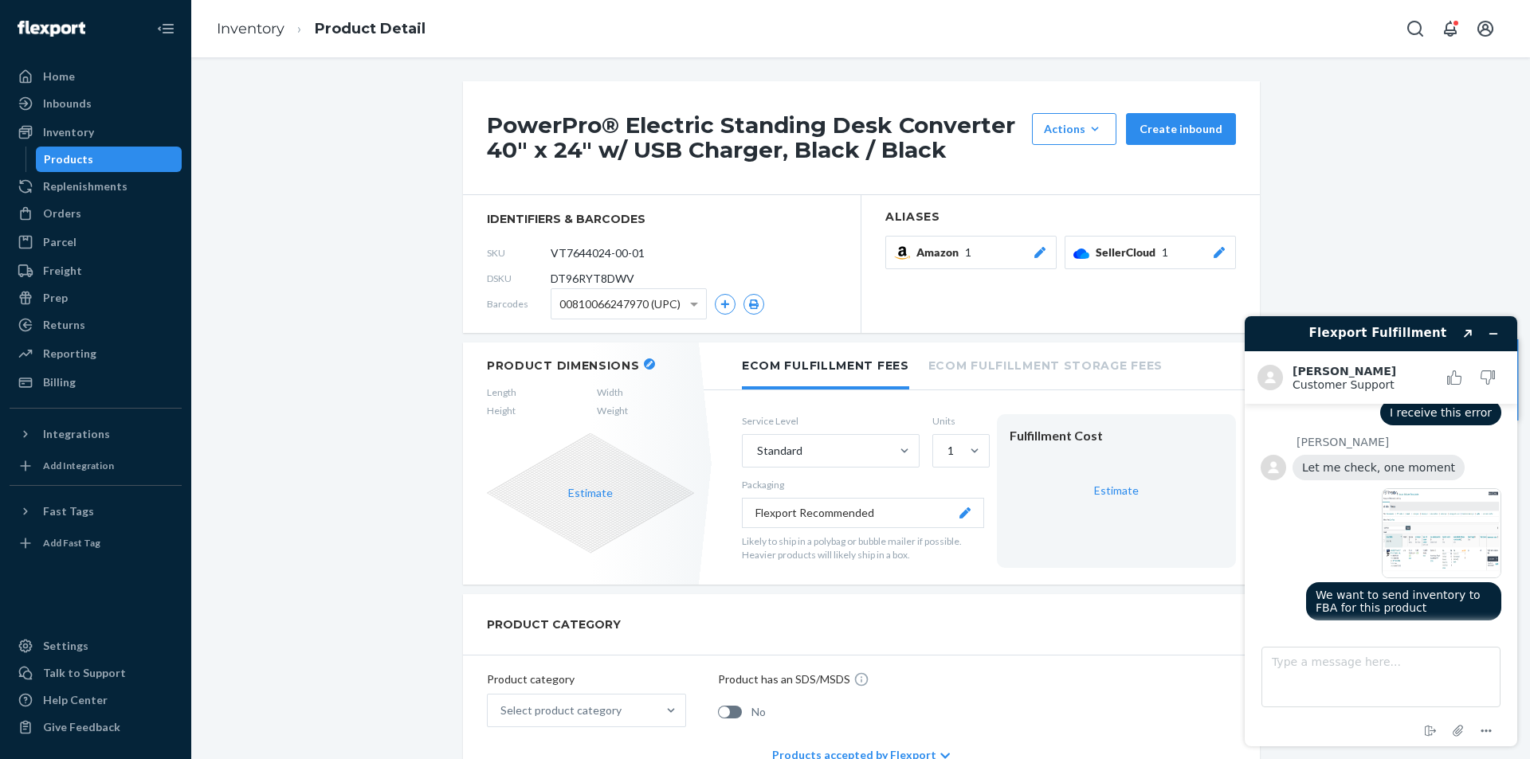
click at [931, 249] on span "Amazon" at bounding box center [940, 253] width 49 height 16
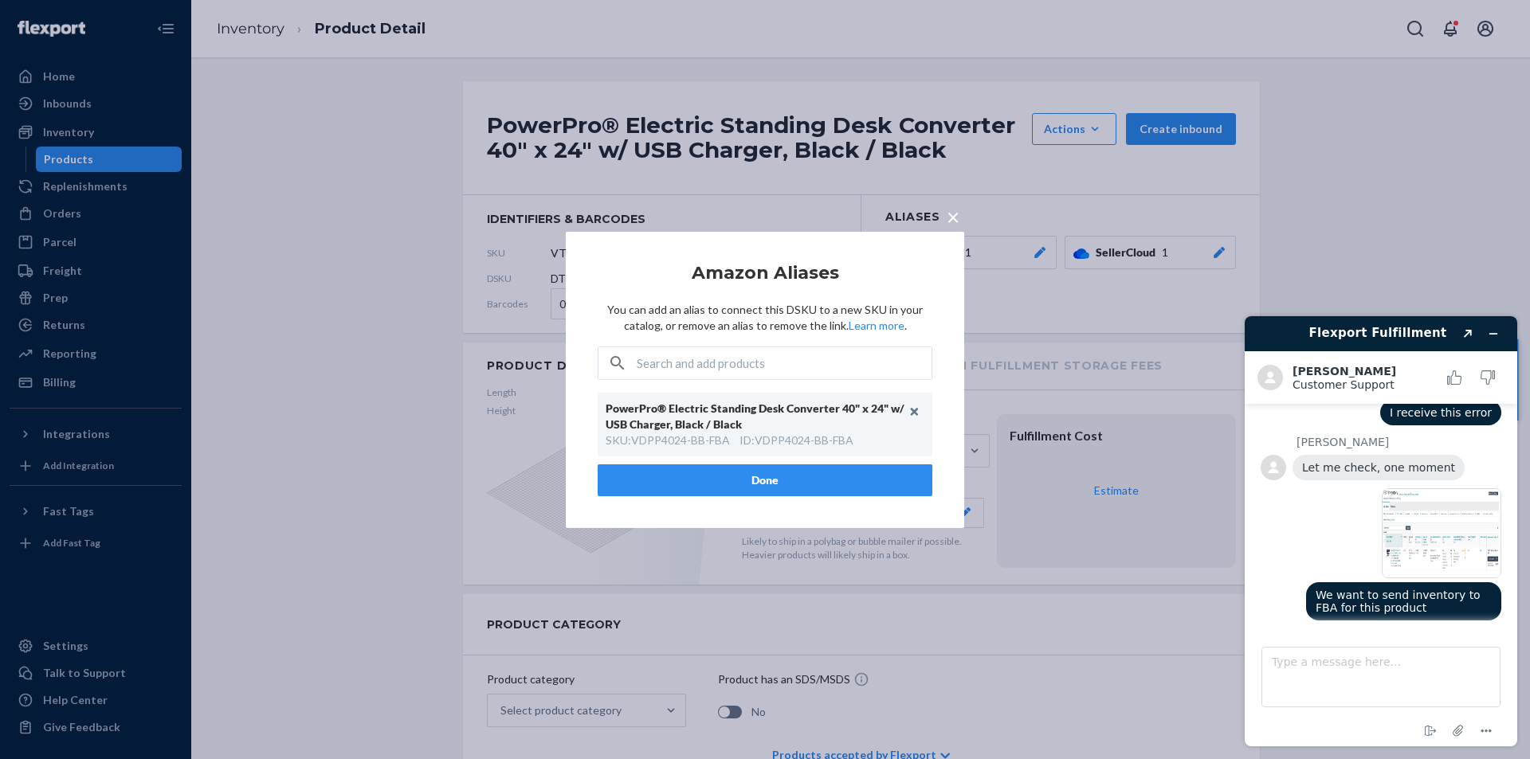
click at [949, 218] on span "×" at bounding box center [953, 215] width 13 height 27
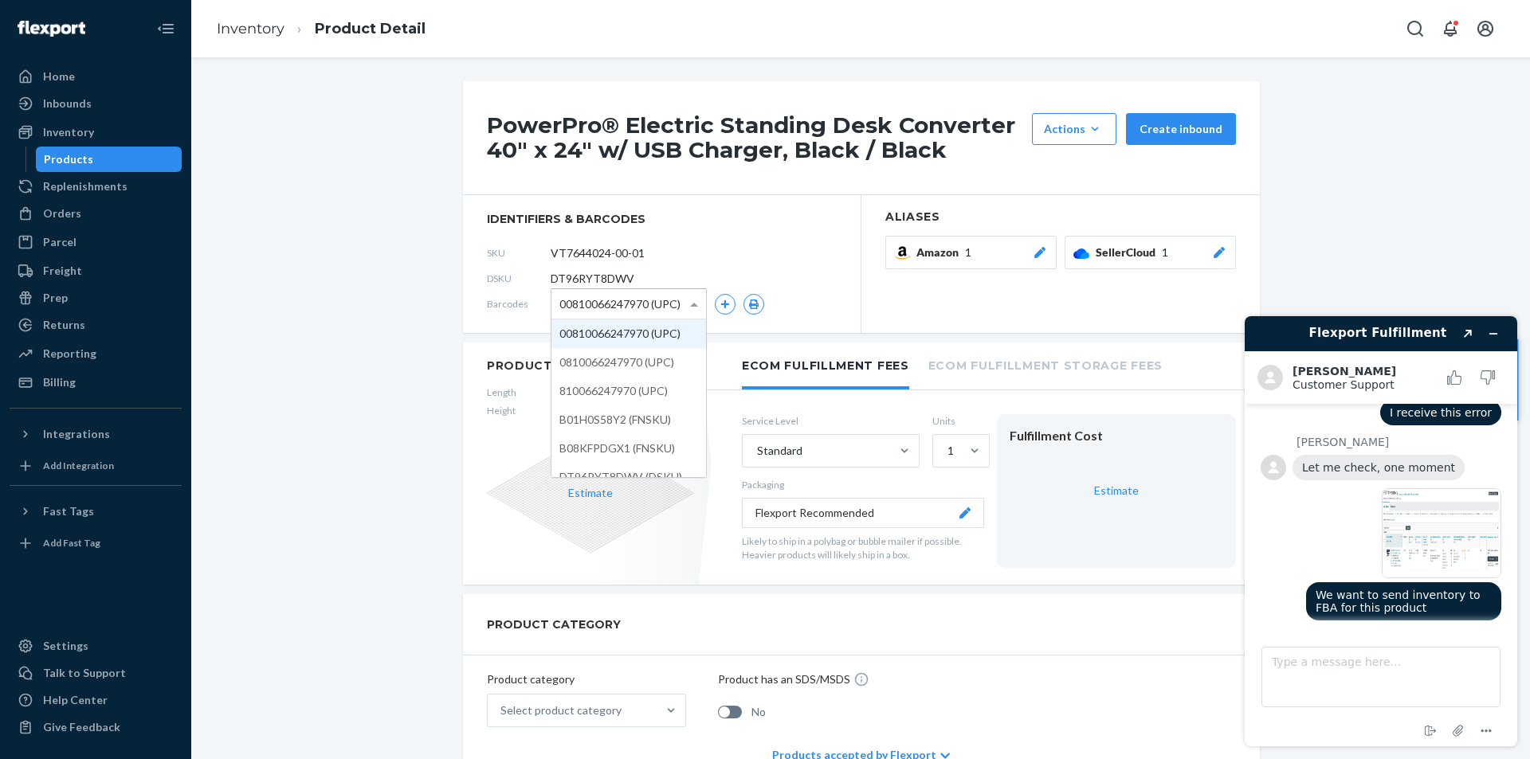
click at [626, 300] on span "00810066247970 (UPC)" at bounding box center [619, 304] width 121 height 27
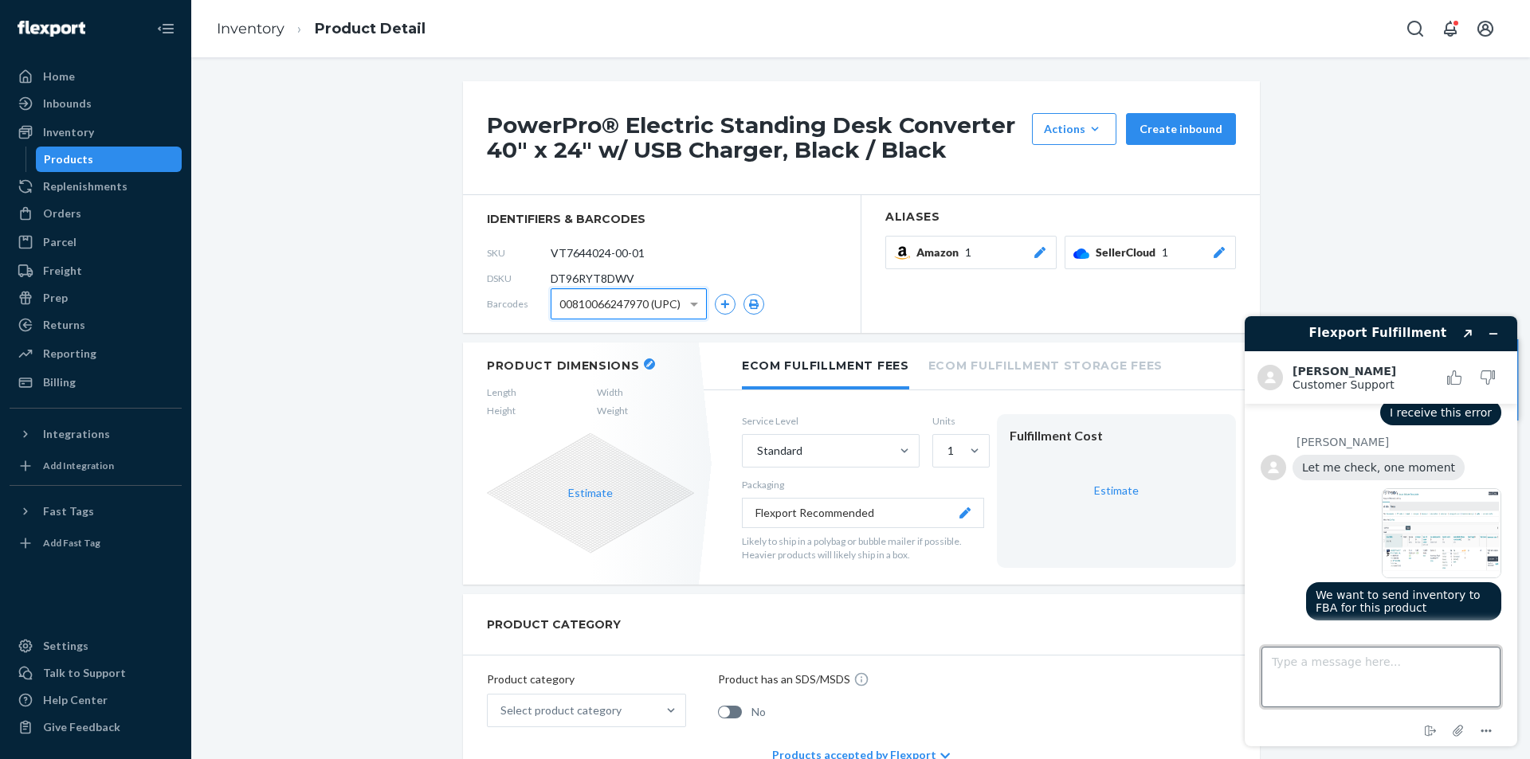
click at [1312, 684] on textarea "Type a message here..." at bounding box center [1380, 677] width 239 height 61
click at [1460, 728] on icon "Attach file" at bounding box center [1458, 730] width 29 height 29
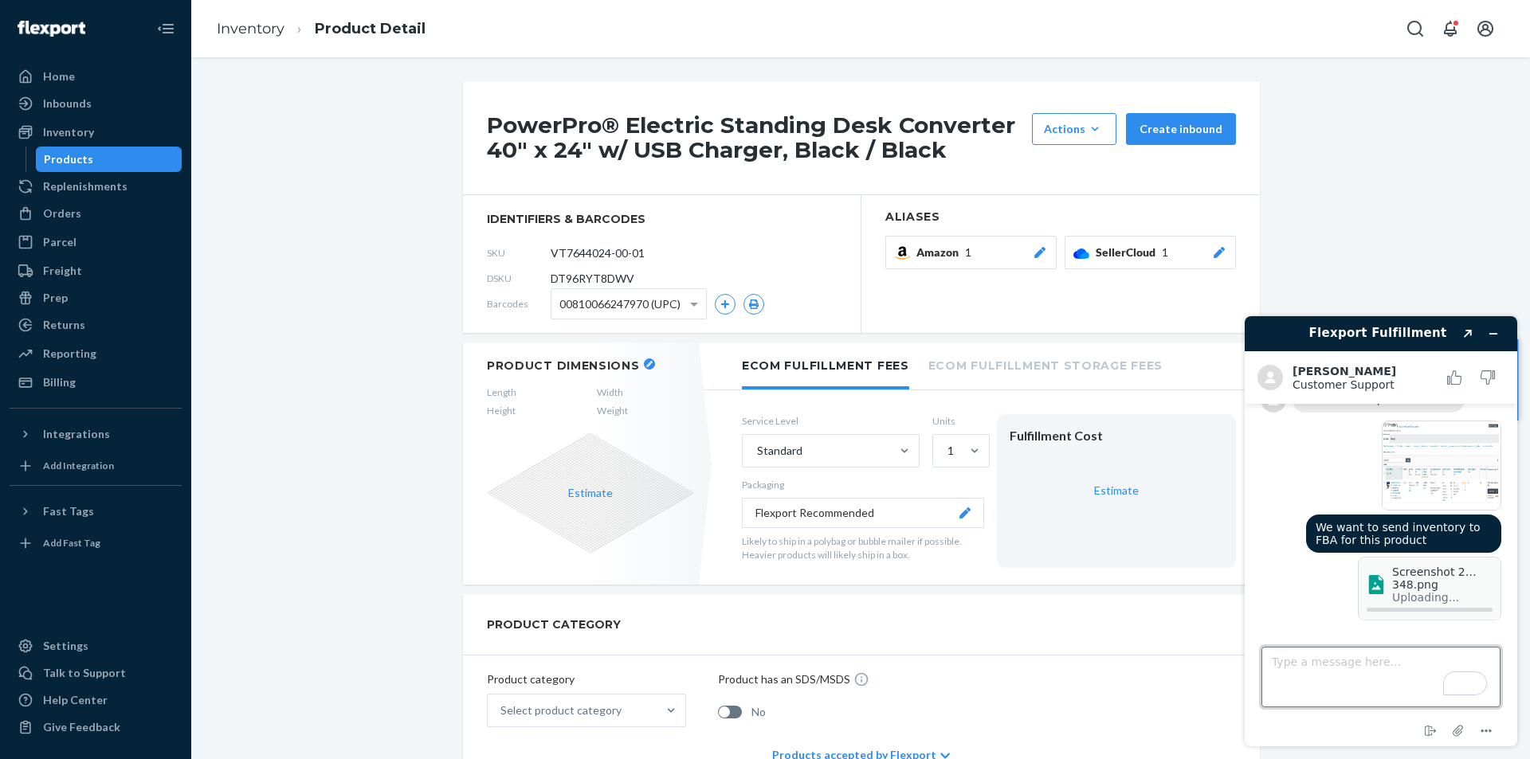
click at [1300, 667] on textarea "Type a message here..." at bounding box center [1380, 677] width 239 height 61
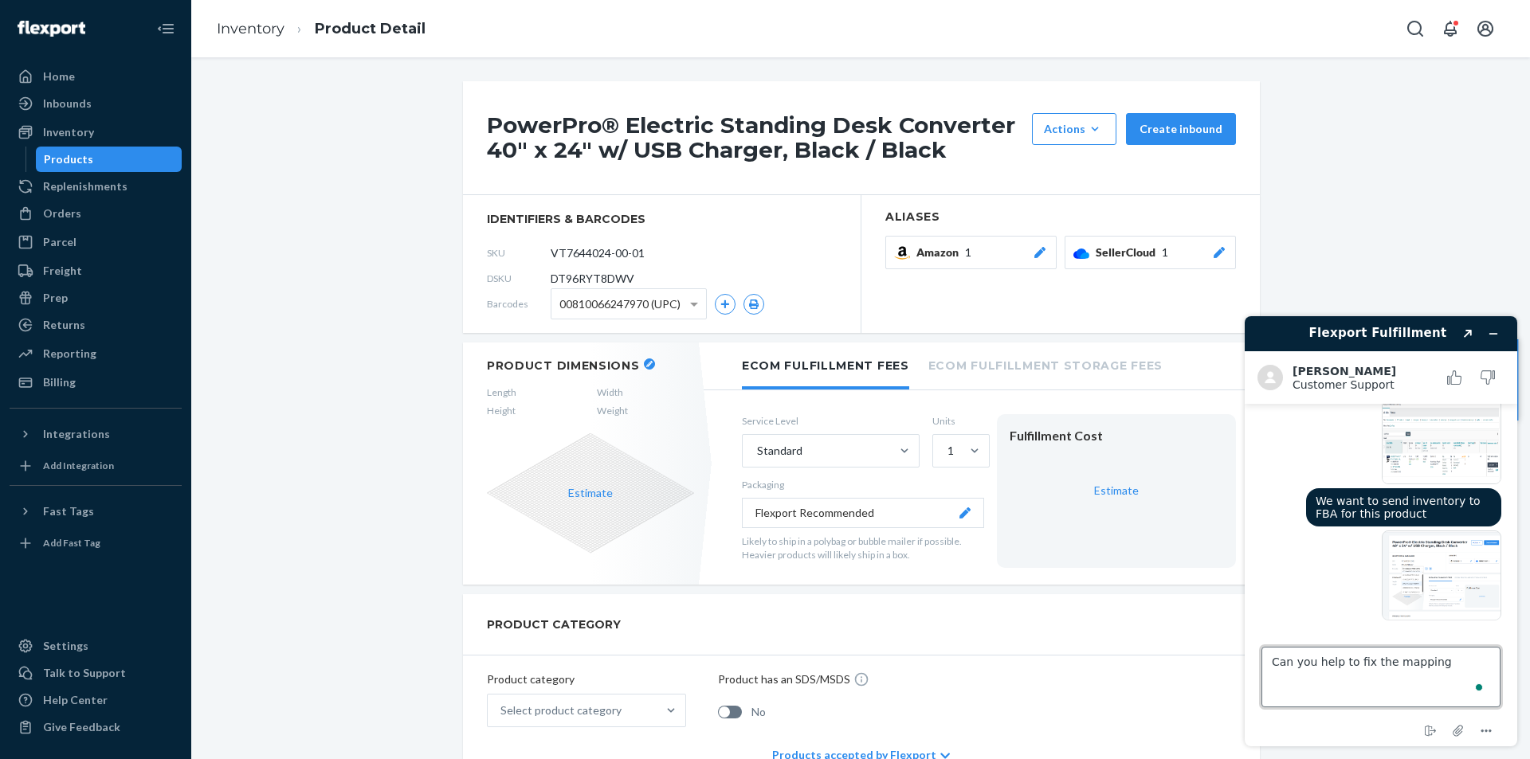
type textarea "Can you help to fix the mapping?"
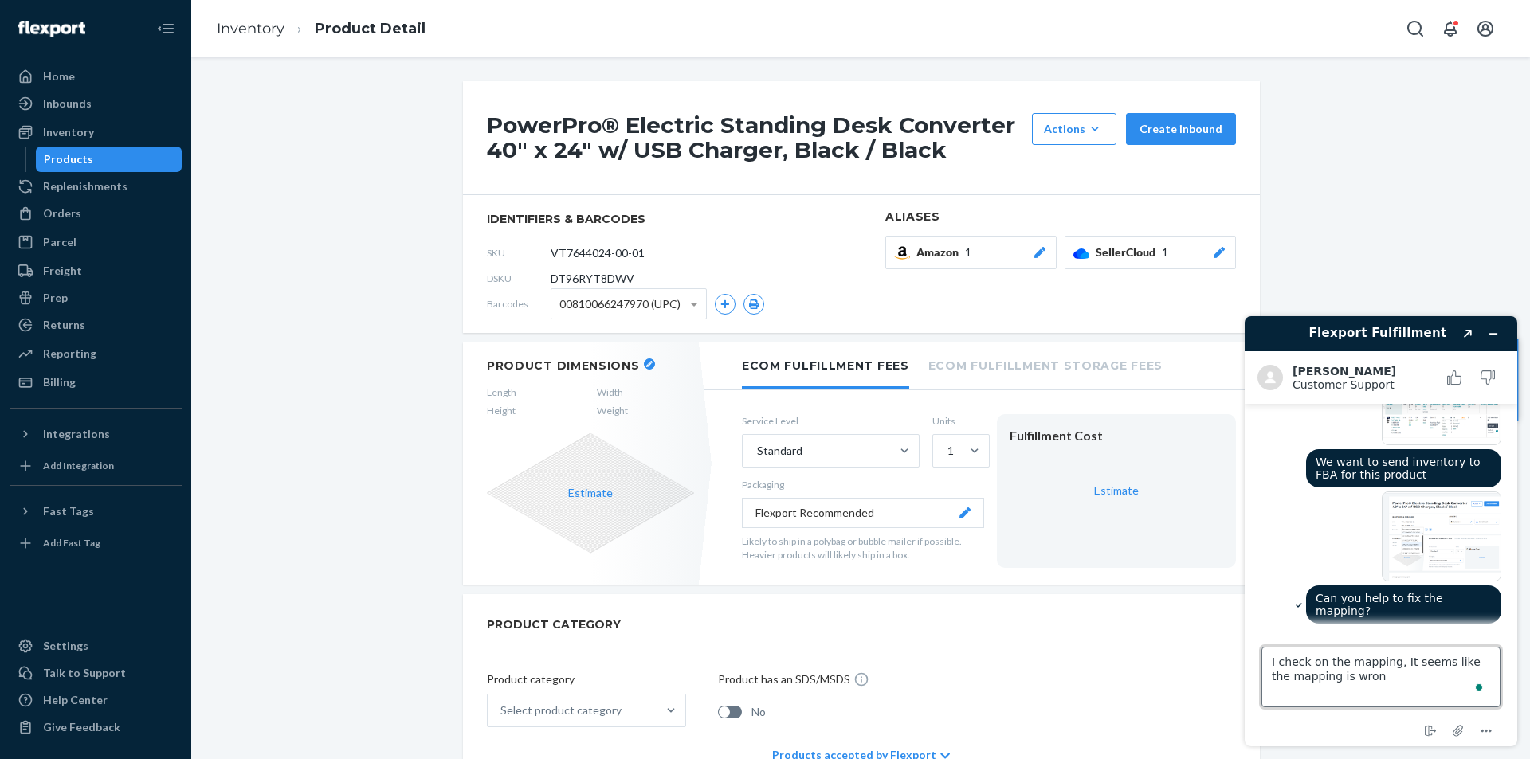
type textarea "I check on the mapping, It seems like the mapping is wrong"
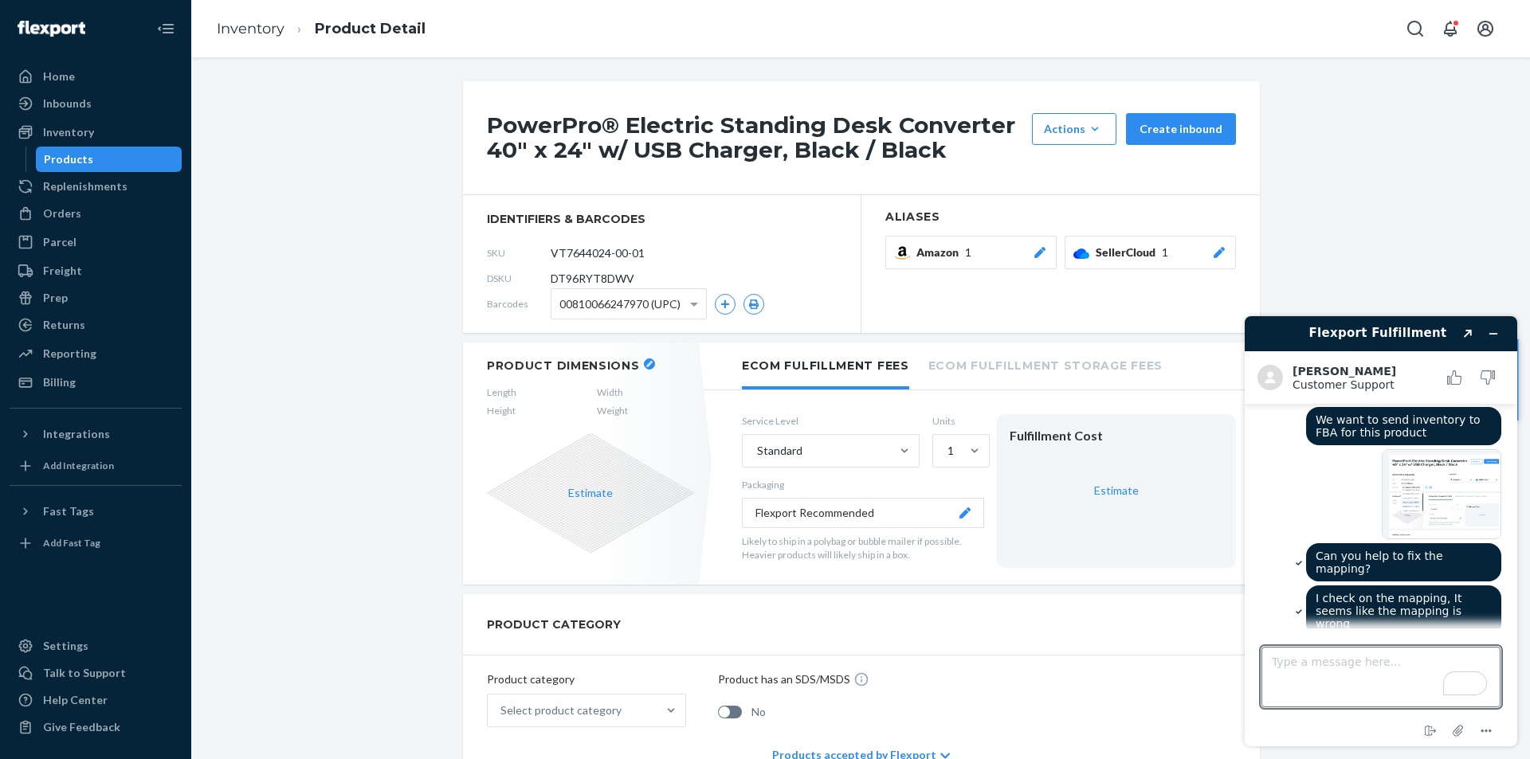
click at [674, 315] on span "00810066247970 (UPC)" at bounding box center [619, 304] width 121 height 27
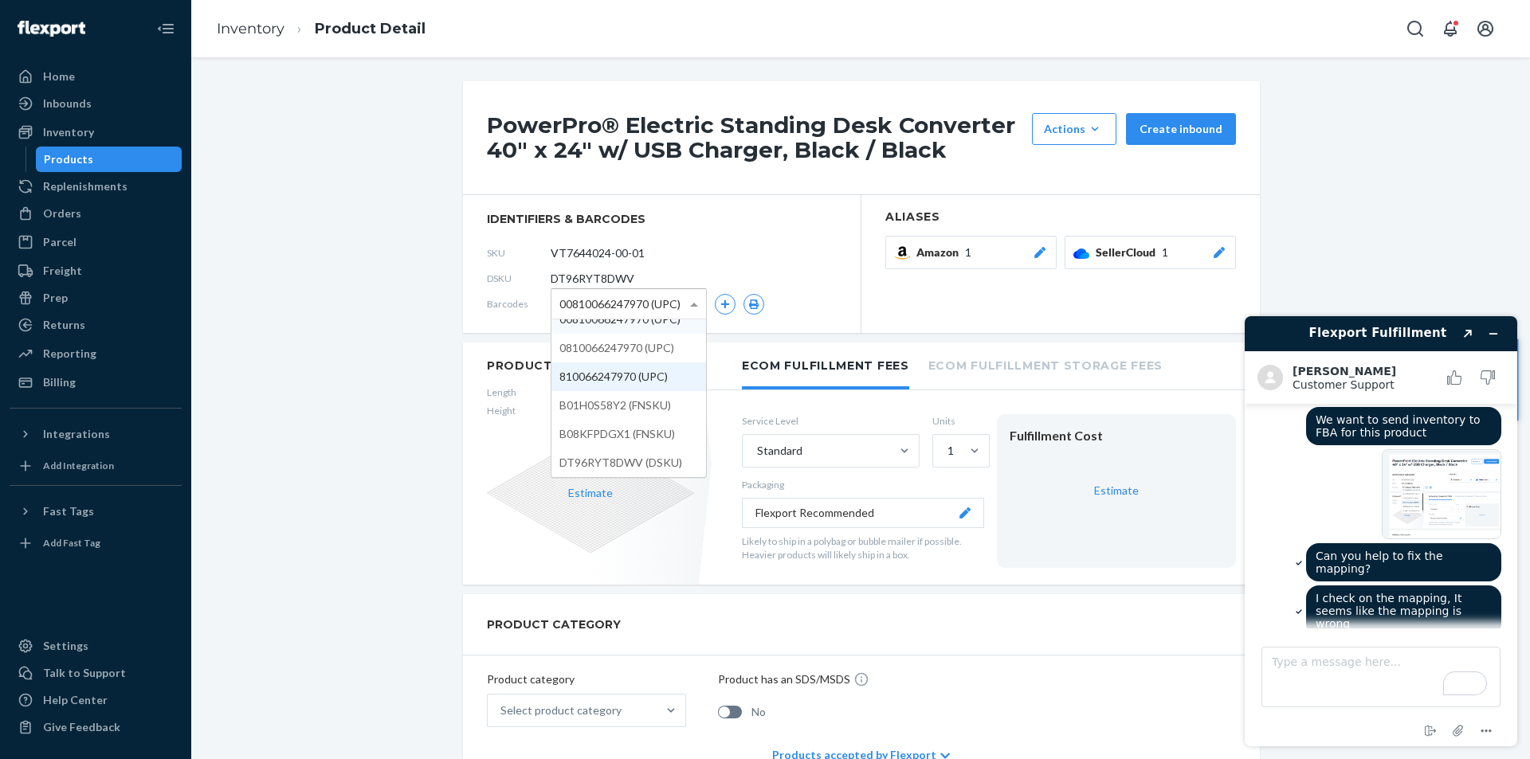
scroll to position [0, 0]
click at [714, 294] on div "00810066247970 (UPC)" at bounding box center [658, 303] width 214 height 31
click at [720, 300] on icon "button" at bounding box center [725, 305] width 10 height 10
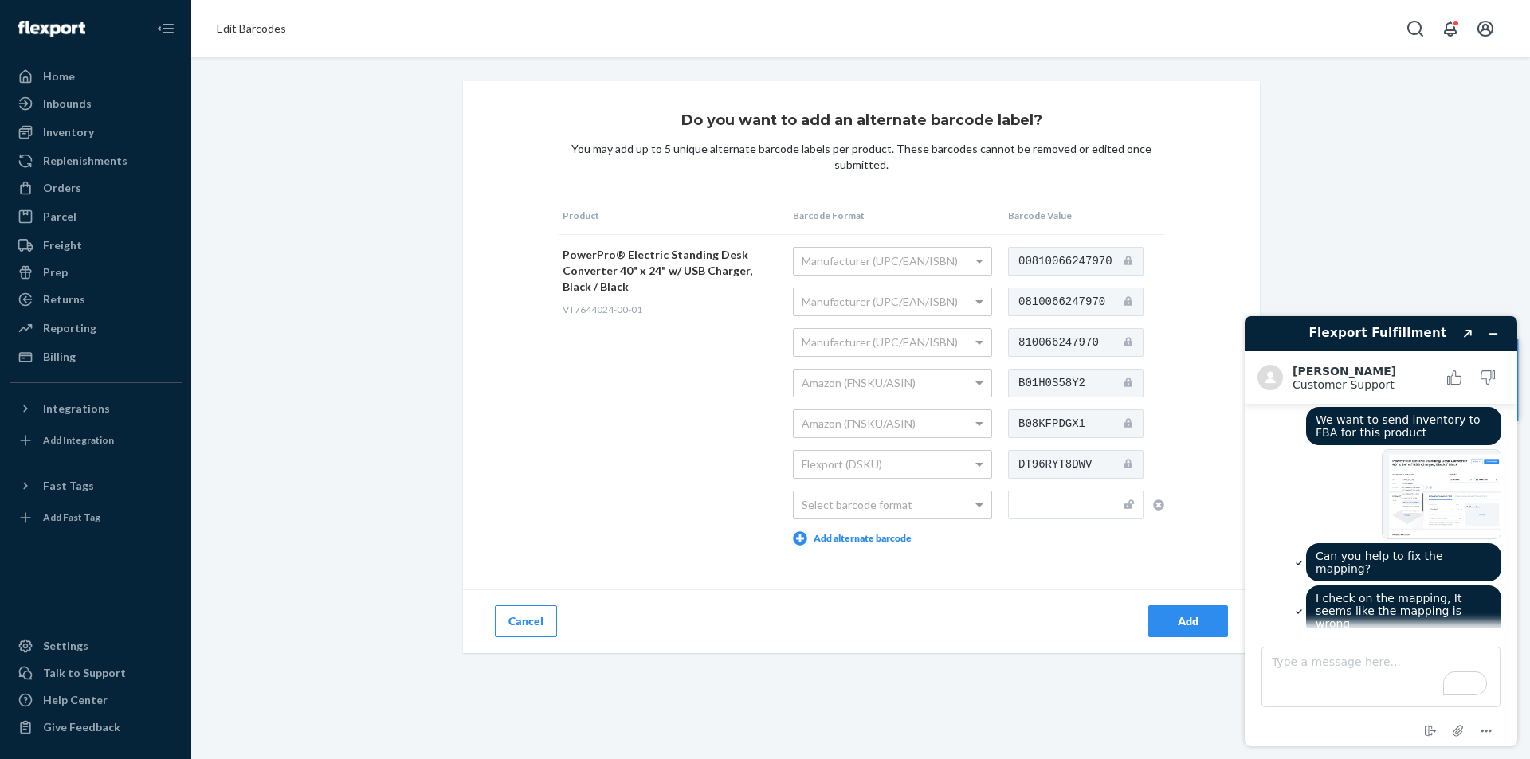
click at [1124, 467] on icon at bounding box center [1128, 463] width 8 height 9
click at [1124, 427] on icon at bounding box center [1128, 423] width 8 height 11
click at [1124, 389] on div at bounding box center [1128, 382] width 8 height 16
click at [1322, 669] on textarea "Type a message here..." at bounding box center [1380, 677] width 239 height 61
click at [1384, 688] on textarea "Type a message here..." at bounding box center [1380, 677] width 239 height 61
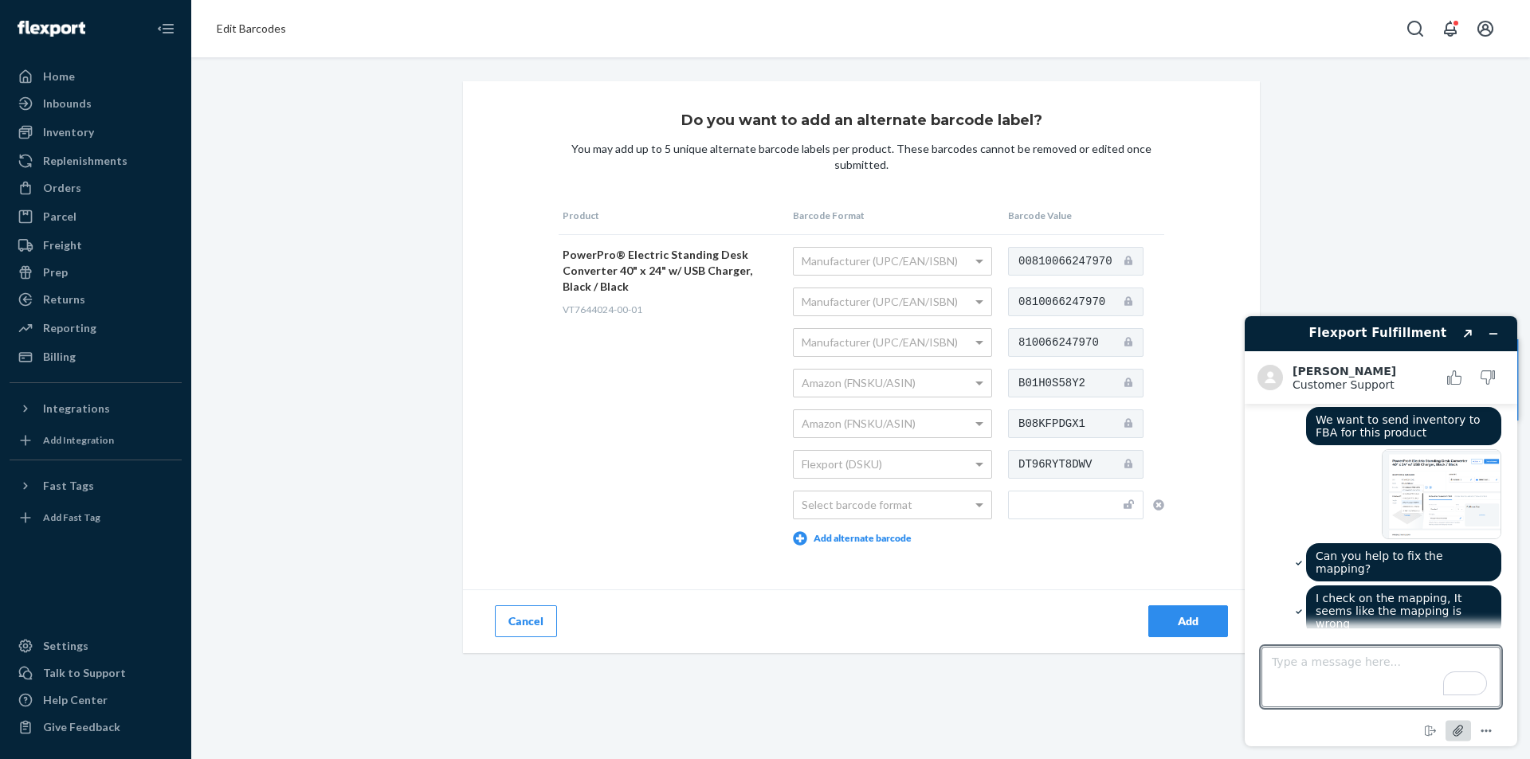
click at [1452, 735] on icon "Attach file" at bounding box center [1458, 730] width 29 height 29
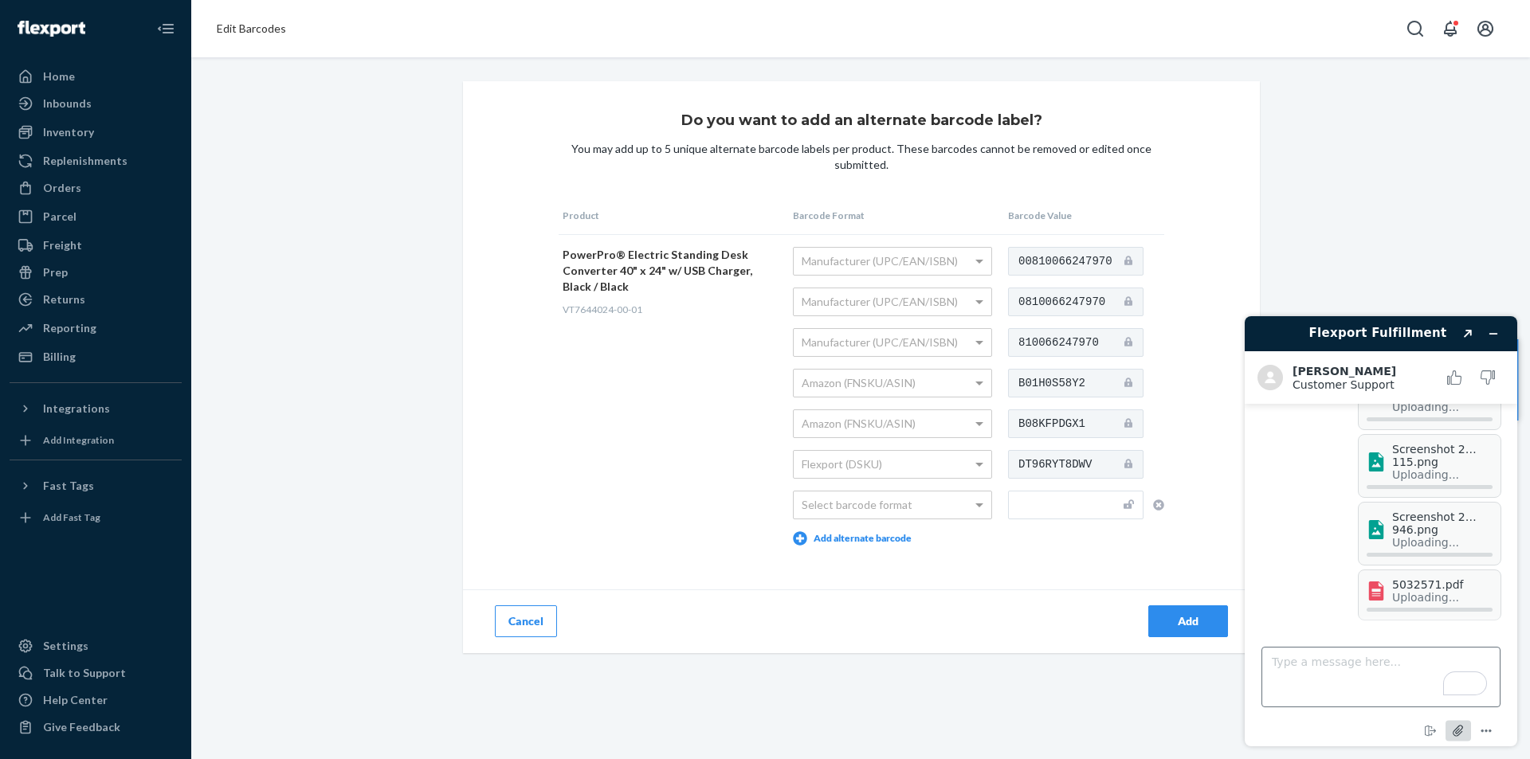
scroll to position [814, 0]
click at [1383, 664] on textarea "Type a message here..." at bounding box center [1380, 677] width 239 height 61
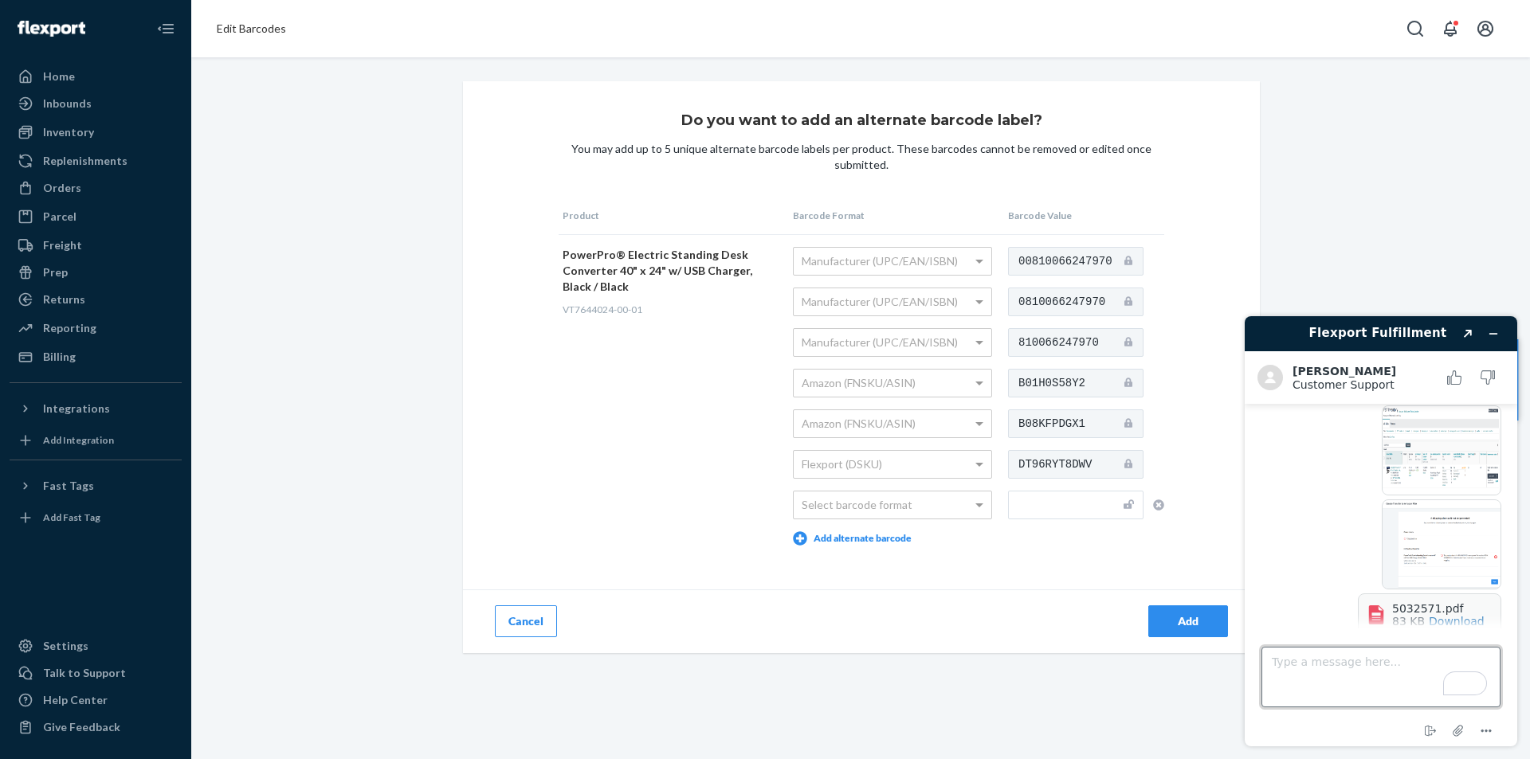
scroll to position [883, 0]
click at [1339, 657] on textarea "Type a message here..." at bounding box center [1380, 677] width 239 height 61
type textarea "It does not allow us to edit the mapping"
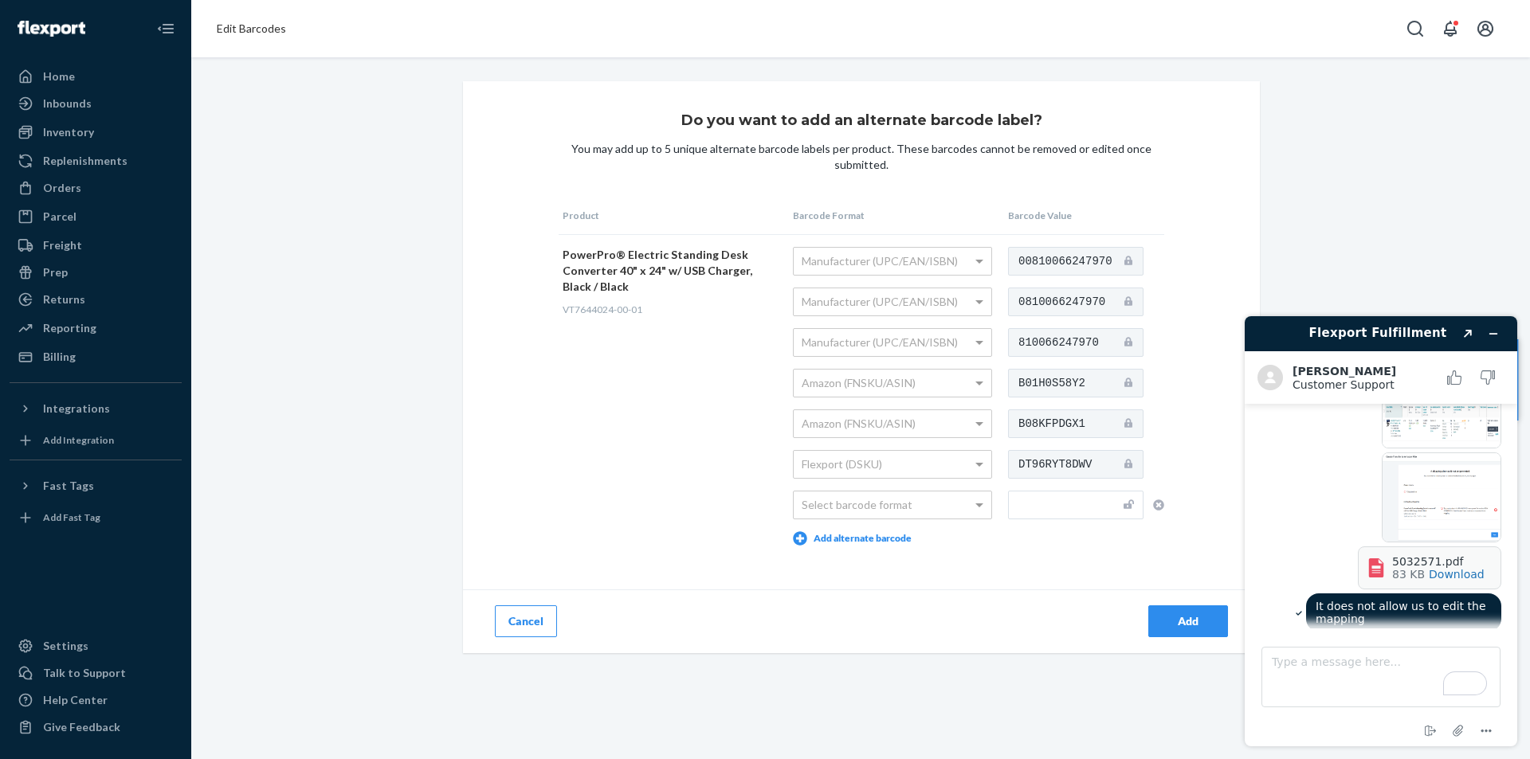
click at [1437, 568] on span "Download" at bounding box center [1457, 574] width 56 height 13
click at [1035, 548] on td "00810066247970 0810066247970 810066247970 B01H0S58Y2 B08KFPDGX1 DT96RYT8DWV" at bounding box center [1084, 395] width 160 height 323
